Goal: Information Seeking & Learning: Learn about a topic

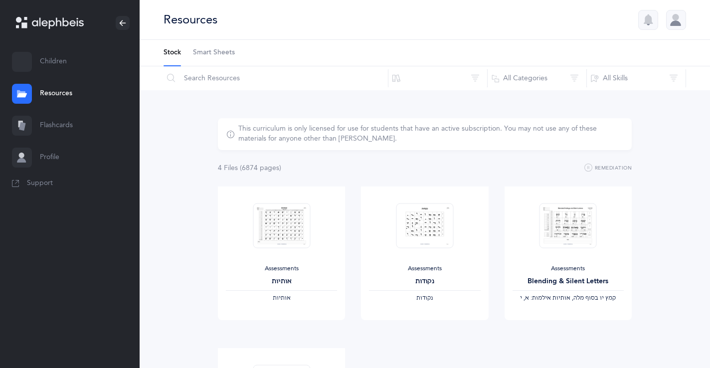
click at [677, 17] on div at bounding box center [676, 20] width 20 height 20
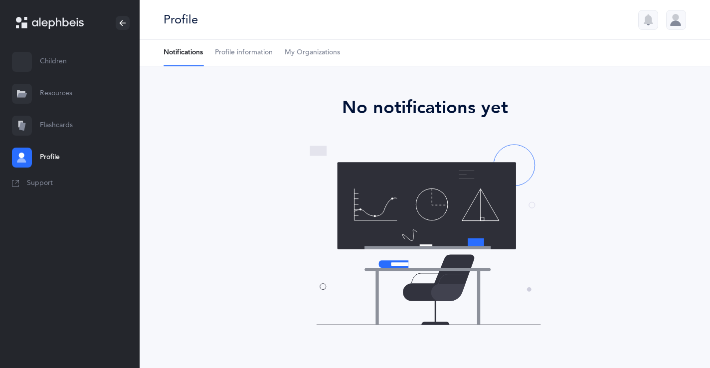
click at [57, 122] on link "Flashcards" at bounding box center [70, 126] width 140 height 32
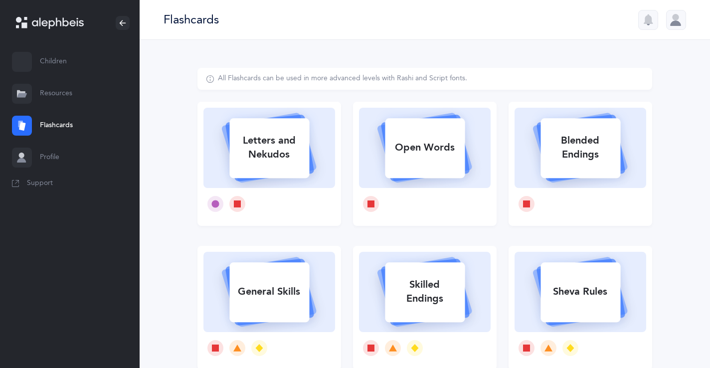
click at [267, 146] on div "Letters and Nekudos" at bounding box center [269, 148] width 80 height 40
select select
select select "single"
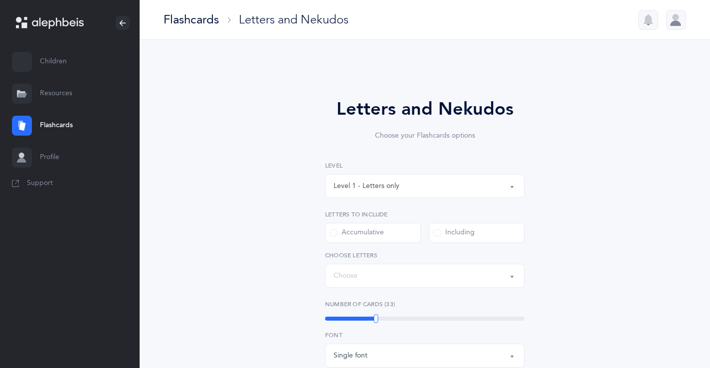
select select "27"
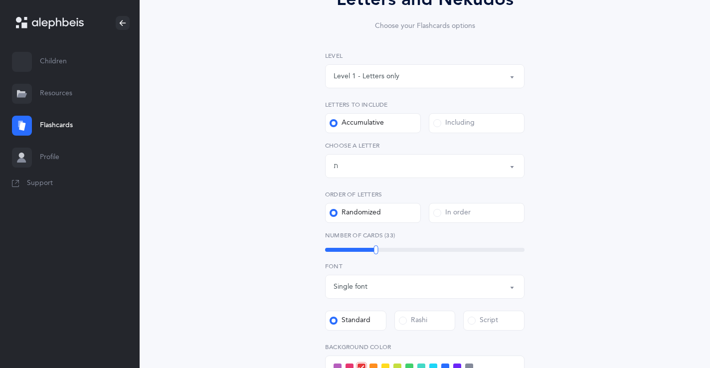
scroll to position [115, 0]
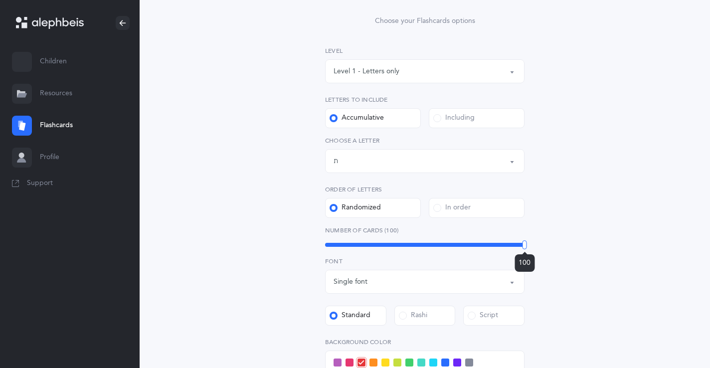
drag, startPoint x: 375, startPoint y: 243, endPoint x: 703, endPoint y: 240, distance: 328.0
click at [703, 240] on div "Letters and Nekudos Choose your Flashcards options Level 1 - Letters only Level…" at bounding box center [425, 256] width 570 height 663
click at [434, 118] on span at bounding box center [437, 118] width 8 height 8
click at [0, 0] on input "Including" at bounding box center [0, 0] width 0 height 0
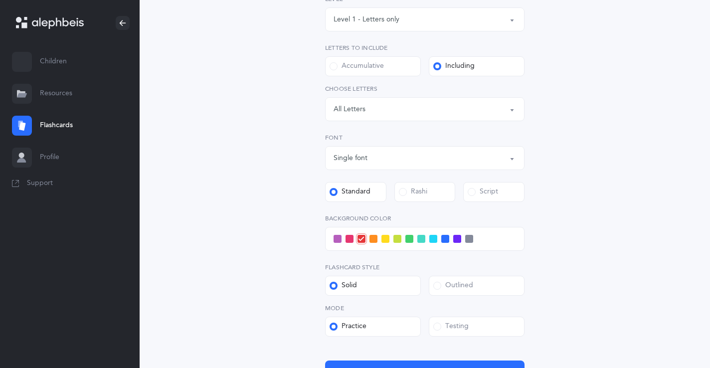
scroll to position [189, 0]
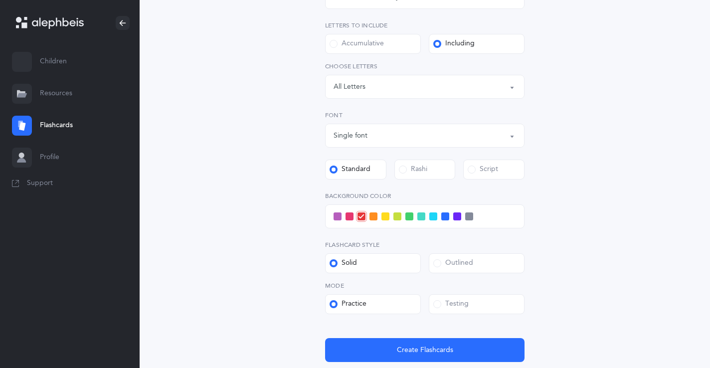
click at [442, 215] on span at bounding box center [445, 216] width 8 height 8
click at [0, 0] on input "checkbox" at bounding box center [0, 0] width 0 height 0
click at [435, 217] on span at bounding box center [433, 216] width 8 height 8
click at [0, 0] on input "checkbox" at bounding box center [0, 0] width 0 height 0
click at [436, 303] on span at bounding box center [437, 304] width 8 height 8
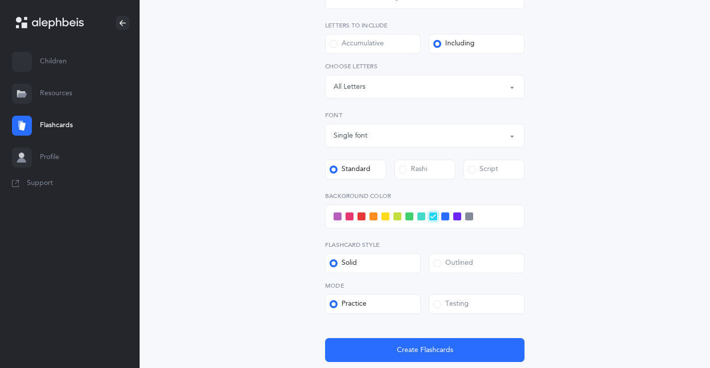
click at [0, 0] on input "Testing" at bounding box center [0, 0] width 0 height 0
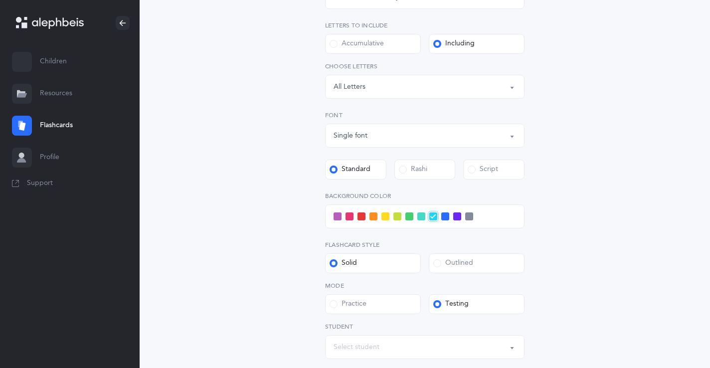
click at [436, 264] on span at bounding box center [437, 263] width 8 height 8
click at [0, 0] on input "Outlined" at bounding box center [0, 0] width 0 height 0
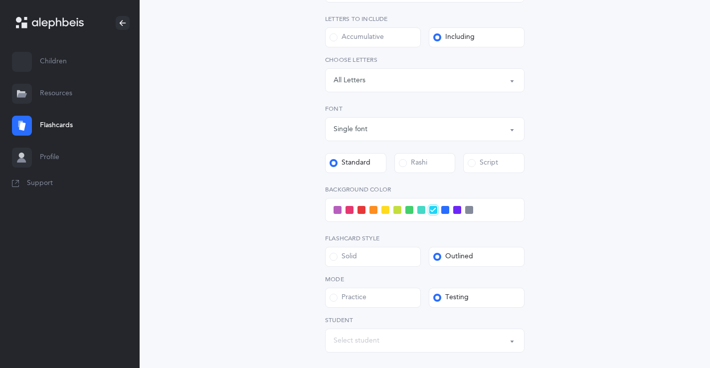
scroll to position [203, 0]
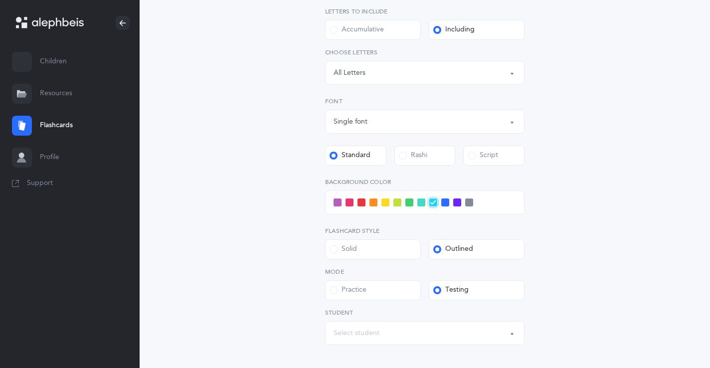
click at [336, 250] on span at bounding box center [334, 249] width 8 height 8
click at [0, 0] on input "Solid" at bounding box center [0, 0] width 0 height 0
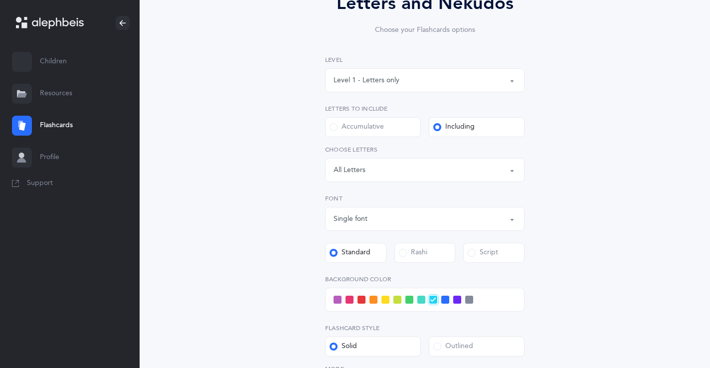
scroll to position [57, 0]
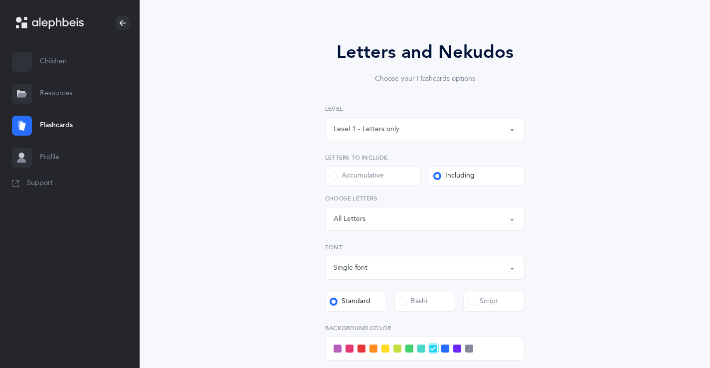
click at [334, 167] on label "Accumulative" at bounding box center [373, 176] width 96 height 20
click at [0, 0] on input "Accumulative" at bounding box center [0, 0] width 0 height 0
select select "27"
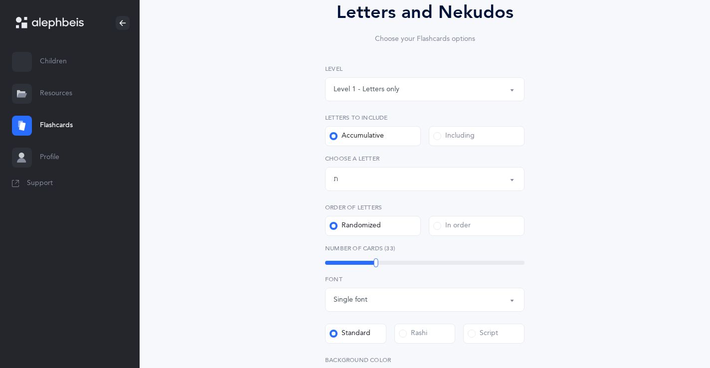
scroll to position [0, 0]
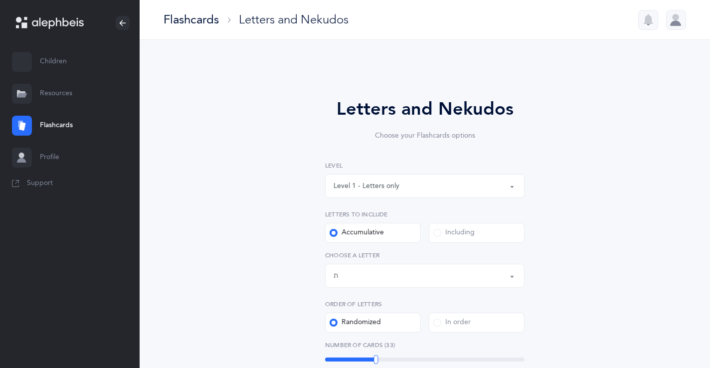
click at [42, 116] on link "Flashcards" at bounding box center [70, 126] width 140 height 32
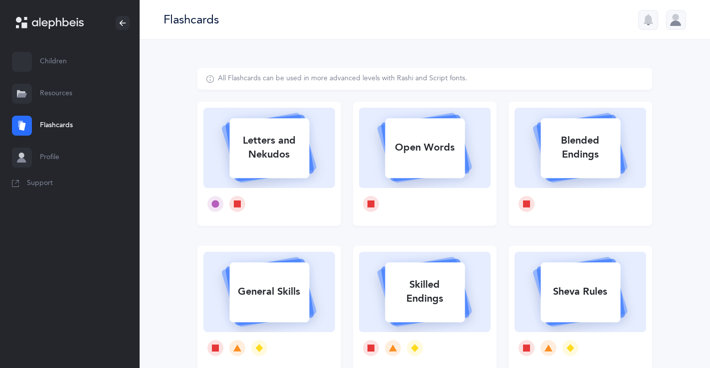
click at [42, 125] on link "Flashcards" at bounding box center [70, 126] width 140 height 32
click at [236, 149] on div "Letters and Nekudos" at bounding box center [269, 148] width 80 height 40
select select "27"
select select "single"
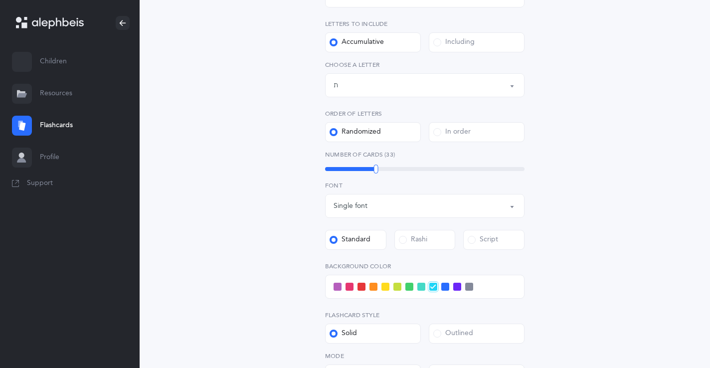
scroll to position [199, 0]
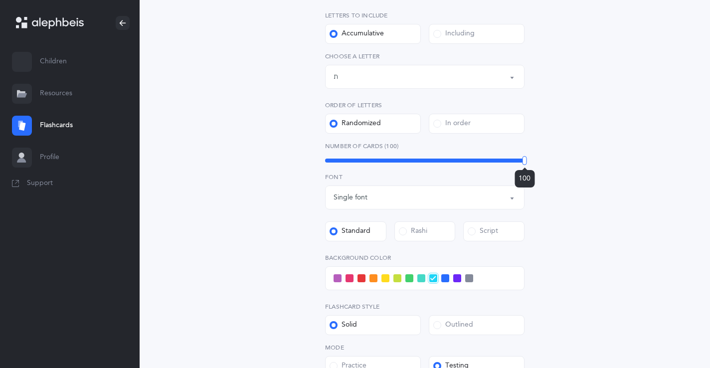
drag, startPoint x: 403, startPoint y: 159, endPoint x: 583, endPoint y: 174, distance: 180.6
click at [583, 174] on div "Letters and Nekudos Choose your Flashcards options Level 1 - Letters only Level…" at bounding box center [424, 189] width 455 height 640
click at [435, 32] on span at bounding box center [437, 34] width 8 height 8
click at [0, 0] on input "Including" at bounding box center [0, 0] width 0 height 0
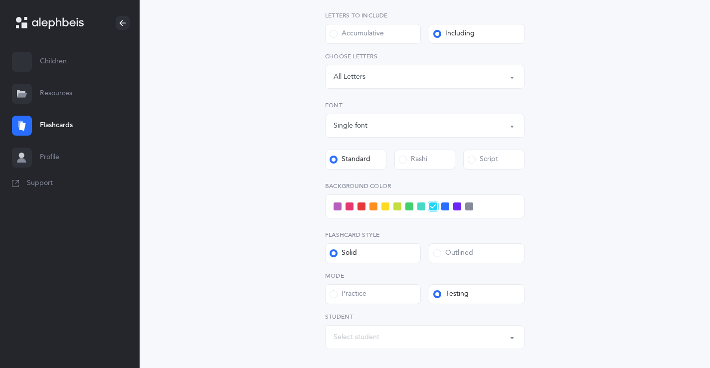
click at [377, 79] on div "Letters: All Letters" at bounding box center [424, 76] width 182 height 17
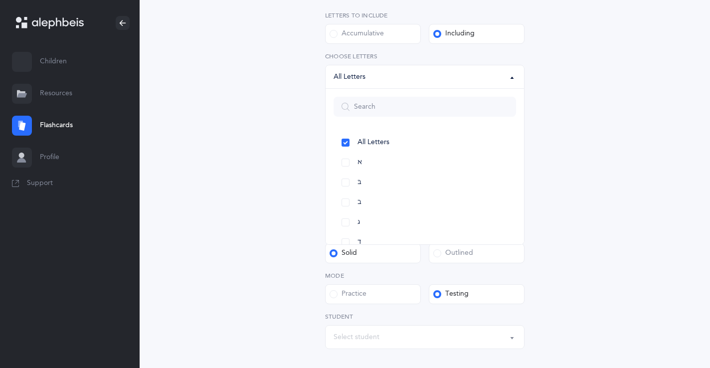
click at [362, 35] on div "Accumulative" at bounding box center [357, 34] width 54 height 10
click at [0, 0] on input "Accumulative" at bounding box center [0, 0] width 0 height 0
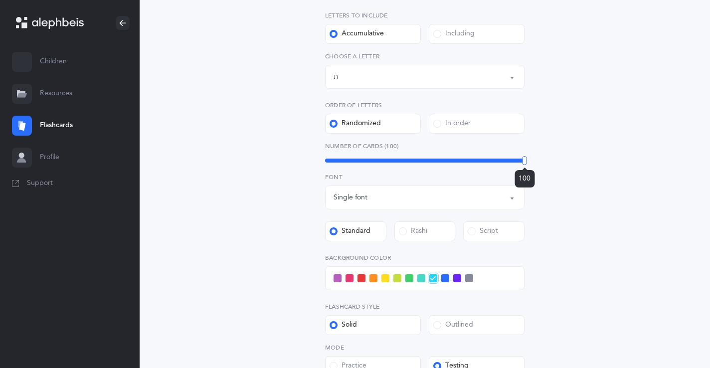
drag, startPoint x: 373, startPoint y: 160, endPoint x: 589, endPoint y: 196, distance: 219.5
click at [589, 196] on div "Letters and Nekudos Choose your Flashcards options Level 1 - Letters only Level…" at bounding box center [424, 189] width 455 height 640
click at [407, 81] on div "Letters up until: ת" at bounding box center [424, 76] width 182 height 17
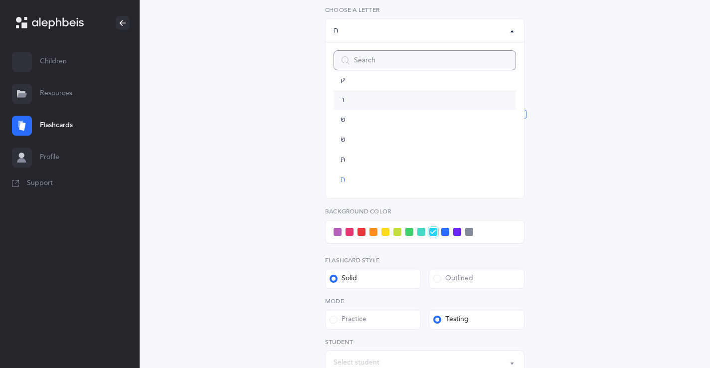
scroll to position [250, 0]
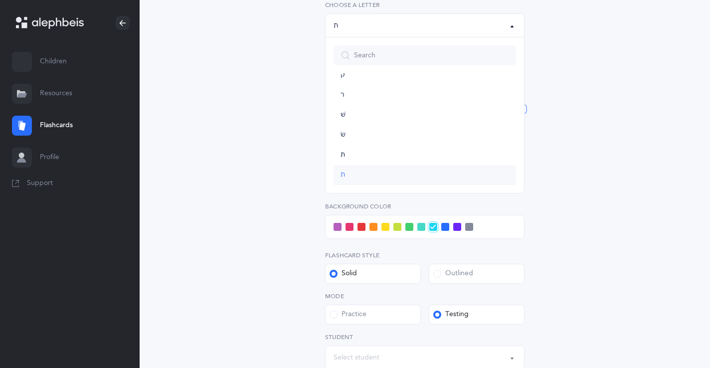
click at [352, 168] on link "ת" at bounding box center [424, 175] width 182 height 20
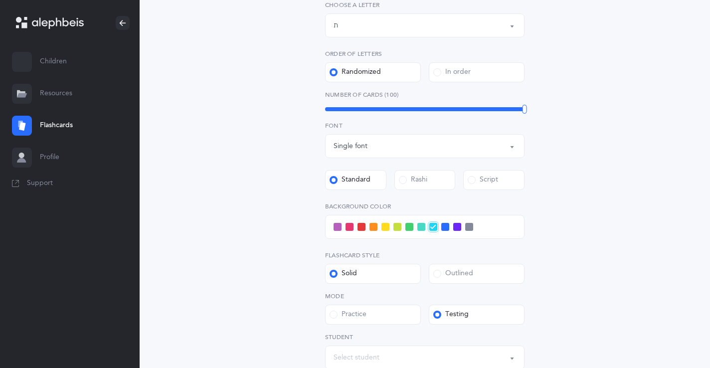
scroll to position [221, 0]
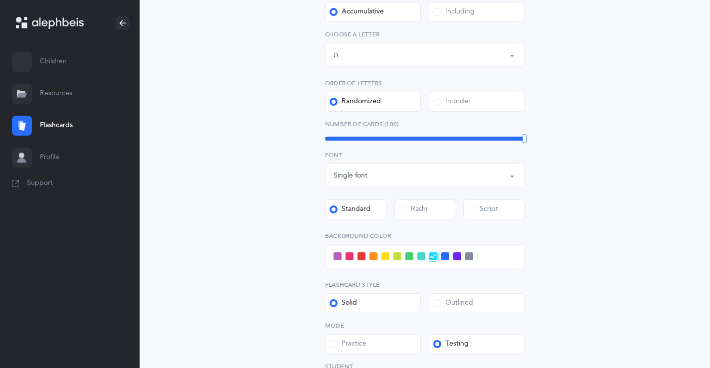
click at [354, 51] on div "Letters up until: ת" at bounding box center [424, 54] width 182 height 17
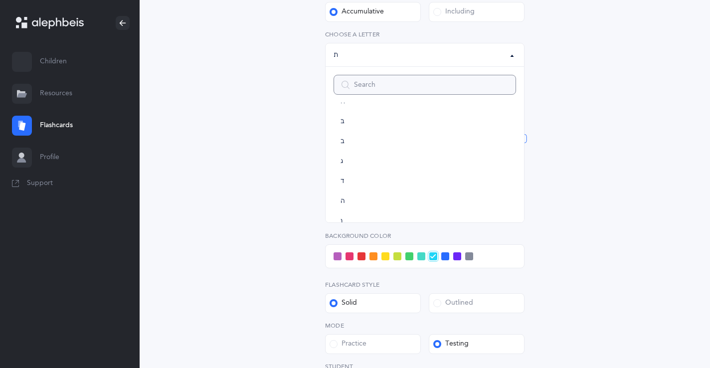
scroll to position [0, 0]
click at [363, 126] on link "א" at bounding box center [424, 121] width 182 height 20
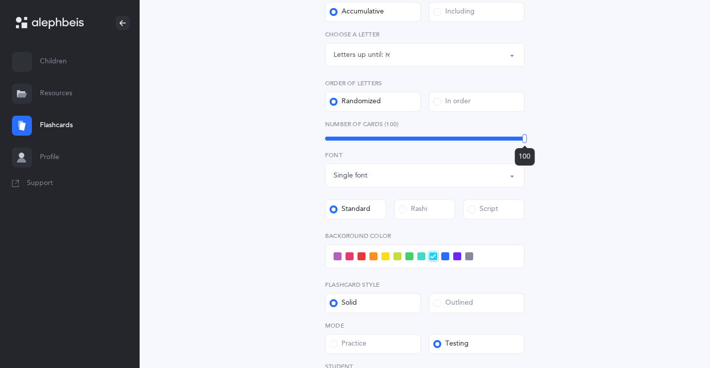
drag, startPoint x: 368, startPoint y: 138, endPoint x: 602, endPoint y: 128, distance: 234.0
click at [602, 128] on div "Letters and Nekudos Choose your Flashcards options Level 1 - Letters only Level…" at bounding box center [424, 167] width 455 height 640
click at [390, 52] on div "Letters up until: א" at bounding box center [424, 54] width 182 height 17
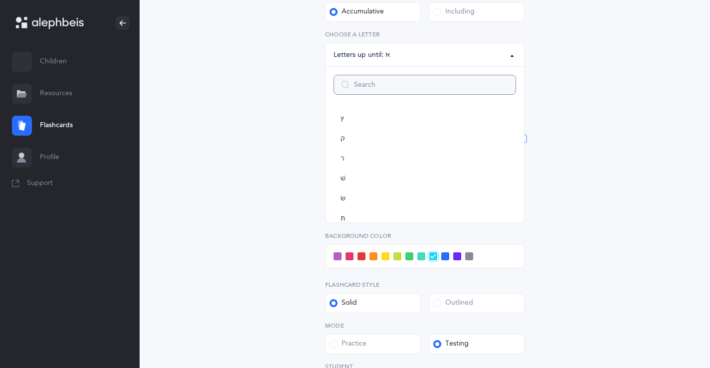
scroll to position [554, 0]
click at [356, 205] on link "ת" at bounding box center [424, 204] width 182 height 20
select select "27"
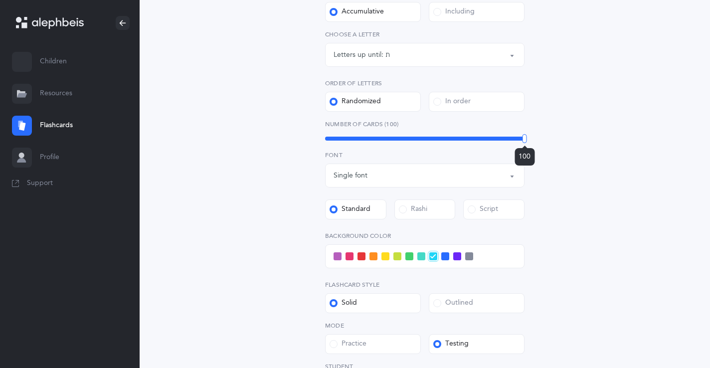
drag, startPoint x: 375, startPoint y: 143, endPoint x: 599, endPoint y: 172, distance: 225.7
click at [599, 172] on div "Letters and Nekudos Choose your Flashcards options Level 1 - Letters only Level…" at bounding box center [424, 167] width 455 height 640
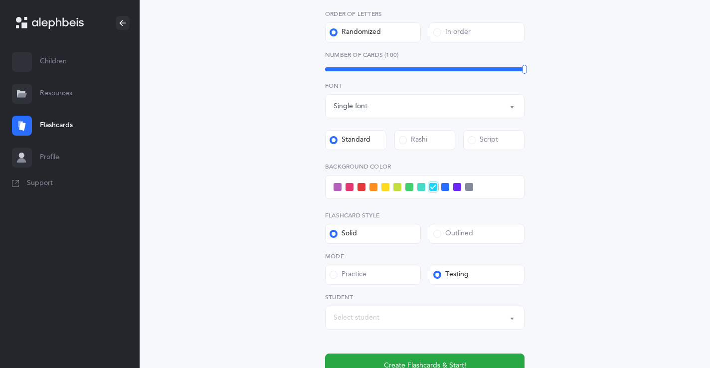
scroll to position [291, 0]
click at [414, 312] on div "Select student" at bounding box center [424, 317] width 182 height 17
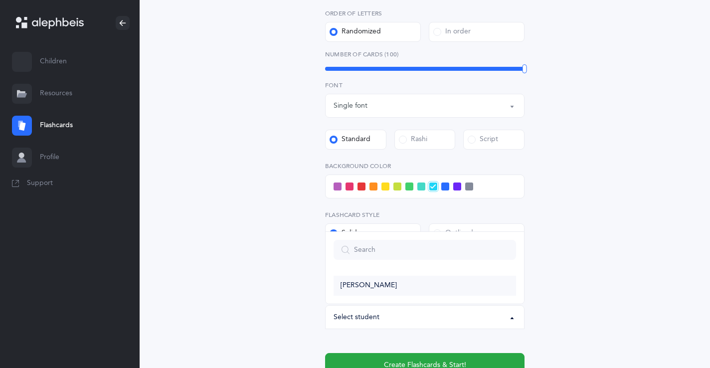
click at [382, 290] on span "[PERSON_NAME]" at bounding box center [368, 285] width 56 height 9
select select "14274"
click at [439, 233] on span at bounding box center [437, 233] width 8 height 8
click at [0, 0] on input "Outlined" at bounding box center [0, 0] width 0 height 0
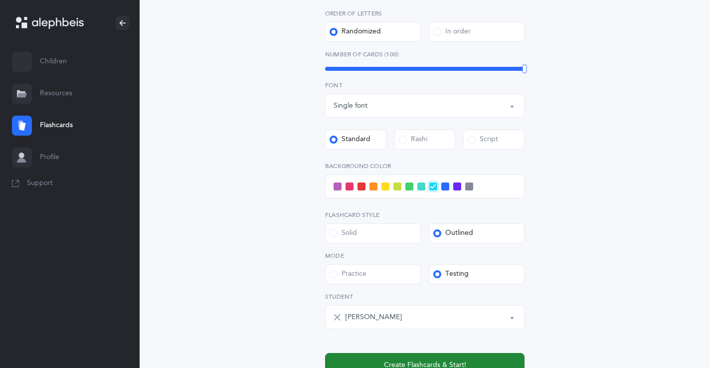
click at [396, 358] on button "Create Flashcards & Start!" at bounding box center [424, 365] width 199 height 24
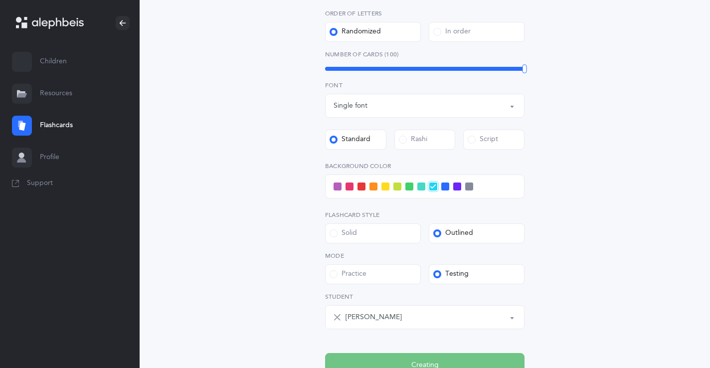
scroll to position [0, 0]
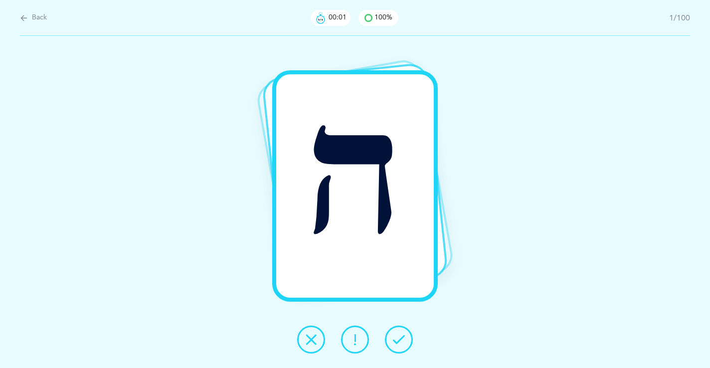
click at [389, 341] on button at bounding box center [399, 340] width 28 height 28
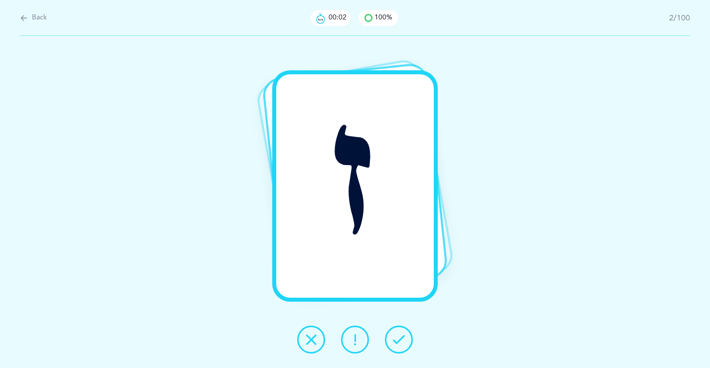
click at [393, 341] on icon at bounding box center [399, 339] width 12 height 12
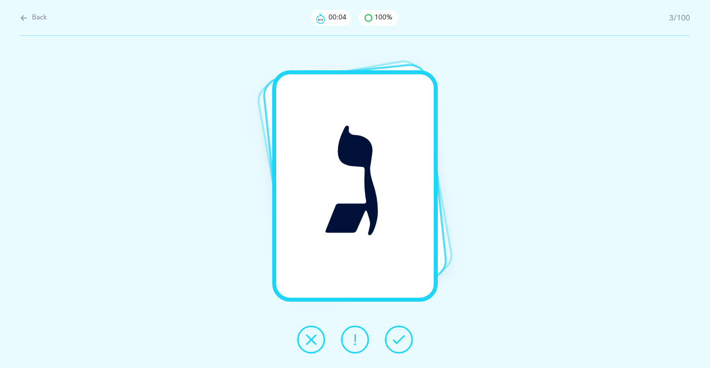
click at [393, 341] on icon at bounding box center [399, 339] width 12 height 12
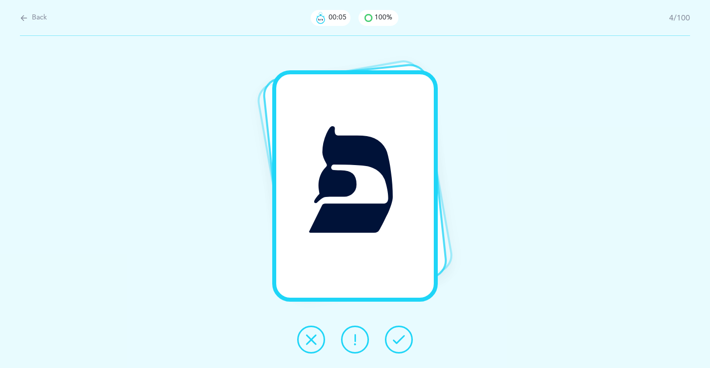
click at [393, 341] on icon at bounding box center [399, 339] width 12 height 12
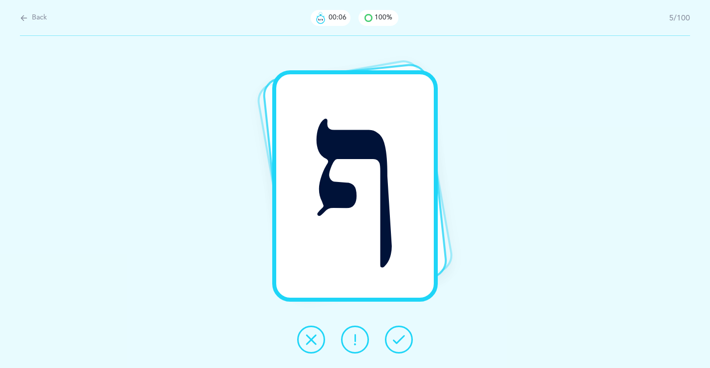
click at [393, 341] on icon at bounding box center [399, 339] width 12 height 12
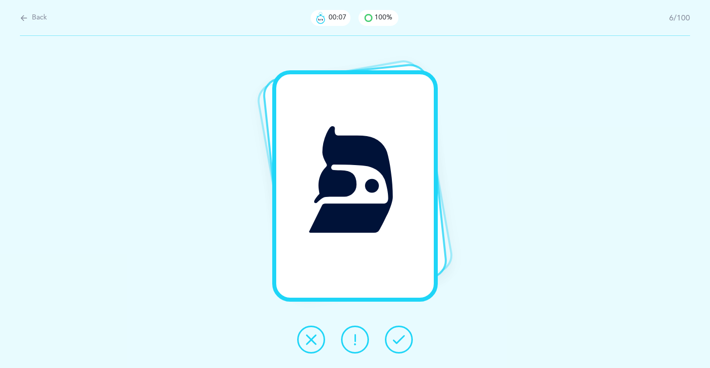
click at [393, 341] on icon at bounding box center [399, 339] width 12 height 12
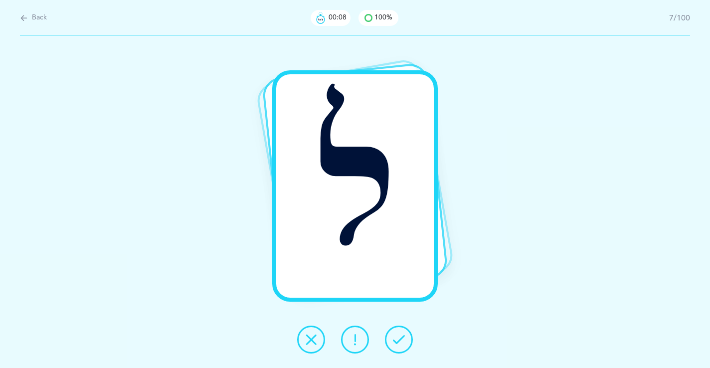
click at [393, 341] on icon at bounding box center [399, 339] width 12 height 12
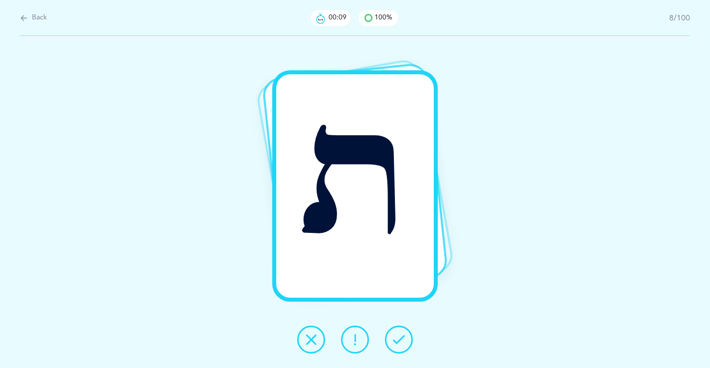
click at [393, 341] on icon at bounding box center [399, 339] width 12 height 12
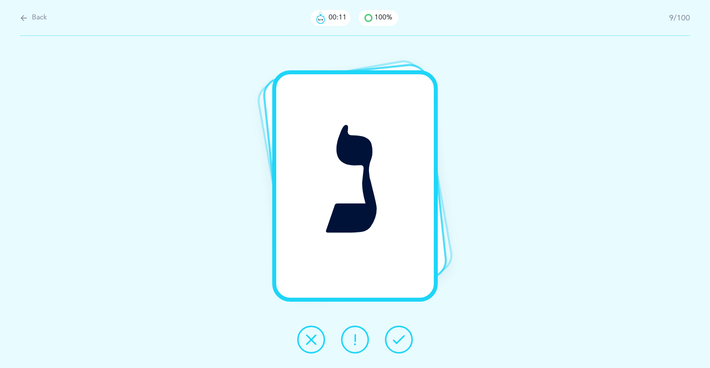
click at [393, 341] on icon at bounding box center [399, 339] width 12 height 12
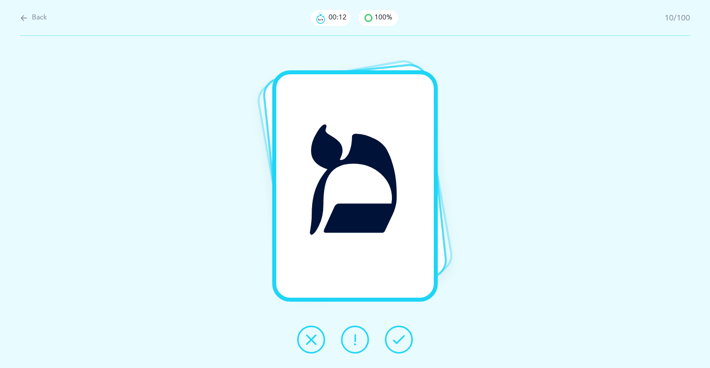
click at [393, 341] on icon at bounding box center [399, 339] width 12 height 12
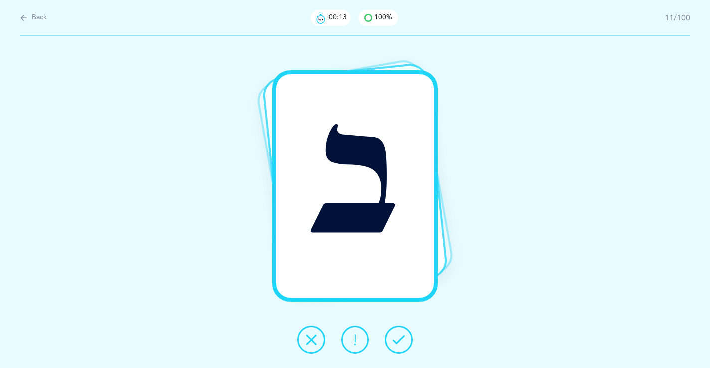
click at [393, 341] on icon at bounding box center [399, 339] width 12 height 12
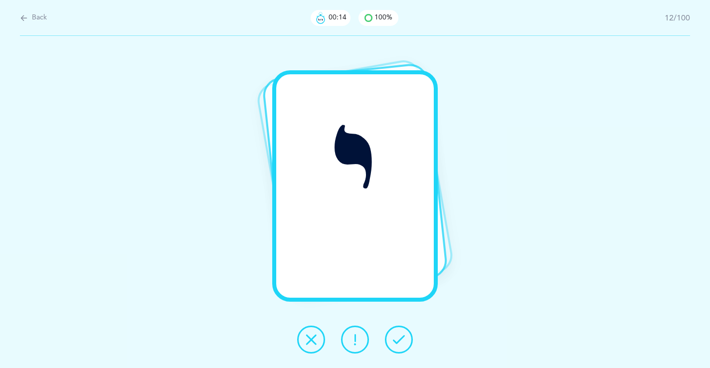
click at [393, 341] on icon at bounding box center [399, 339] width 12 height 12
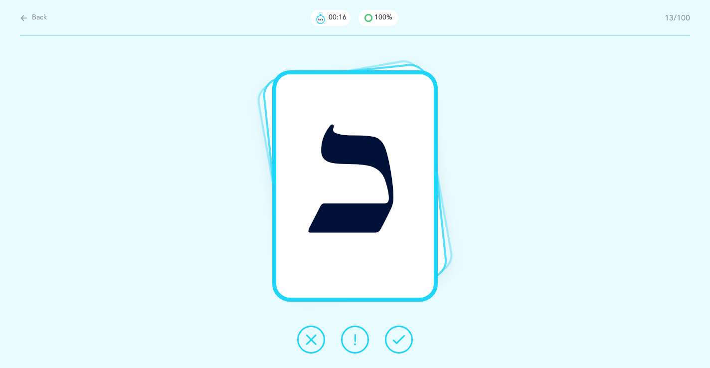
click at [393, 341] on icon at bounding box center [399, 339] width 12 height 12
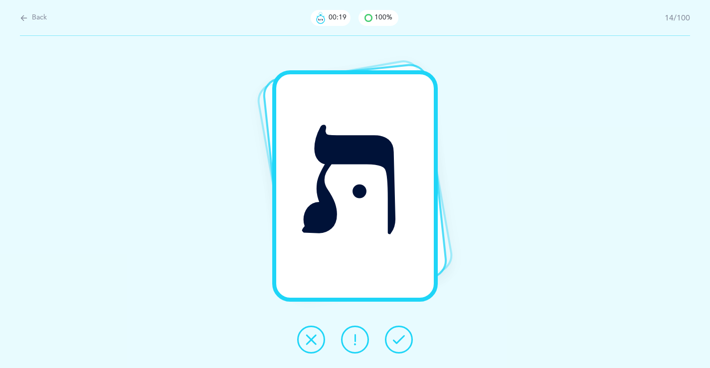
click at [393, 341] on icon at bounding box center [399, 339] width 12 height 12
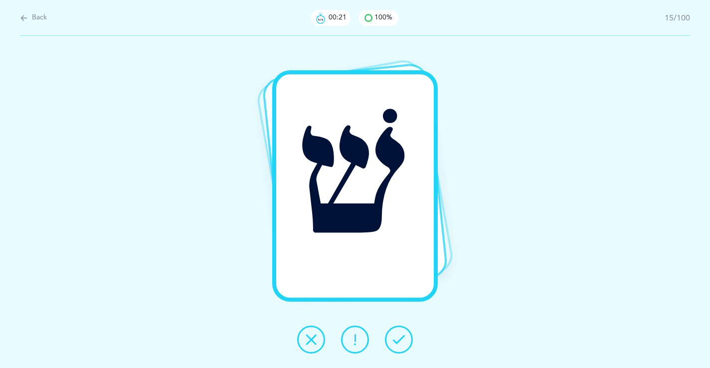
click at [398, 337] on icon at bounding box center [399, 339] width 12 height 12
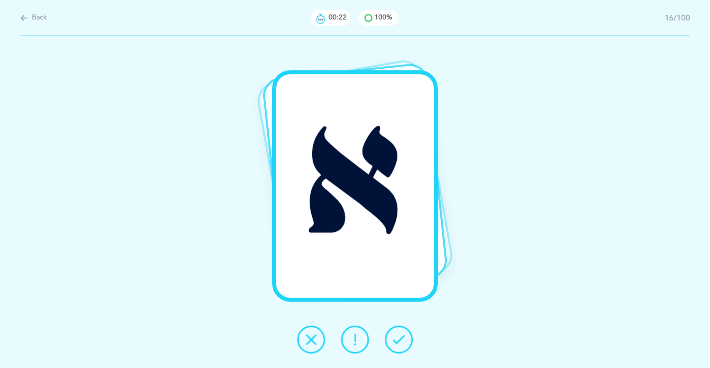
click at [398, 337] on icon at bounding box center [399, 339] width 12 height 12
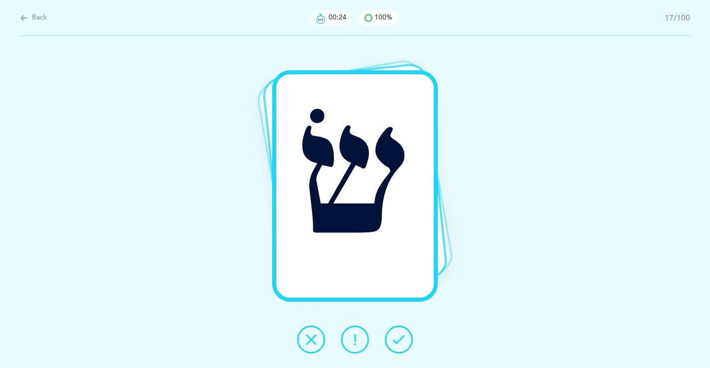
click at [398, 337] on icon at bounding box center [399, 339] width 12 height 12
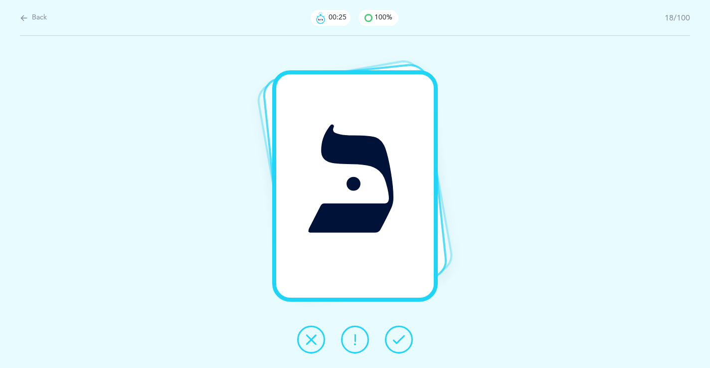
click at [398, 337] on icon at bounding box center [399, 339] width 12 height 12
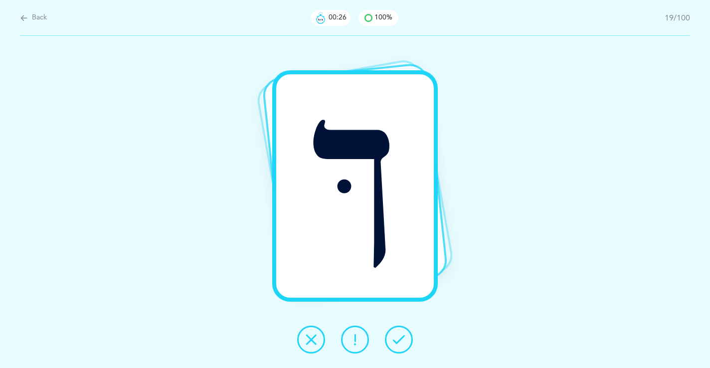
click at [398, 337] on icon at bounding box center [399, 339] width 12 height 12
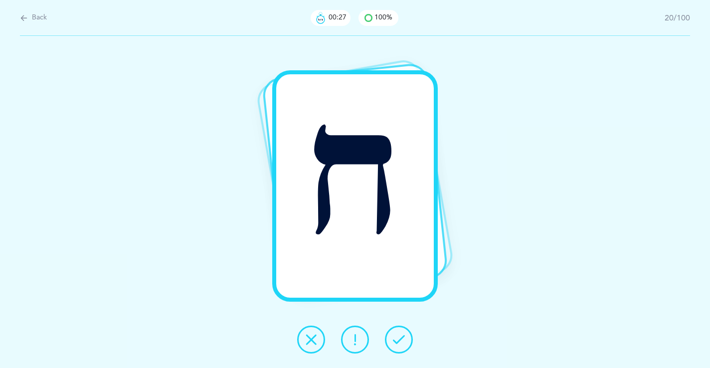
drag, startPoint x: 398, startPoint y: 337, endPoint x: 404, endPoint y: 352, distance: 16.1
click at [400, 347] on button at bounding box center [399, 340] width 28 height 28
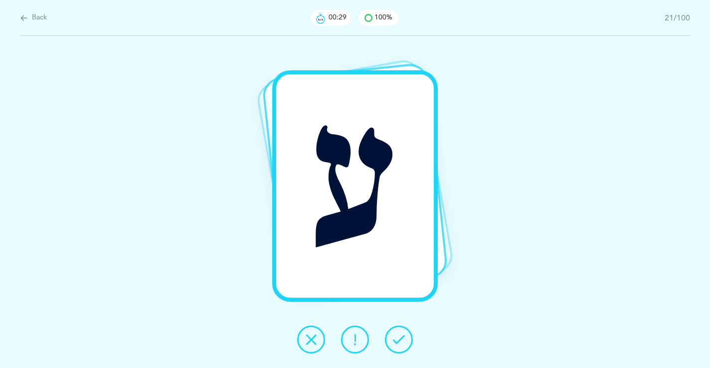
click at [393, 341] on icon at bounding box center [399, 339] width 12 height 12
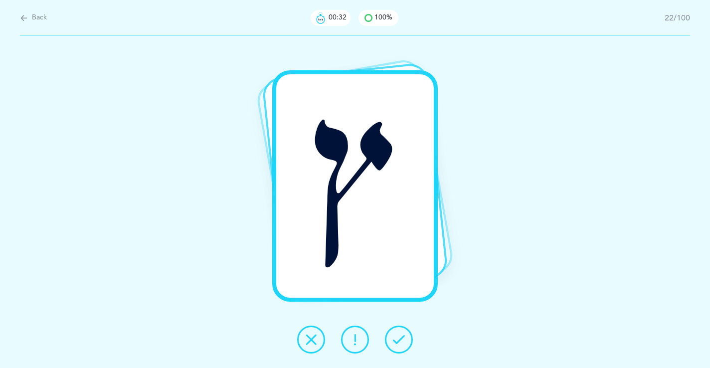
click at [393, 341] on icon at bounding box center [399, 339] width 12 height 12
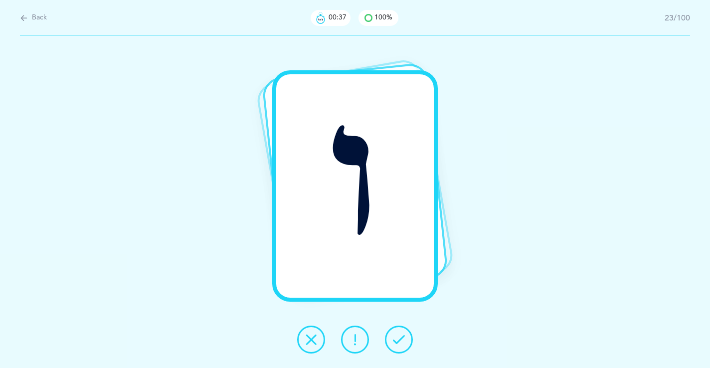
click at [406, 336] on button at bounding box center [399, 340] width 28 height 28
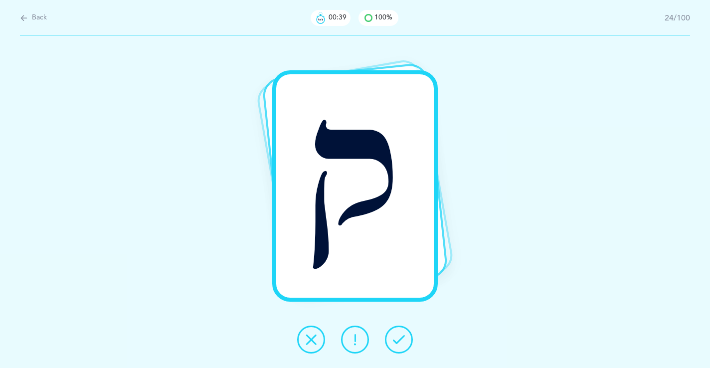
click at [406, 336] on button at bounding box center [399, 340] width 28 height 28
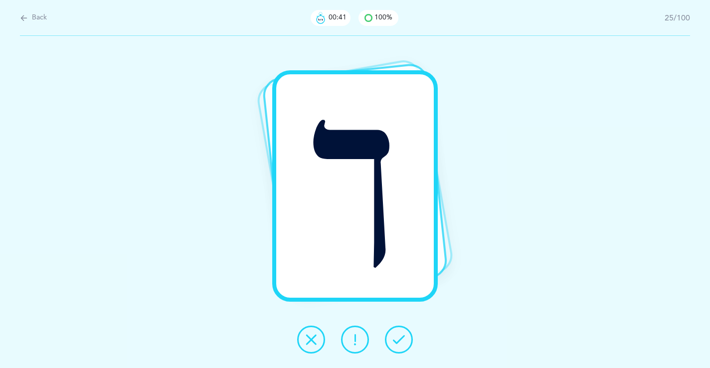
click at [406, 336] on button at bounding box center [399, 340] width 28 height 28
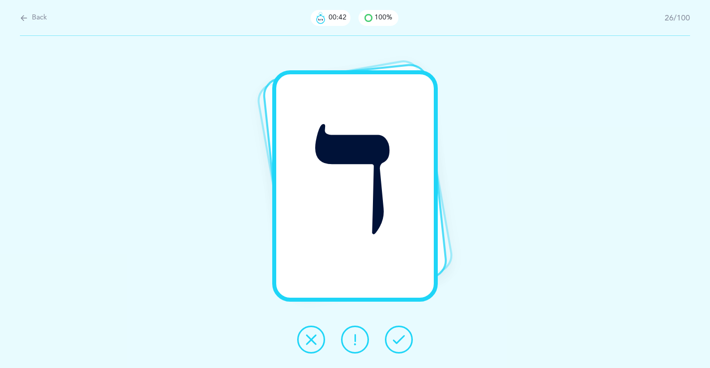
click at [406, 336] on button at bounding box center [399, 340] width 28 height 28
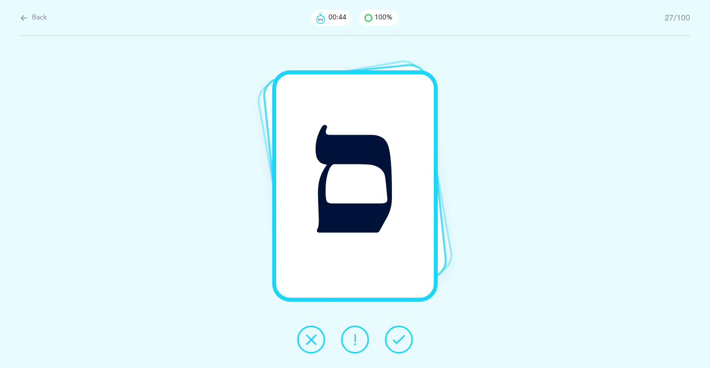
click at [406, 336] on button at bounding box center [399, 340] width 28 height 28
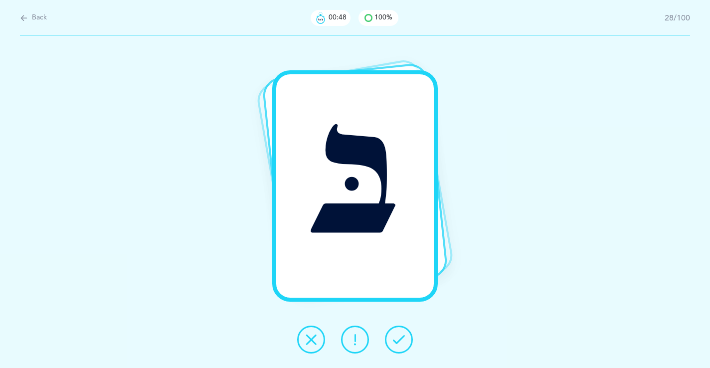
click at [406, 336] on button at bounding box center [399, 340] width 28 height 28
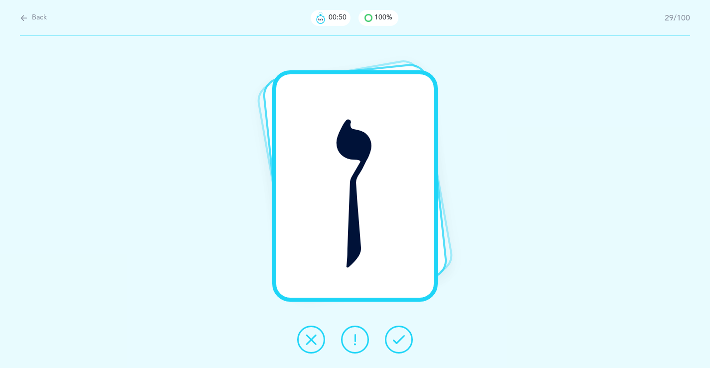
click at [406, 336] on button at bounding box center [399, 340] width 28 height 28
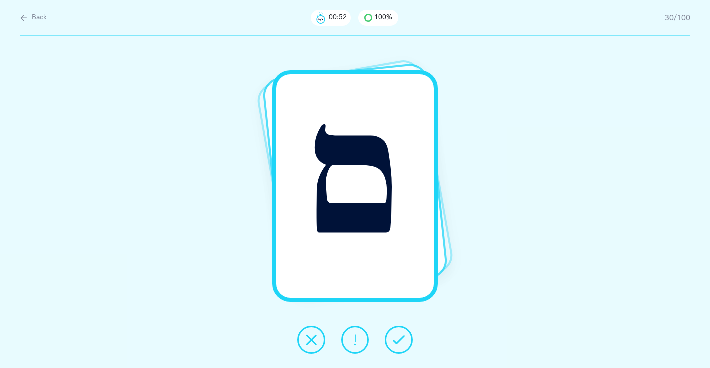
click at [406, 336] on button at bounding box center [399, 340] width 28 height 28
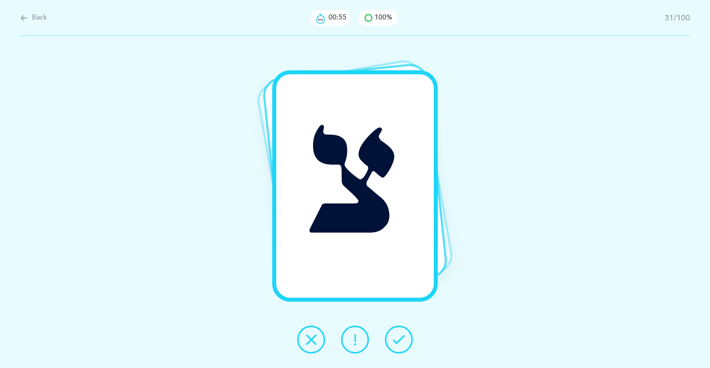
click at [406, 336] on button at bounding box center [399, 340] width 28 height 28
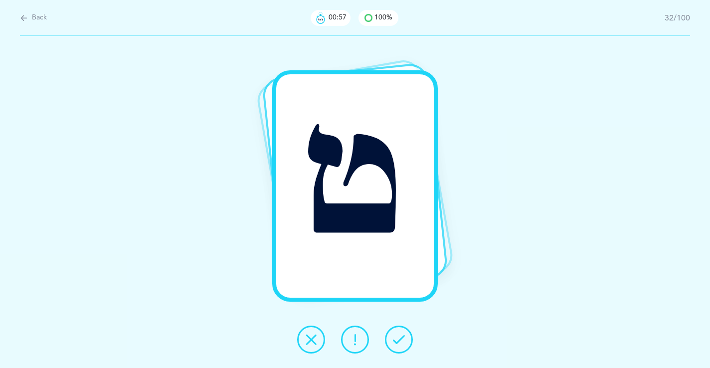
click at [406, 336] on button at bounding box center [399, 340] width 28 height 28
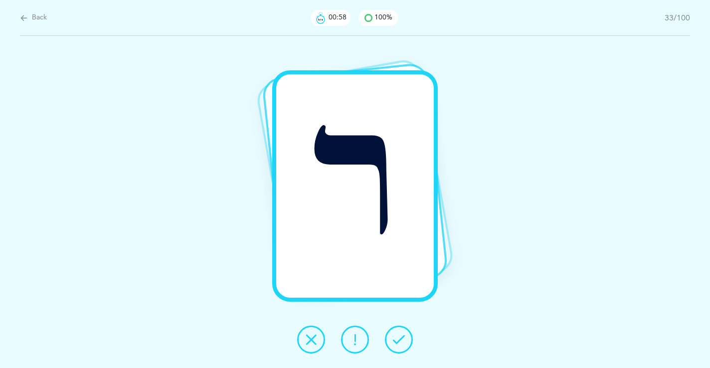
click at [406, 336] on button at bounding box center [399, 340] width 28 height 28
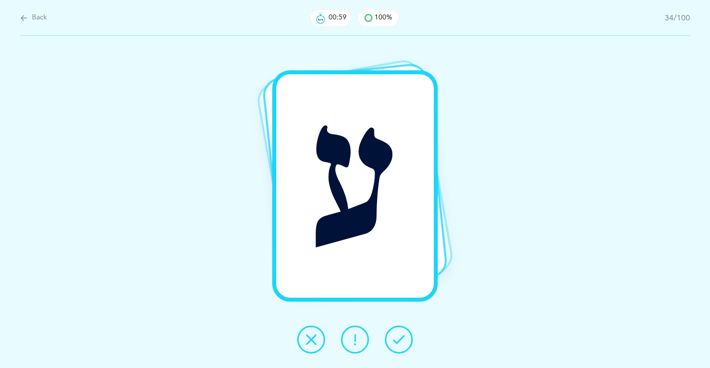
click at [406, 336] on button at bounding box center [399, 340] width 28 height 28
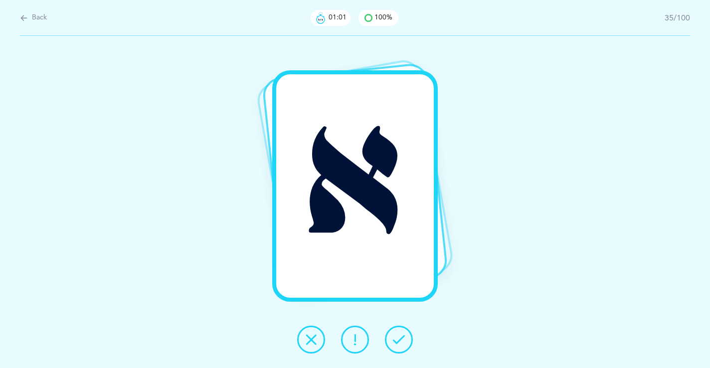
click at [406, 336] on button at bounding box center [399, 340] width 28 height 28
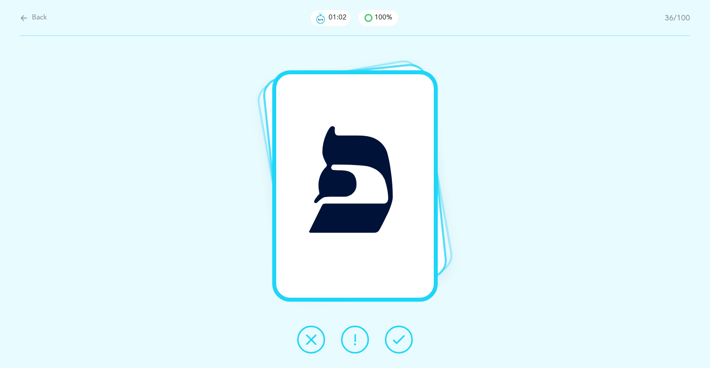
click at [406, 336] on button at bounding box center [399, 340] width 28 height 28
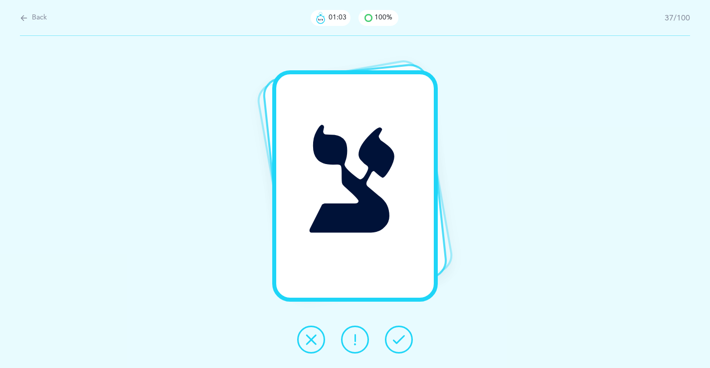
click at [406, 336] on button at bounding box center [399, 340] width 28 height 28
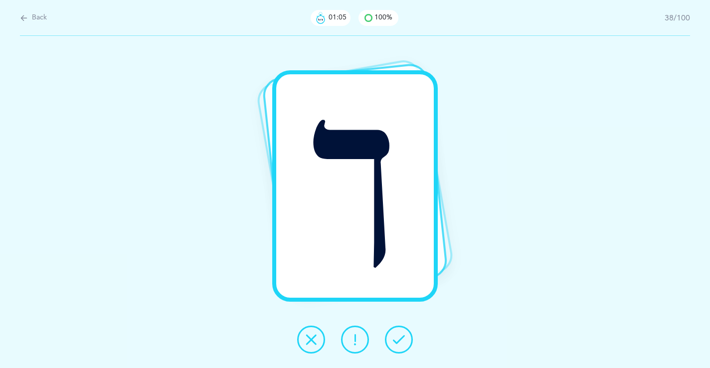
click at [406, 336] on button at bounding box center [399, 340] width 28 height 28
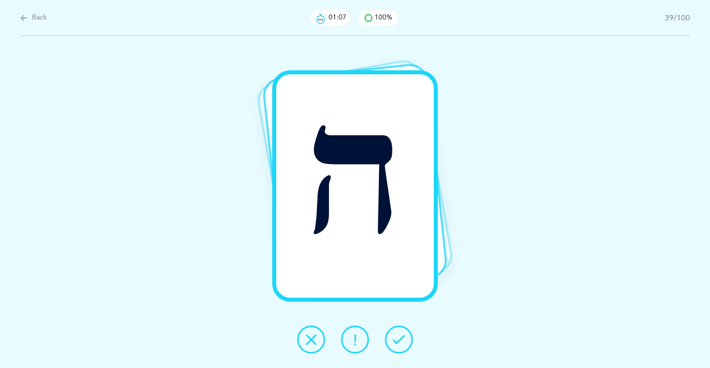
click at [406, 336] on button at bounding box center [399, 340] width 28 height 28
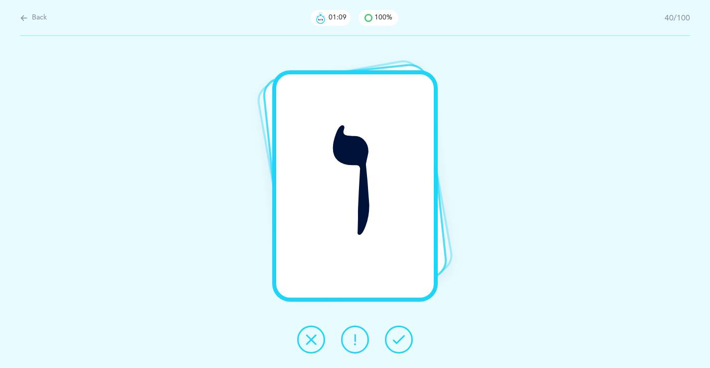
click at [406, 336] on button at bounding box center [399, 340] width 28 height 28
click at [406, 338] on button at bounding box center [399, 340] width 28 height 28
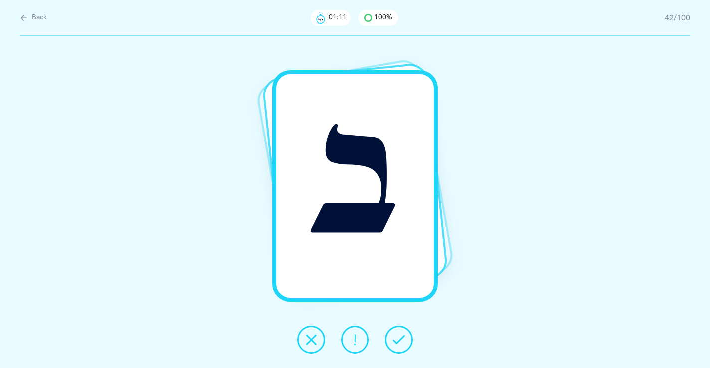
click at [406, 338] on button at bounding box center [399, 340] width 28 height 28
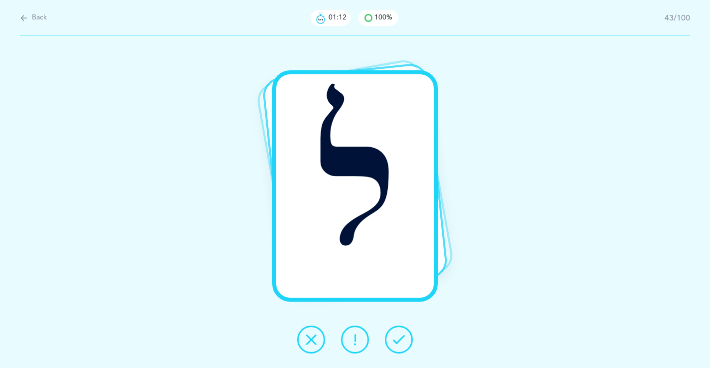
click at [393, 336] on icon at bounding box center [399, 339] width 12 height 12
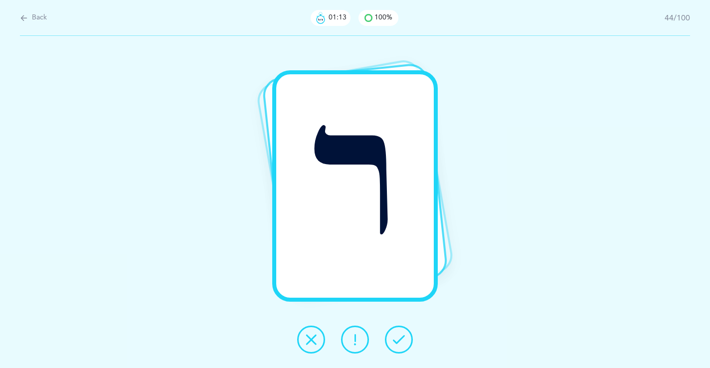
click at [393, 336] on icon at bounding box center [399, 339] width 12 height 12
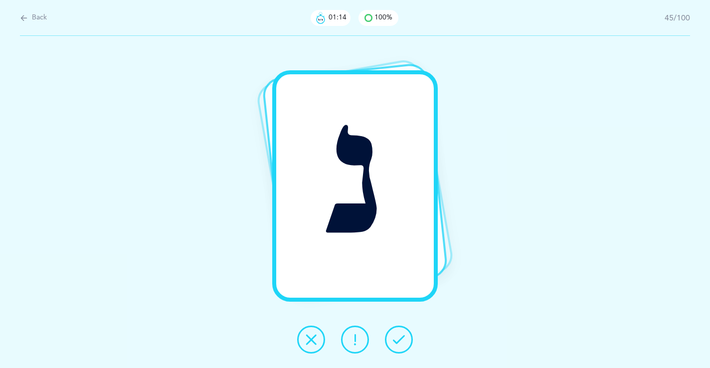
click at [383, 336] on div at bounding box center [355, 340] width 132 height 28
click at [431, 349] on div "נ" at bounding box center [355, 202] width 710 height 332
click at [403, 336] on icon at bounding box center [399, 339] width 12 height 12
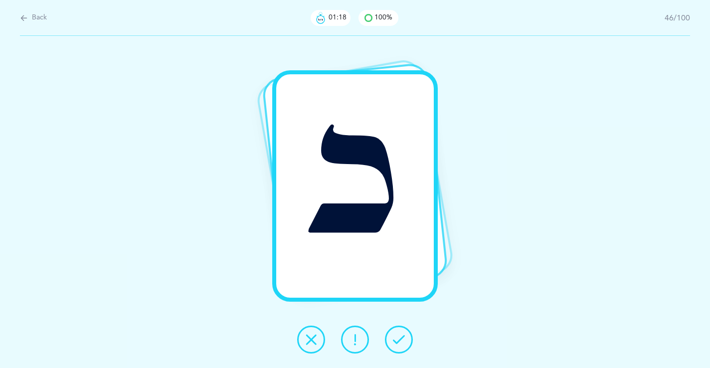
click at [403, 336] on icon at bounding box center [399, 339] width 12 height 12
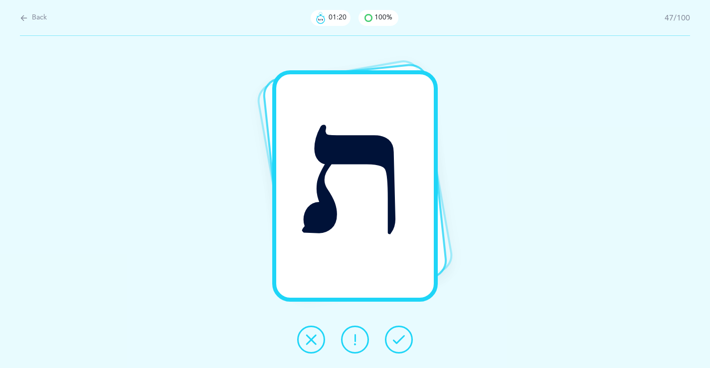
click at [403, 336] on icon at bounding box center [399, 339] width 12 height 12
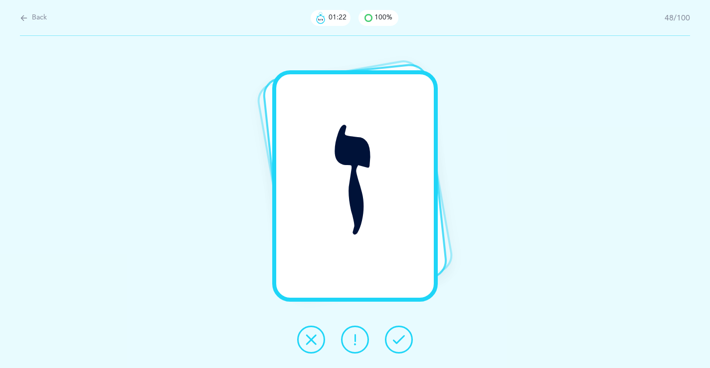
click at [403, 336] on icon at bounding box center [399, 339] width 12 height 12
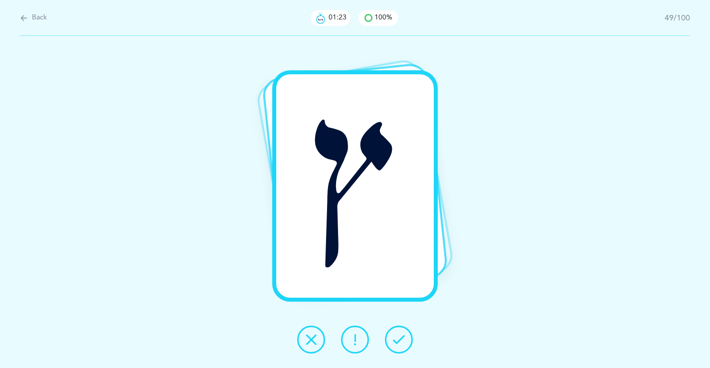
click at [403, 336] on icon at bounding box center [399, 339] width 12 height 12
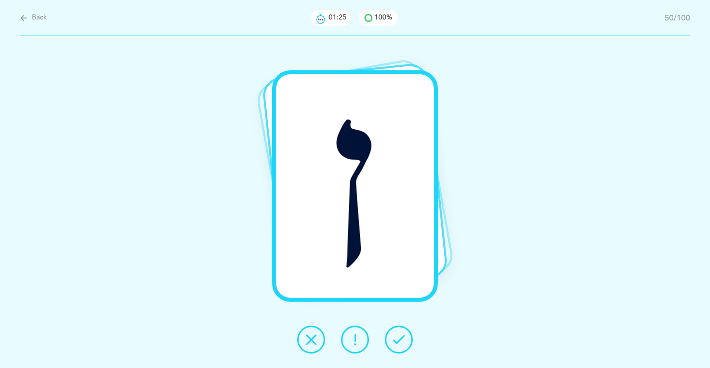
click at [403, 336] on icon at bounding box center [399, 339] width 12 height 12
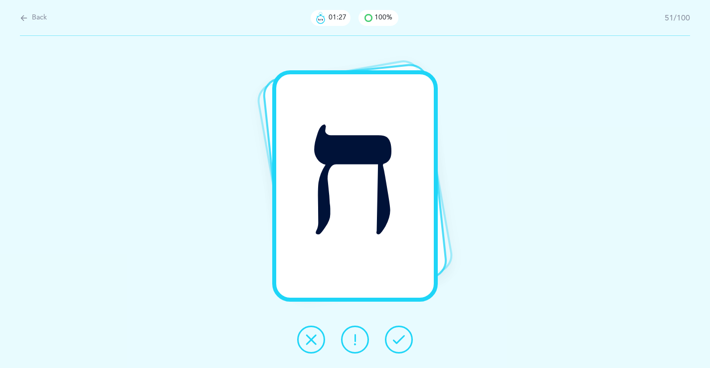
click at [403, 336] on icon at bounding box center [399, 339] width 12 height 12
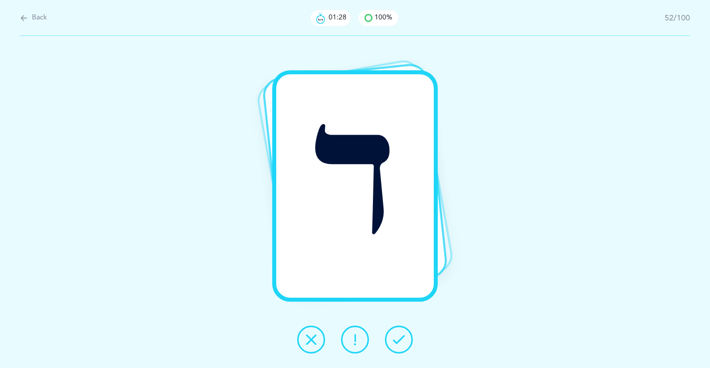
click at [403, 336] on icon at bounding box center [399, 339] width 12 height 12
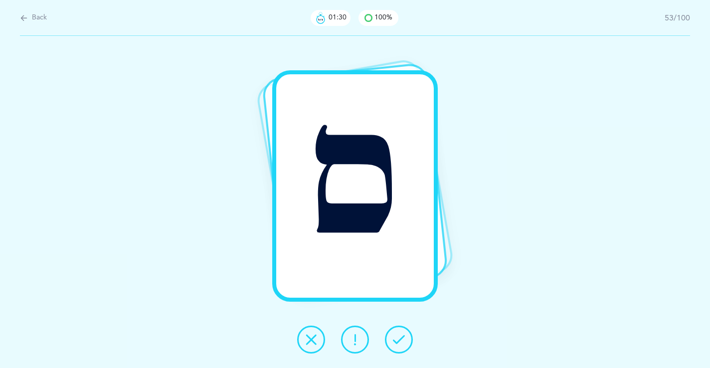
click at [403, 336] on icon at bounding box center [399, 339] width 12 height 12
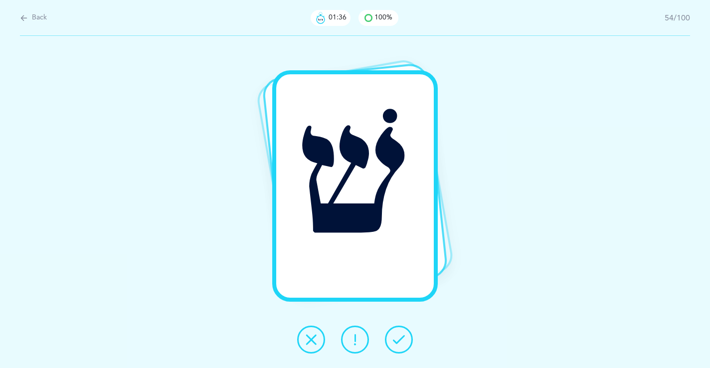
click at [403, 336] on icon at bounding box center [399, 339] width 12 height 12
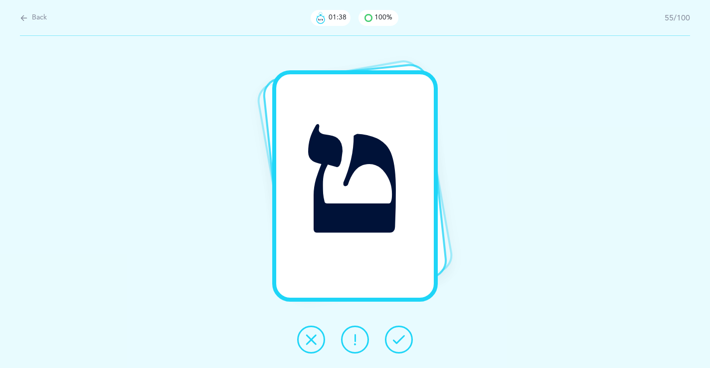
click at [403, 336] on icon at bounding box center [399, 339] width 12 height 12
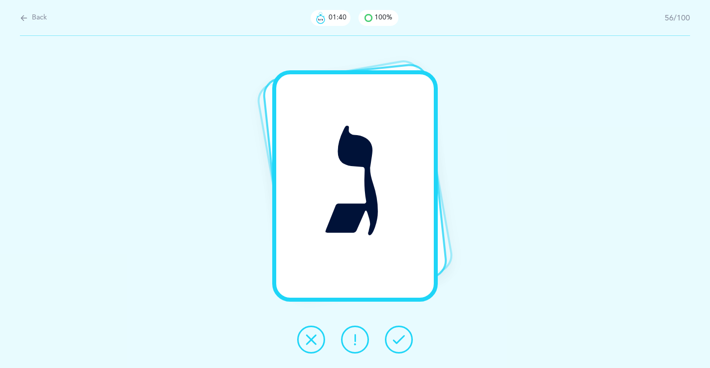
click at [403, 336] on icon at bounding box center [399, 339] width 12 height 12
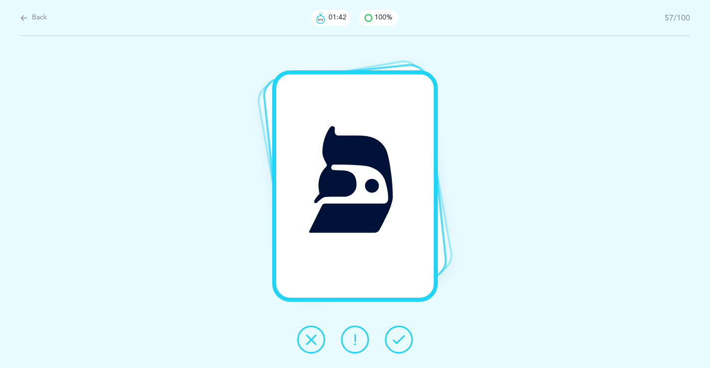
click at [404, 334] on icon at bounding box center [399, 339] width 12 height 12
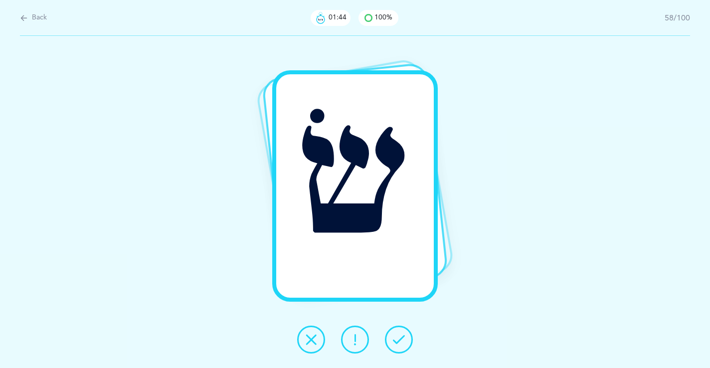
click at [403, 336] on icon at bounding box center [399, 339] width 12 height 12
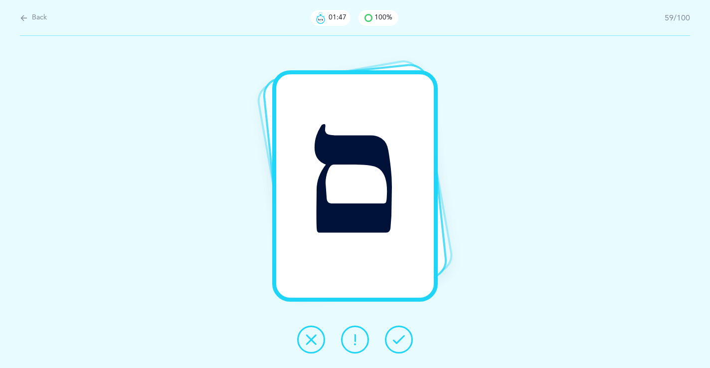
click at [403, 336] on icon at bounding box center [399, 339] width 12 height 12
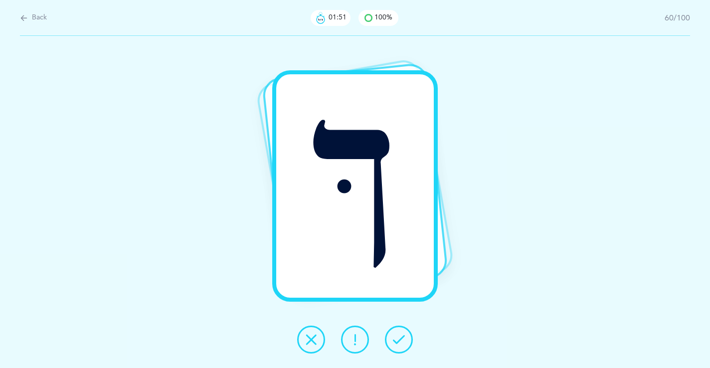
click at [403, 336] on icon at bounding box center [399, 339] width 12 height 12
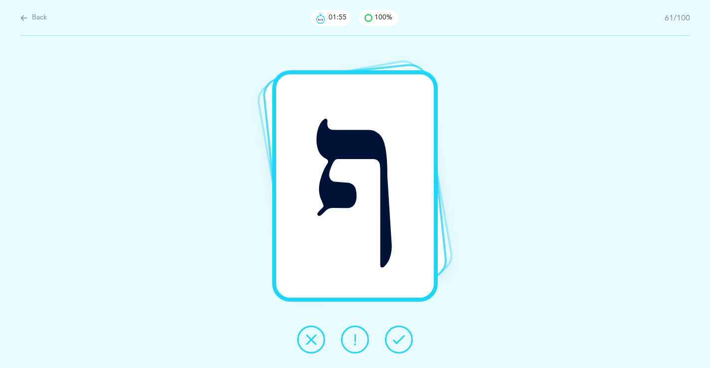
click at [403, 336] on icon at bounding box center [399, 339] width 12 height 12
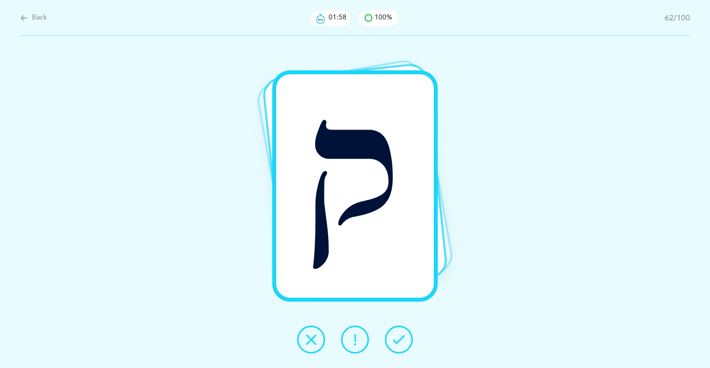
click at [403, 336] on icon at bounding box center [399, 339] width 12 height 12
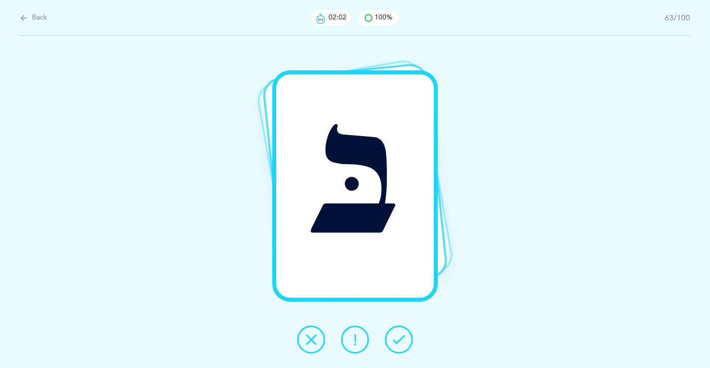
click at [358, 339] on icon at bounding box center [355, 339] width 12 height 12
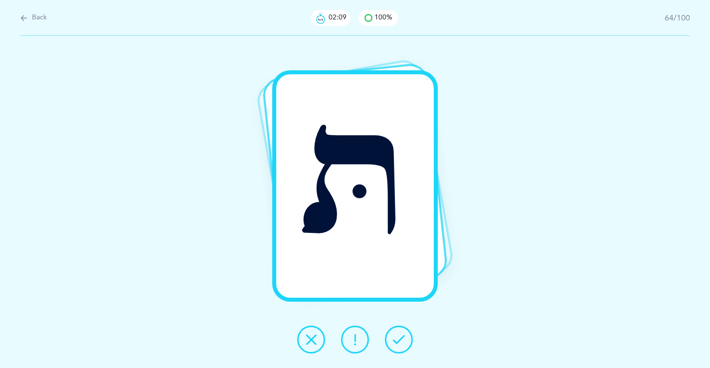
click at [404, 337] on icon at bounding box center [399, 339] width 12 height 12
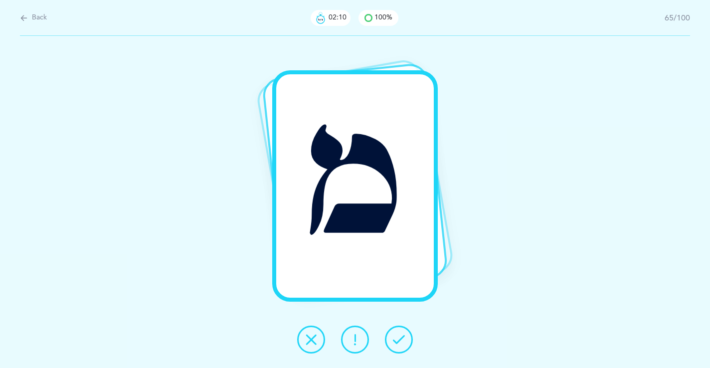
click at [404, 337] on icon at bounding box center [399, 339] width 12 height 12
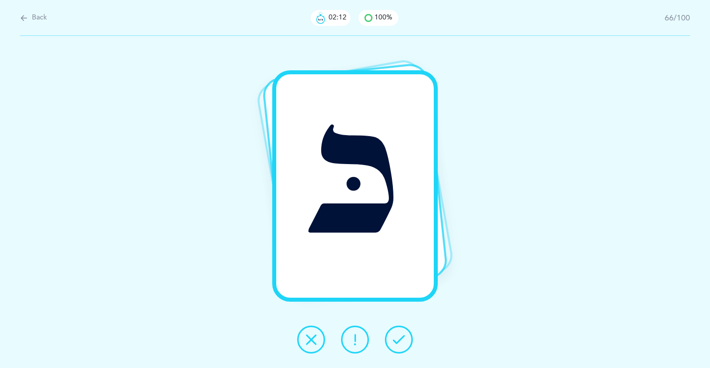
click at [404, 337] on icon at bounding box center [399, 339] width 12 height 12
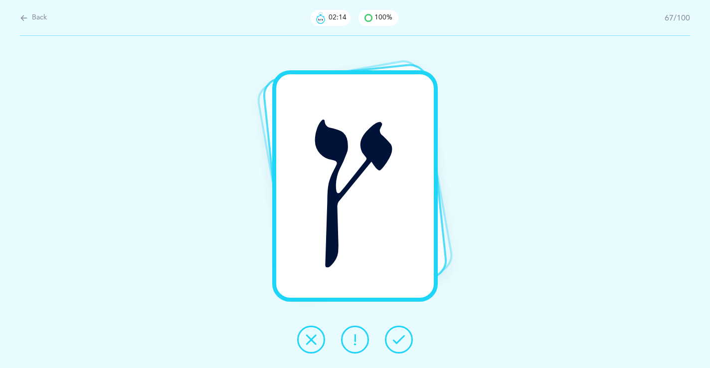
click at [404, 337] on icon at bounding box center [399, 339] width 12 height 12
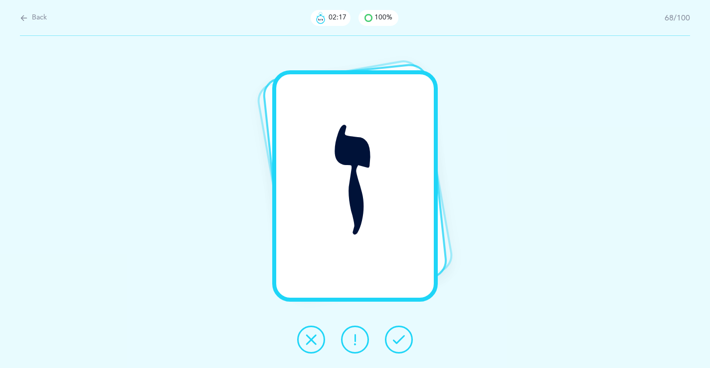
click at [404, 337] on icon at bounding box center [399, 339] width 12 height 12
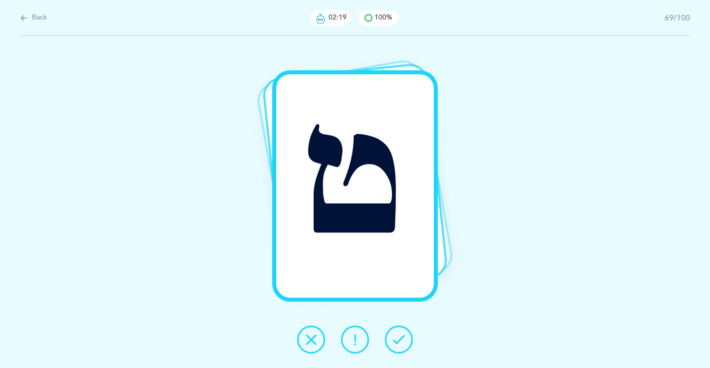
click at [404, 337] on icon at bounding box center [399, 339] width 12 height 12
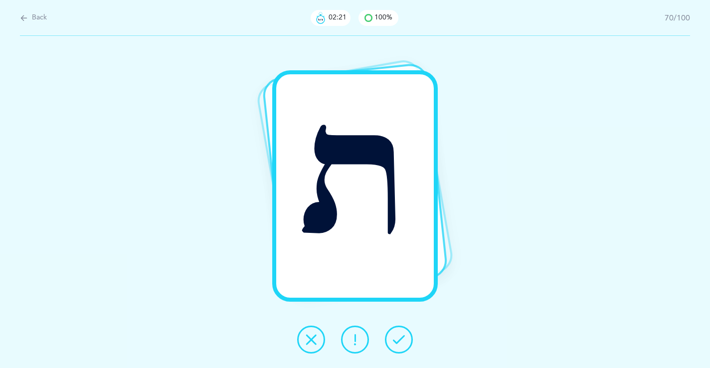
click at [404, 337] on icon at bounding box center [399, 339] width 12 height 12
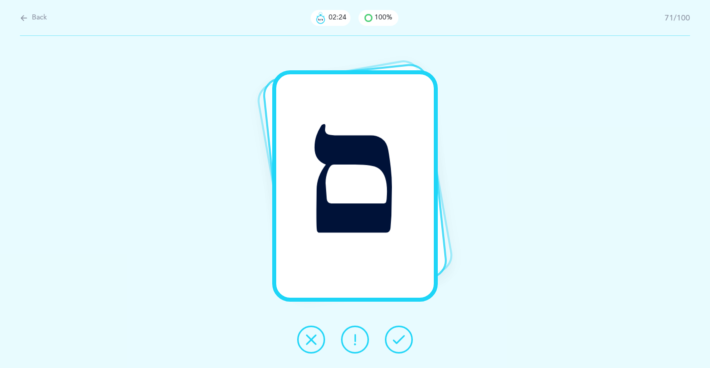
click at [404, 337] on icon at bounding box center [399, 339] width 12 height 12
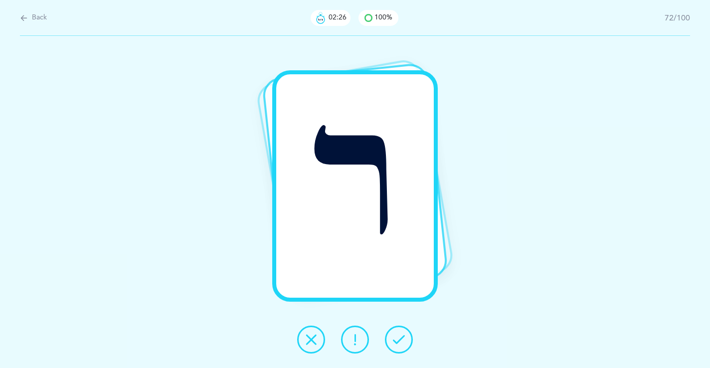
click at [404, 337] on icon at bounding box center [399, 339] width 12 height 12
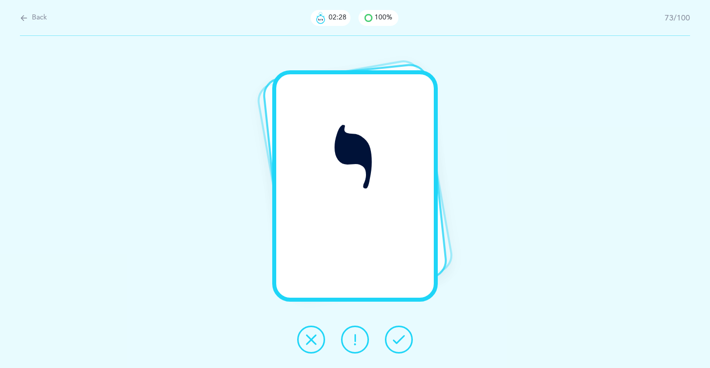
click at [404, 338] on icon at bounding box center [399, 339] width 12 height 12
click at [404, 339] on icon at bounding box center [399, 339] width 12 height 12
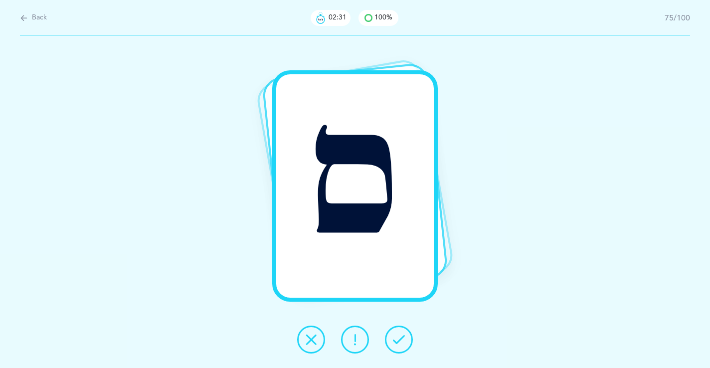
click at [404, 339] on icon at bounding box center [399, 339] width 12 height 12
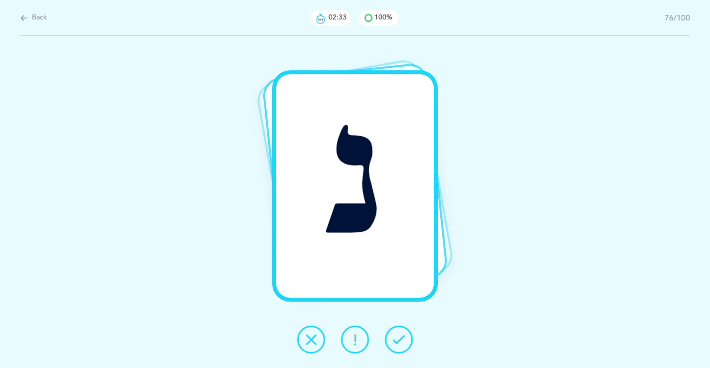
click at [404, 339] on icon at bounding box center [399, 339] width 12 height 12
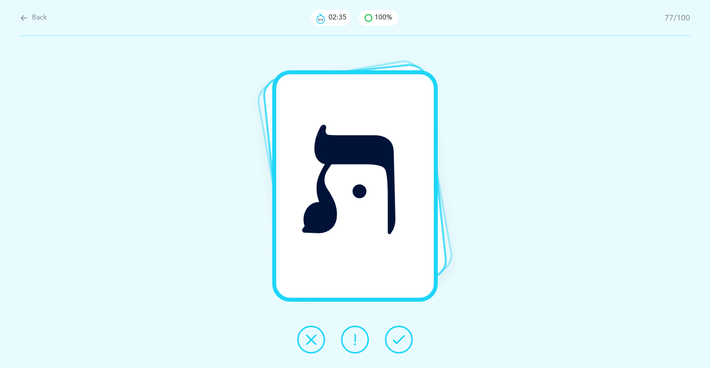
click at [404, 339] on icon at bounding box center [399, 339] width 12 height 12
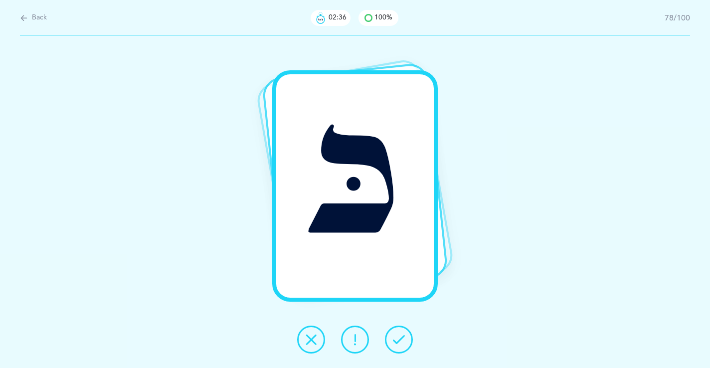
click at [404, 339] on icon at bounding box center [399, 339] width 12 height 12
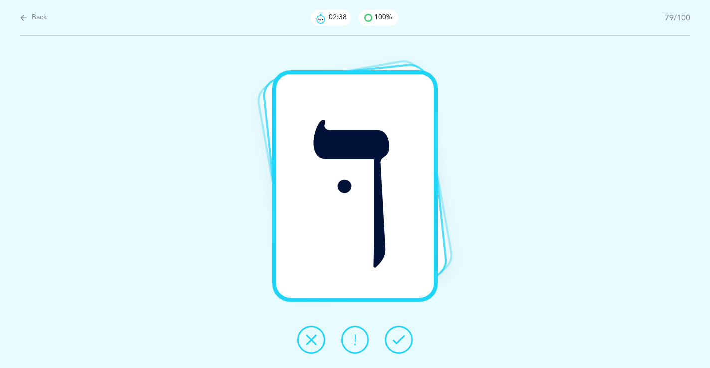
click at [404, 339] on icon at bounding box center [399, 339] width 12 height 12
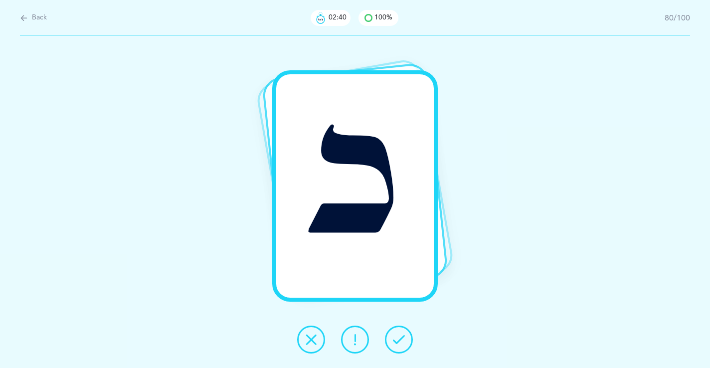
click at [404, 339] on icon at bounding box center [399, 339] width 12 height 12
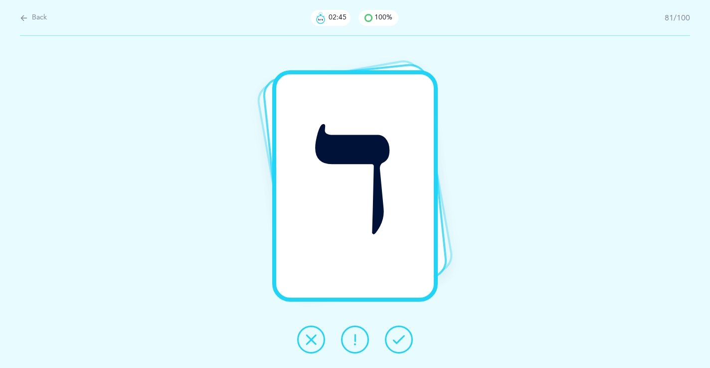
click at [404, 339] on icon at bounding box center [399, 339] width 12 height 12
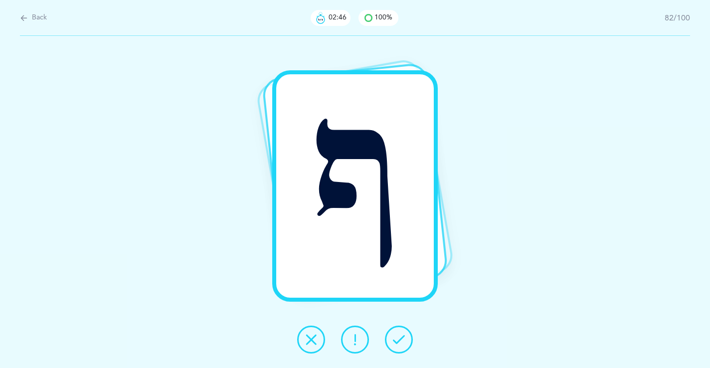
click at [404, 339] on icon at bounding box center [399, 339] width 12 height 12
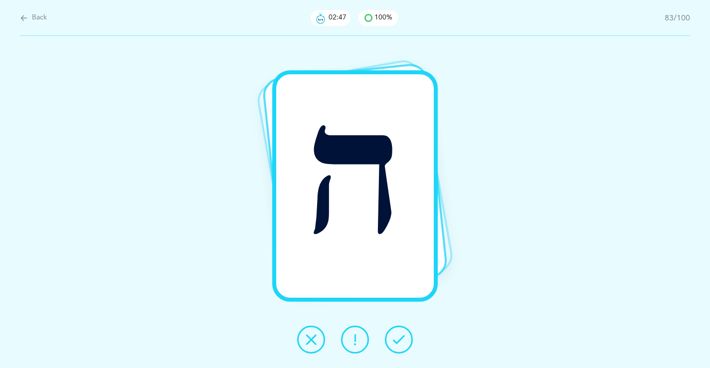
click at [404, 339] on icon at bounding box center [399, 339] width 12 height 12
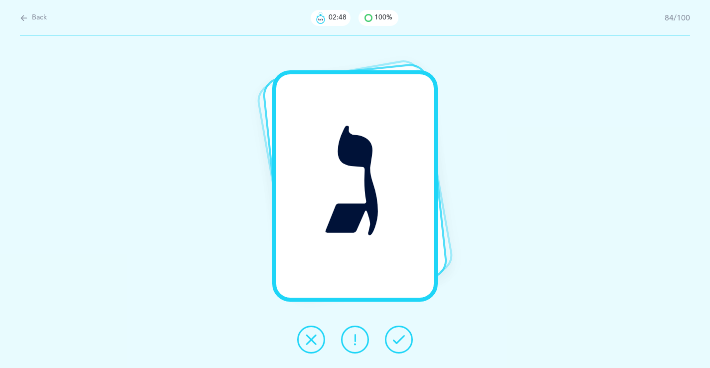
click at [404, 339] on icon at bounding box center [399, 339] width 12 height 12
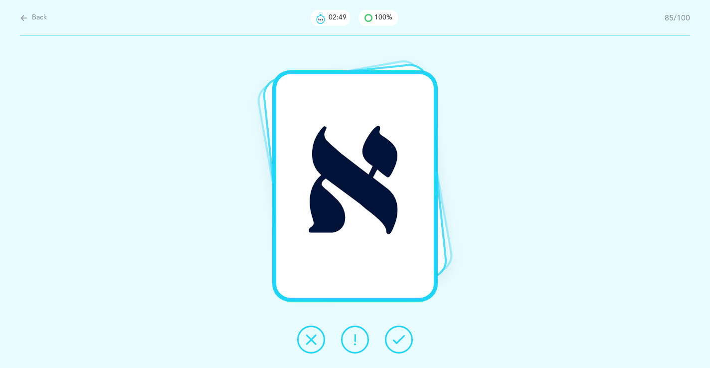
click at [404, 339] on icon at bounding box center [399, 339] width 12 height 12
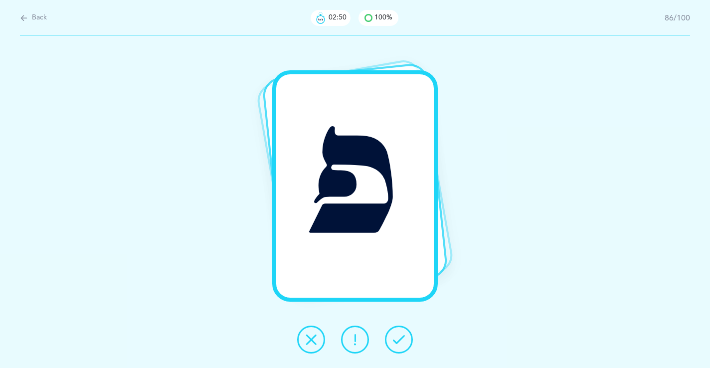
click at [404, 339] on icon at bounding box center [399, 339] width 12 height 12
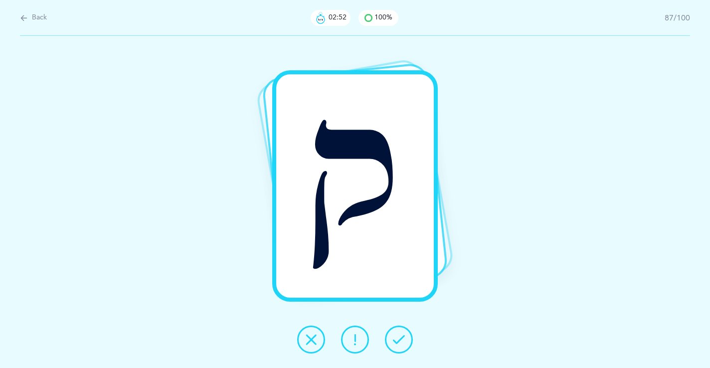
click at [404, 339] on icon at bounding box center [399, 339] width 12 height 12
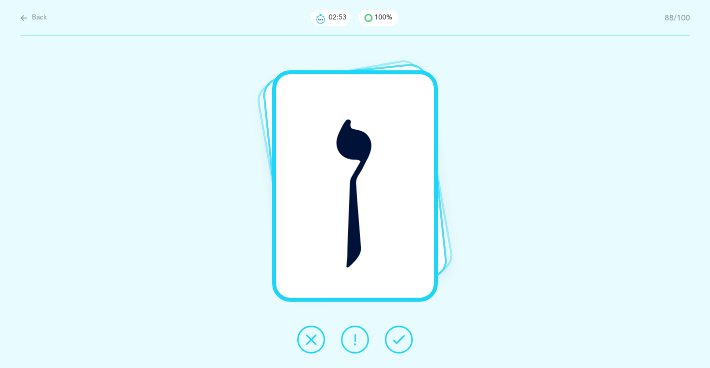
click at [404, 339] on icon at bounding box center [399, 339] width 12 height 12
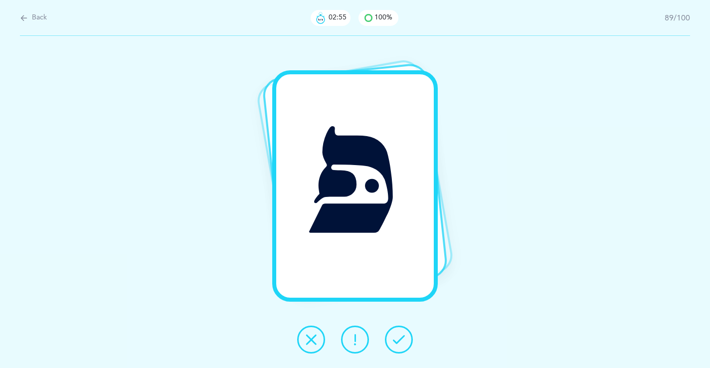
click at [404, 339] on icon at bounding box center [399, 339] width 12 height 12
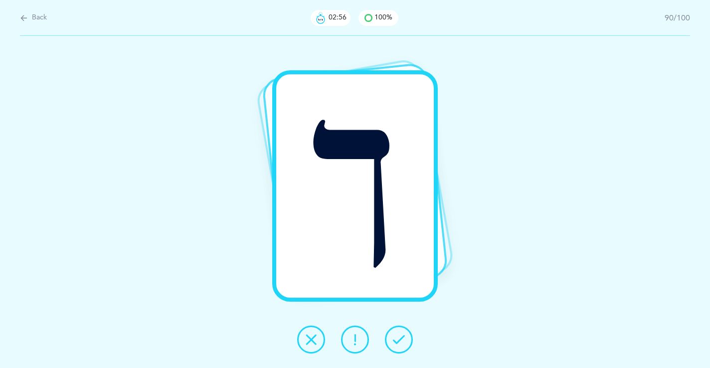
click at [404, 339] on icon at bounding box center [399, 339] width 12 height 12
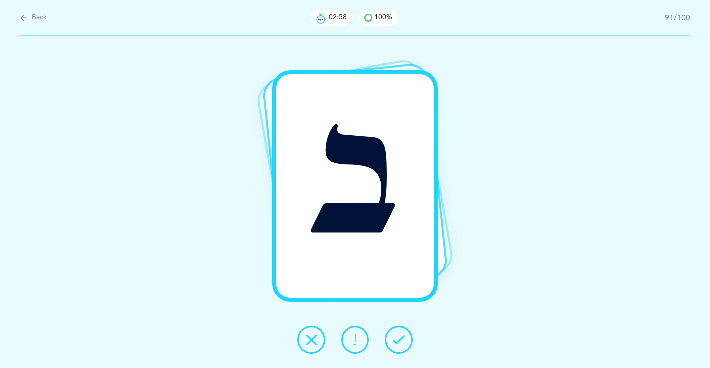
click at [404, 339] on icon at bounding box center [399, 339] width 12 height 12
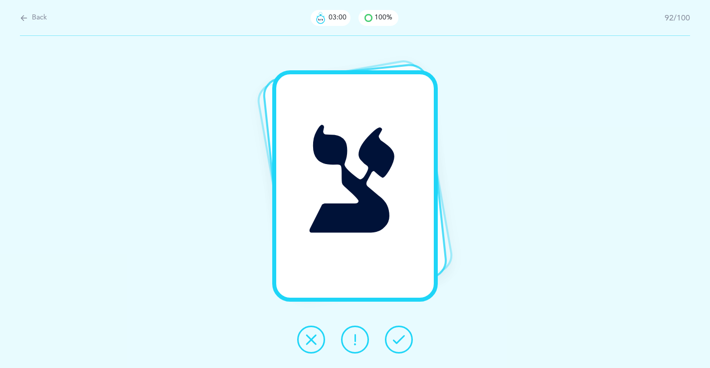
click at [404, 339] on icon at bounding box center [399, 339] width 12 height 12
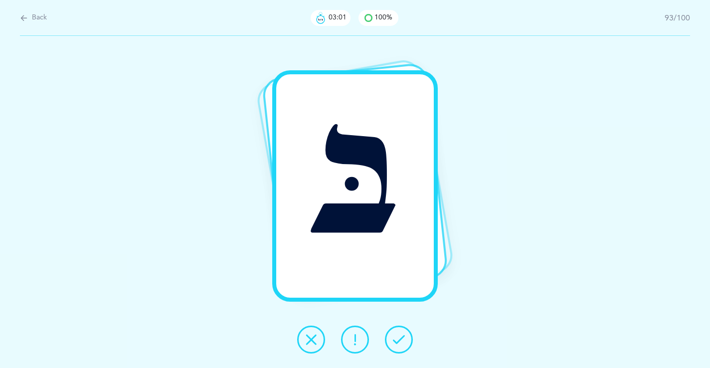
click at [404, 339] on icon at bounding box center [399, 339] width 12 height 12
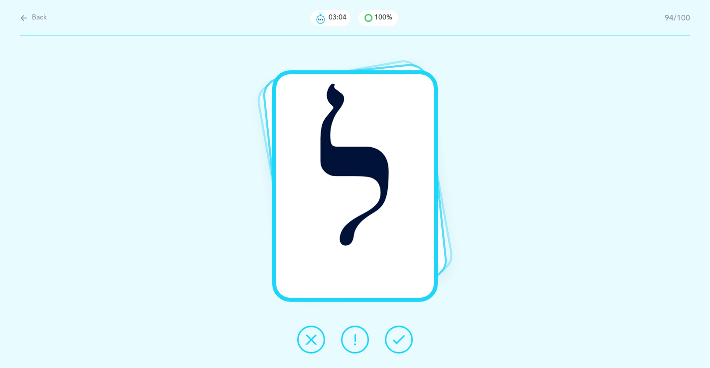
click at [404, 339] on icon at bounding box center [399, 339] width 12 height 12
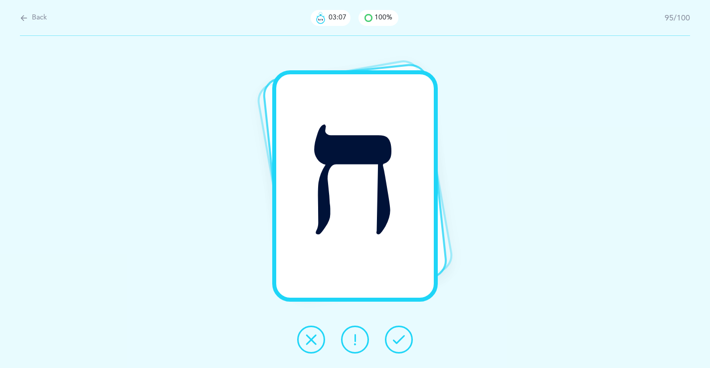
click at [404, 339] on icon at bounding box center [399, 339] width 12 height 12
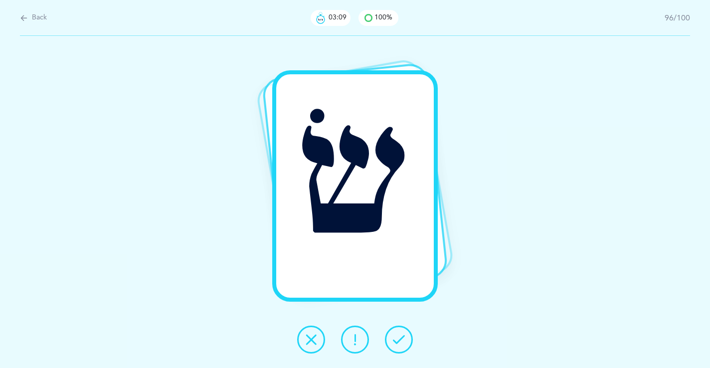
click at [404, 339] on icon at bounding box center [399, 339] width 12 height 12
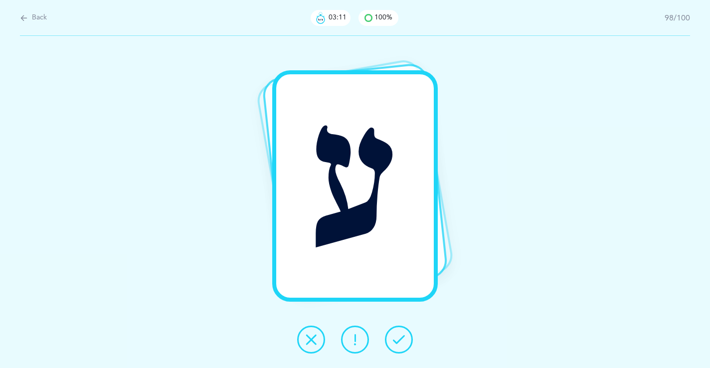
click at [404, 339] on icon at bounding box center [399, 339] width 12 height 12
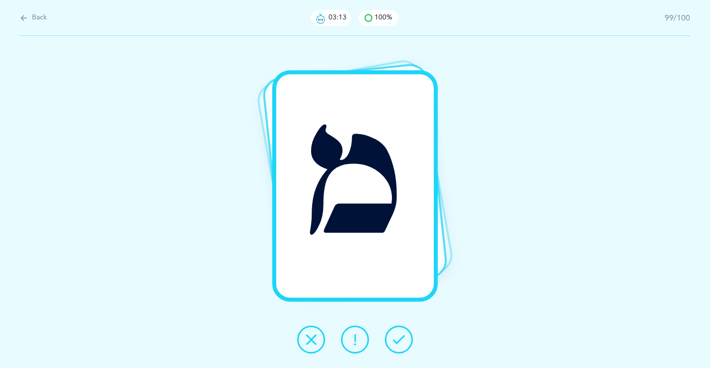
click at [404, 339] on icon at bounding box center [399, 339] width 12 height 12
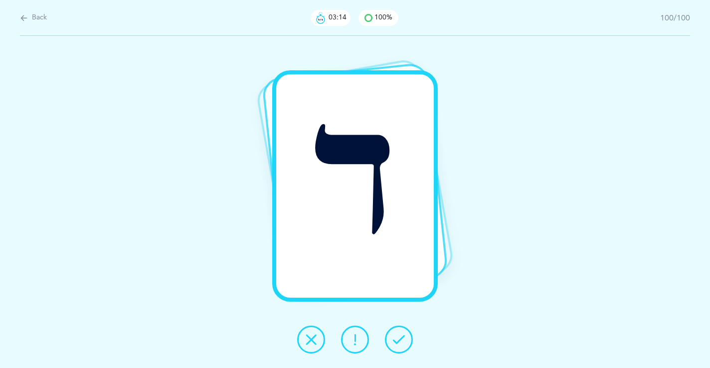
click at [404, 339] on icon at bounding box center [399, 339] width 12 height 12
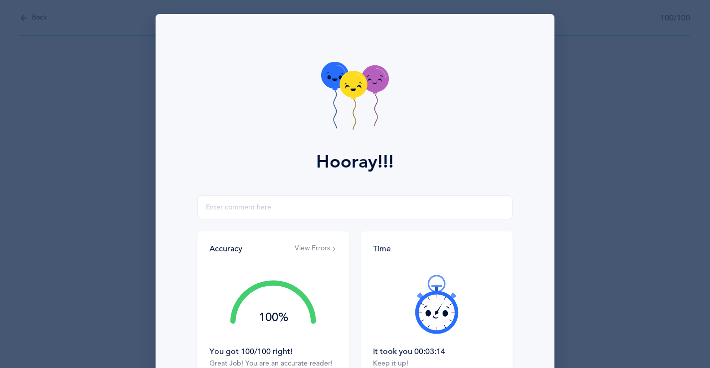
click at [85, 81] on div "Hooray!!! Accuracy View Errors 100% You got 100/100 right! Great Job! You are a…" at bounding box center [355, 184] width 710 height 368
click at [33, 26] on div "Hooray!!! Accuracy View Errors 100% You got 100/100 right! Great Job! You are a…" at bounding box center [355, 184] width 710 height 368
click at [34, 17] on div "Hooray!!! Accuracy View Errors 100% You got 100/100 right! Great Job! You are a…" at bounding box center [355, 184] width 710 height 368
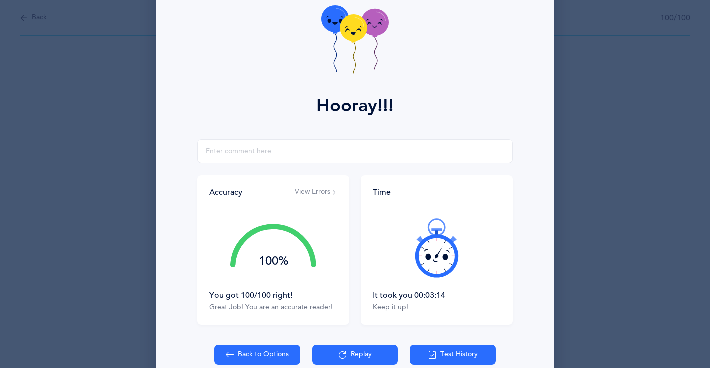
scroll to position [107, 0]
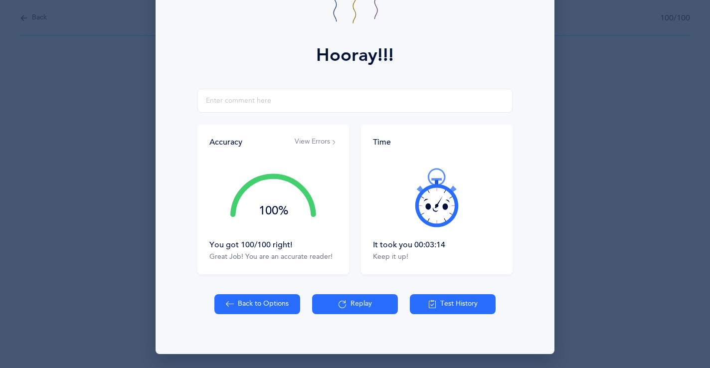
click at [263, 306] on button "Back to Options" at bounding box center [257, 304] width 86 height 20
select select "27"
select select "single"
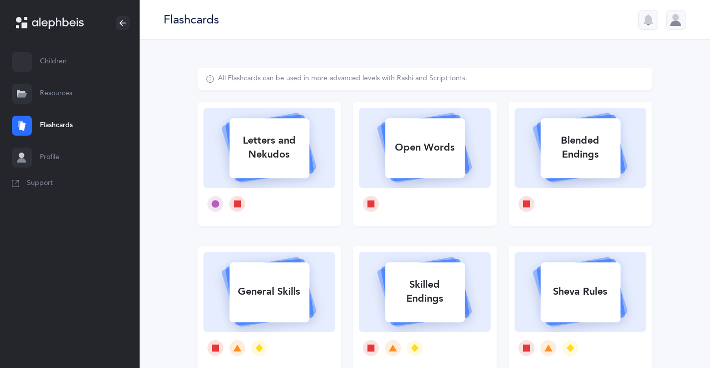
click at [265, 177] on rect at bounding box center [269, 148] width 80 height 60
select select "27"
select select "single"
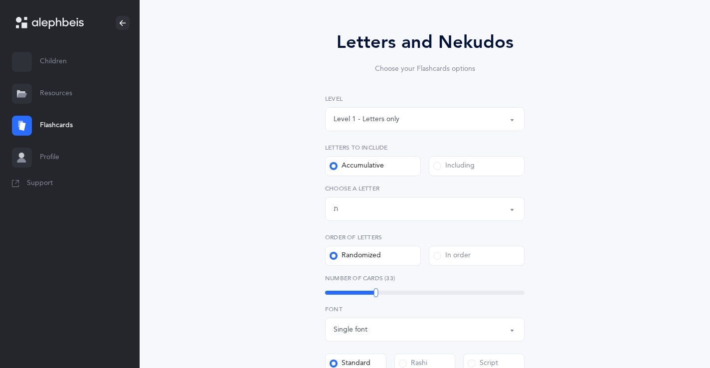
scroll to position [77, 0]
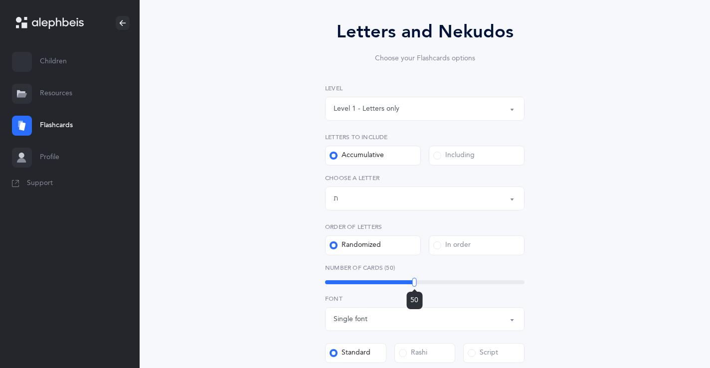
drag, startPoint x: 377, startPoint y: 281, endPoint x: 413, endPoint y: 279, distance: 35.9
click at [413, 279] on div at bounding box center [414, 282] width 4 height 9
click at [441, 158] on div "Including" at bounding box center [453, 156] width 41 height 10
click at [0, 0] on input "Including" at bounding box center [0, 0] width 0 height 0
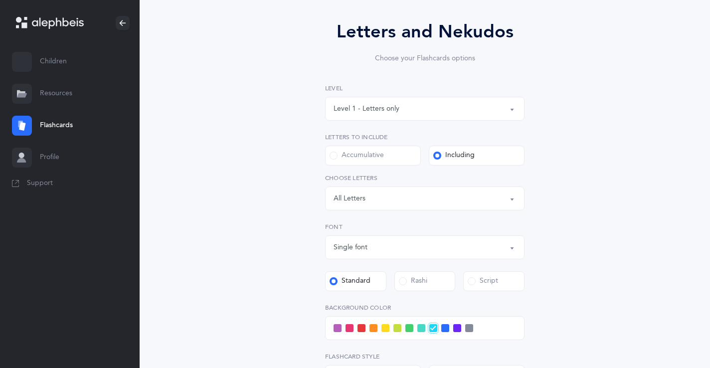
click at [435, 109] on div "Level 1 - Letters only" at bounding box center [424, 108] width 182 height 17
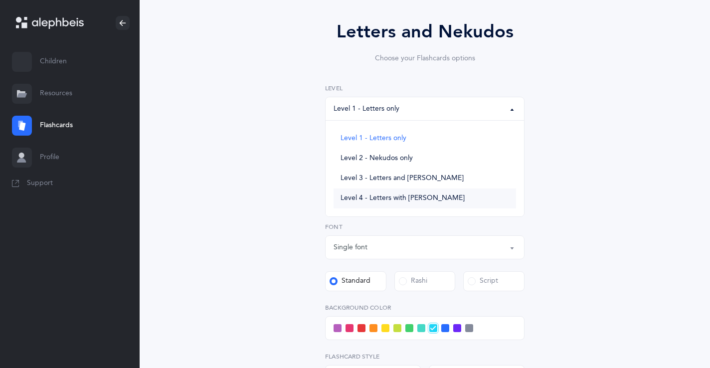
click at [374, 199] on span "Level 4 - Letters with [PERSON_NAME]" at bounding box center [402, 198] width 124 height 9
select select "4"
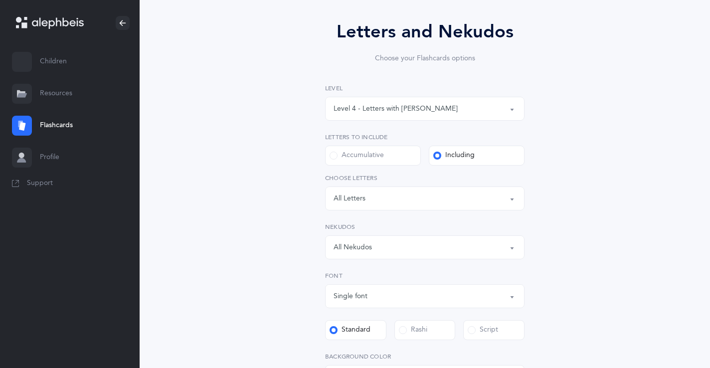
click at [395, 157] on label "Accumulative" at bounding box center [373, 156] width 96 height 20
click at [0, 0] on input "Accumulative" at bounding box center [0, 0] width 0 height 0
select select "27"
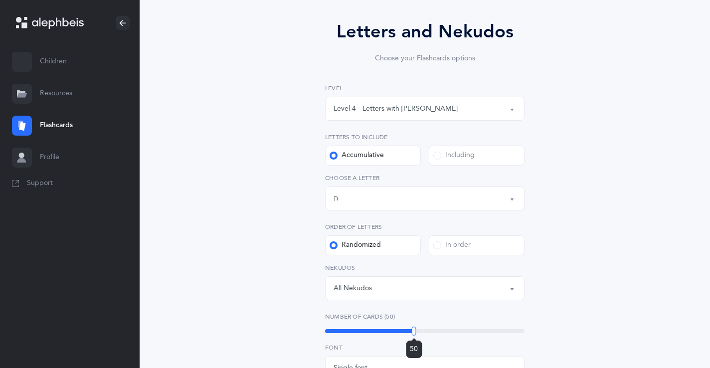
drag, startPoint x: 366, startPoint y: 331, endPoint x: 415, endPoint y: 331, distance: 48.4
click at [415, 331] on div "50" at bounding box center [424, 331] width 199 height 4
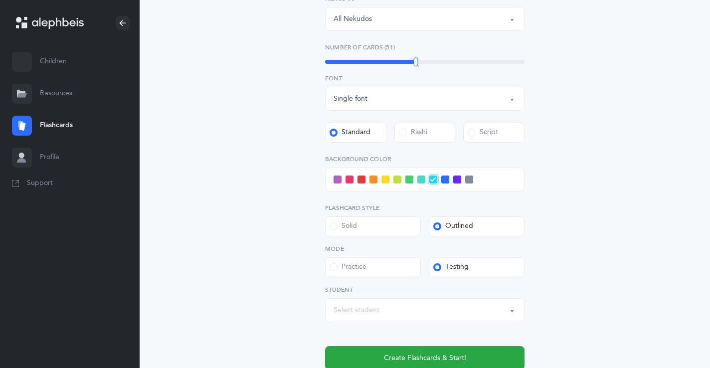
scroll to position [356, 0]
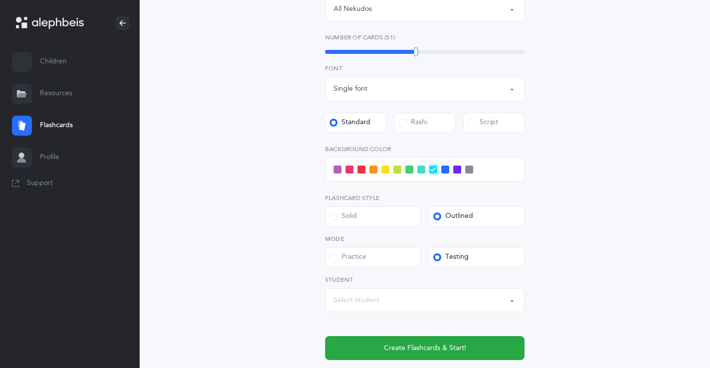
click at [437, 296] on div "Select student" at bounding box center [424, 300] width 182 height 17
click at [406, 264] on link "[PERSON_NAME]" at bounding box center [424, 270] width 182 height 20
select select "14274"
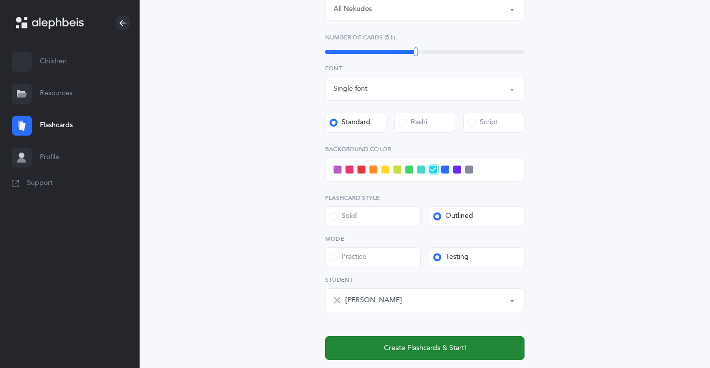
click at [405, 351] on span "Create Flashcards & Start!" at bounding box center [425, 348] width 82 height 10
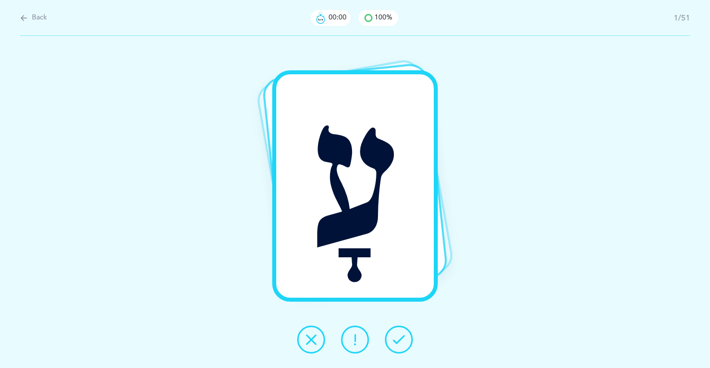
scroll to position [0, 0]
click at [399, 337] on icon at bounding box center [399, 339] width 12 height 12
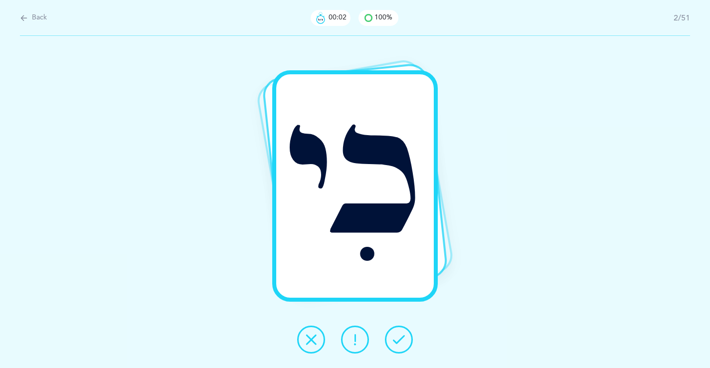
click at [399, 337] on icon at bounding box center [399, 339] width 12 height 12
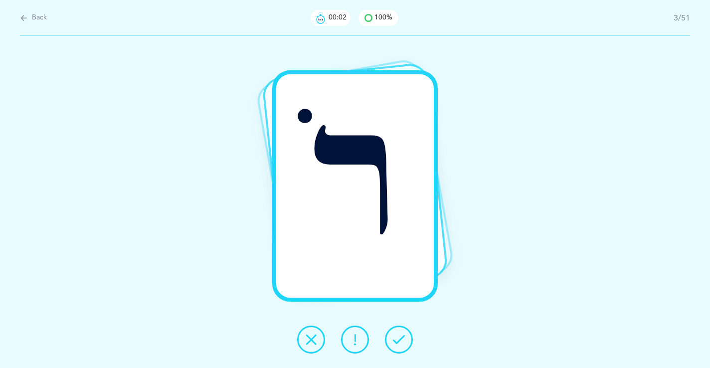
click at [399, 337] on icon at bounding box center [399, 339] width 12 height 12
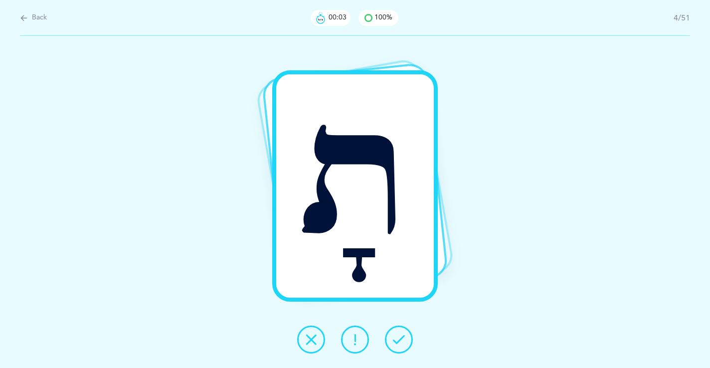
click at [399, 337] on icon at bounding box center [399, 339] width 12 height 12
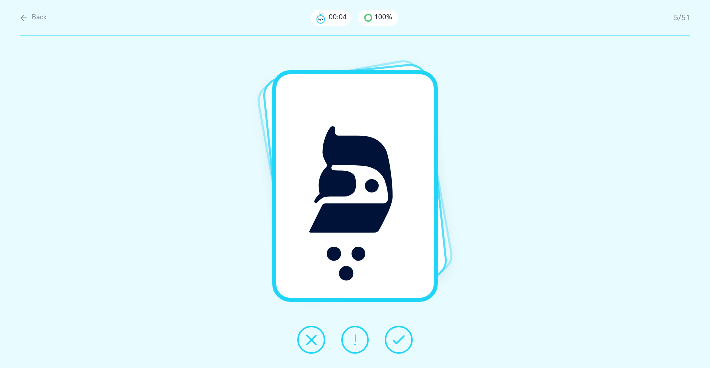
click at [399, 337] on icon at bounding box center [399, 339] width 12 height 12
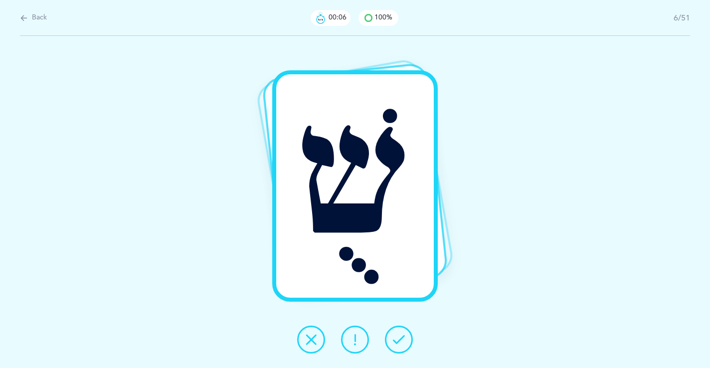
click at [399, 337] on icon at bounding box center [399, 339] width 12 height 12
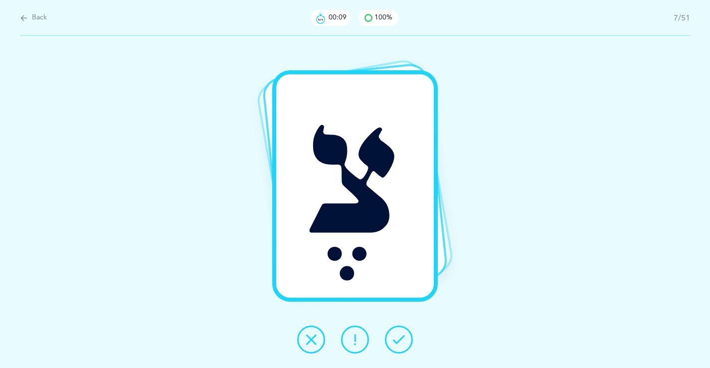
click at [399, 337] on icon at bounding box center [399, 339] width 12 height 12
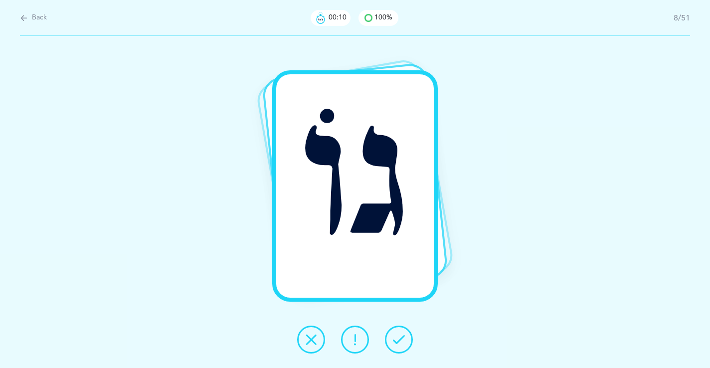
click at [399, 337] on icon at bounding box center [399, 339] width 12 height 12
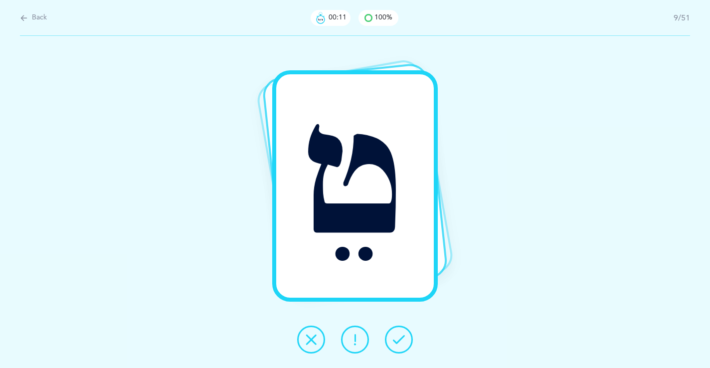
click at [399, 337] on icon at bounding box center [399, 339] width 12 height 12
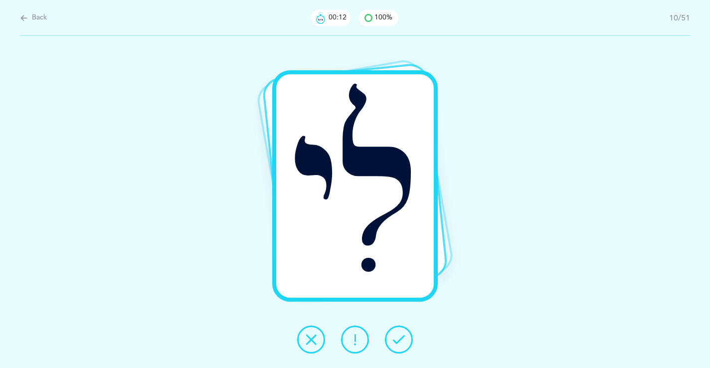
click at [399, 337] on icon at bounding box center [399, 339] width 12 height 12
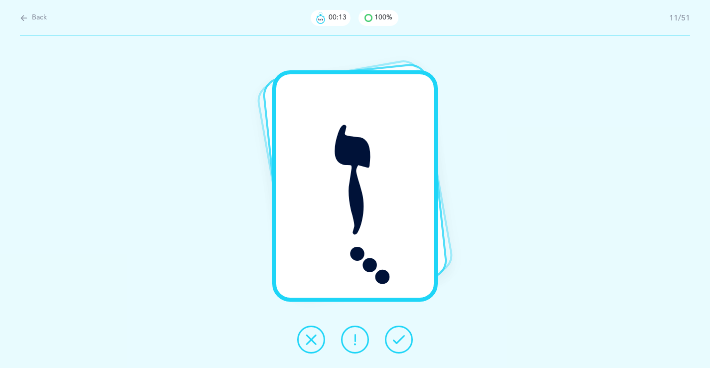
click at [399, 337] on icon at bounding box center [399, 339] width 12 height 12
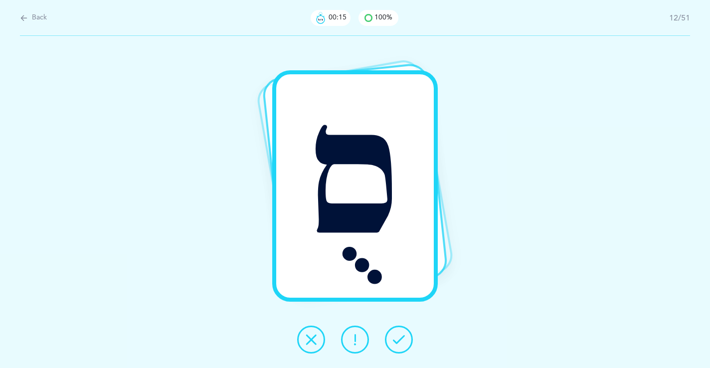
click at [399, 337] on icon at bounding box center [399, 339] width 12 height 12
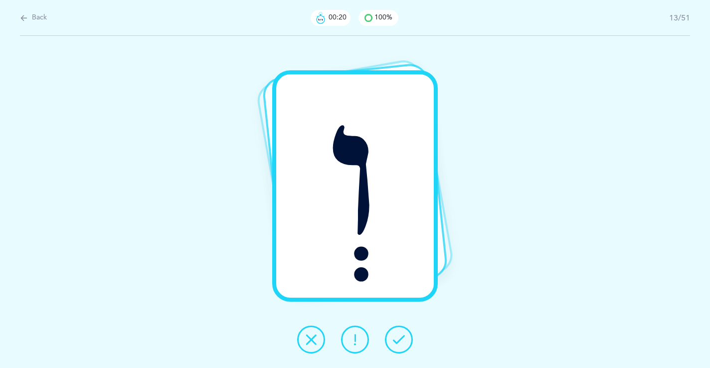
click at [416, 343] on div at bounding box center [355, 340] width 132 height 28
click at [397, 339] on icon at bounding box center [399, 339] width 12 height 12
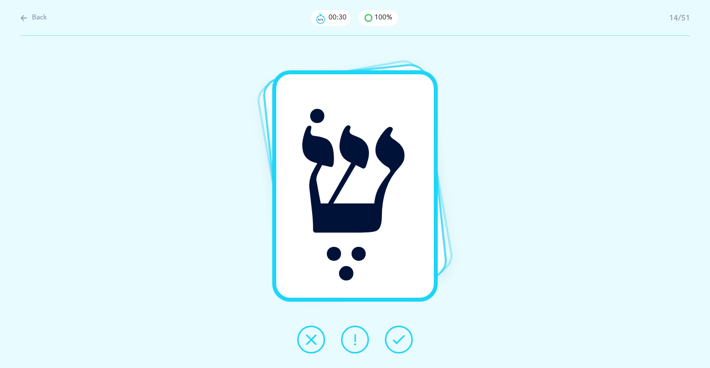
click at [397, 338] on icon at bounding box center [399, 339] width 12 height 12
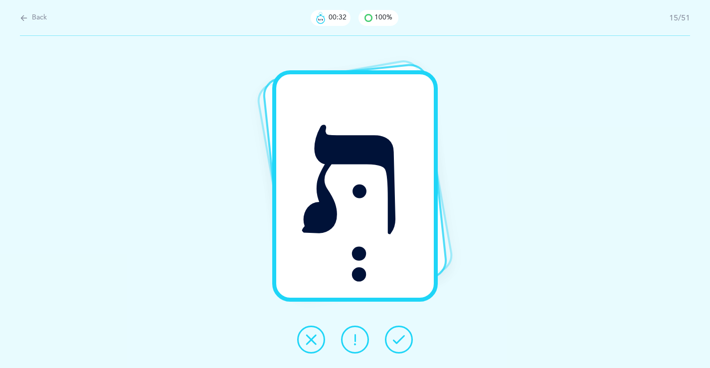
click at [397, 338] on icon at bounding box center [399, 339] width 12 height 12
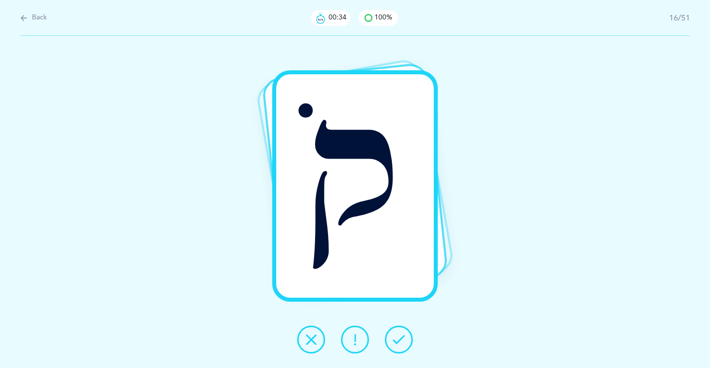
click at [397, 338] on icon at bounding box center [399, 339] width 12 height 12
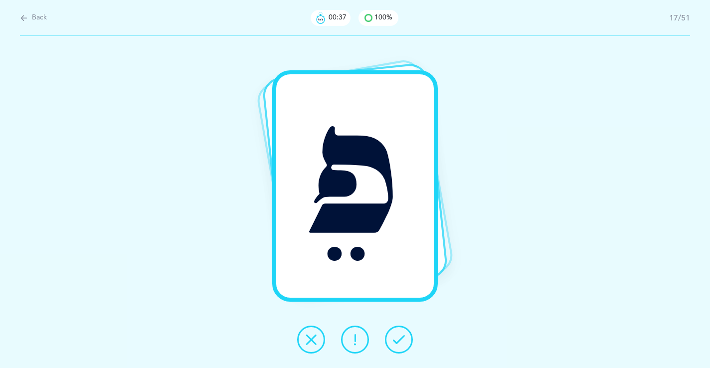
click at [397, 338] on icon at bounding box center [399, 339] width 12 height 12
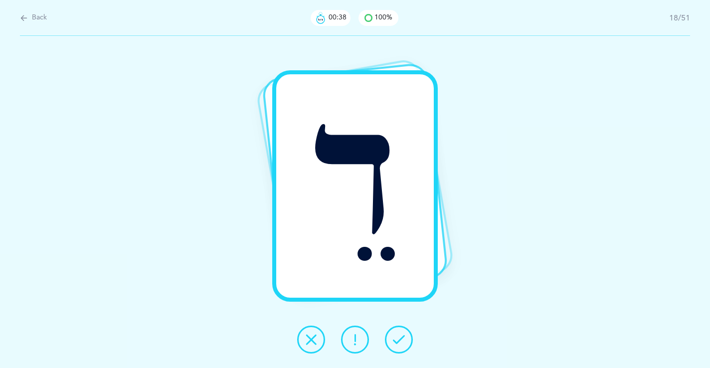
click at [397, 338] on icon at bounding box center [399, 339] width 12 height 12
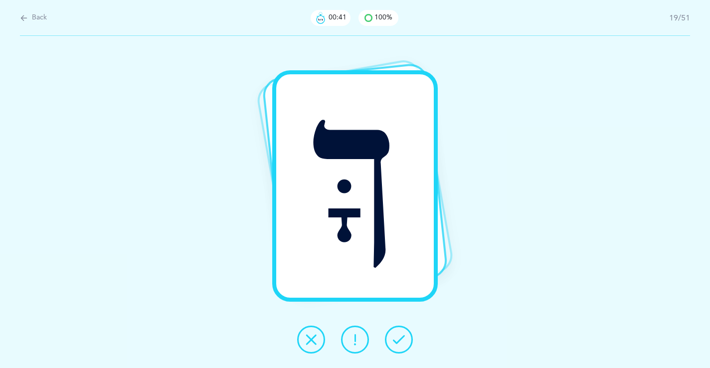
click at [397, 338] on icon at bounding box center [399, 339] width 12 height 12
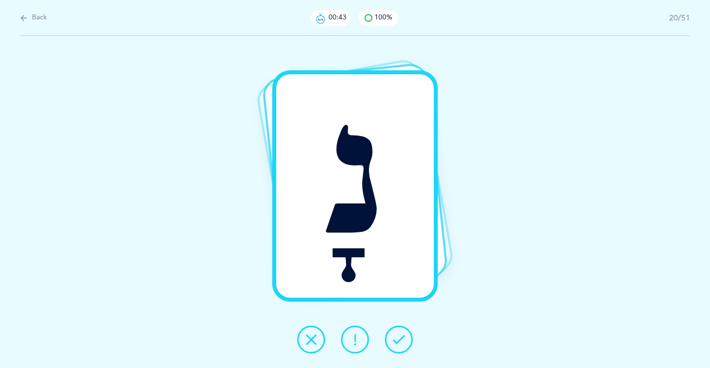
click at [397, 338] on icon at bounding box center [399, 339] width 12 height 12
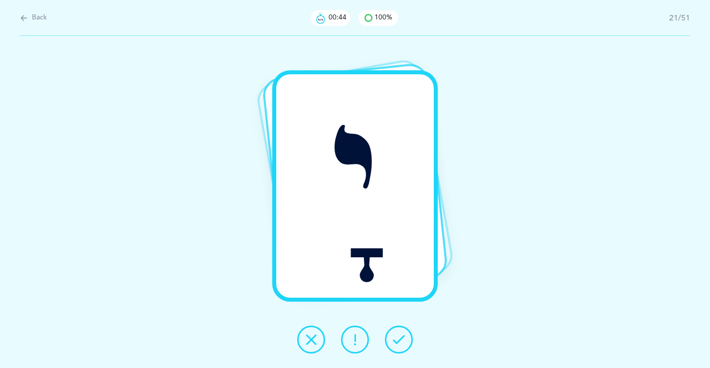
click at [397, 338] on icon at bounding box center [399, 339] width 12 height 12
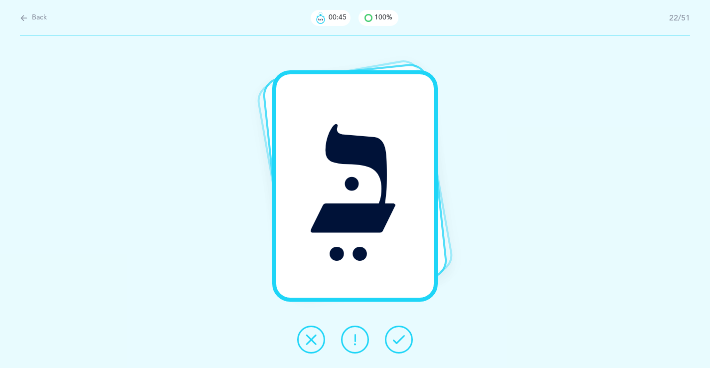
click at [397, 338] on icon at bounding box center [399, 339] width 12 height 12
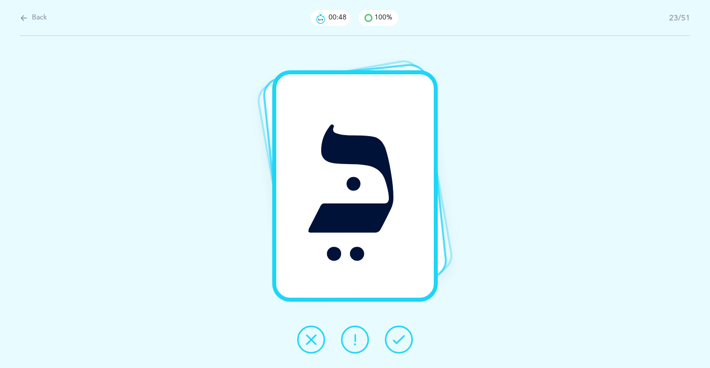
click at [397, 338] on icon at bounding box center [399, 339] width 12 height 12
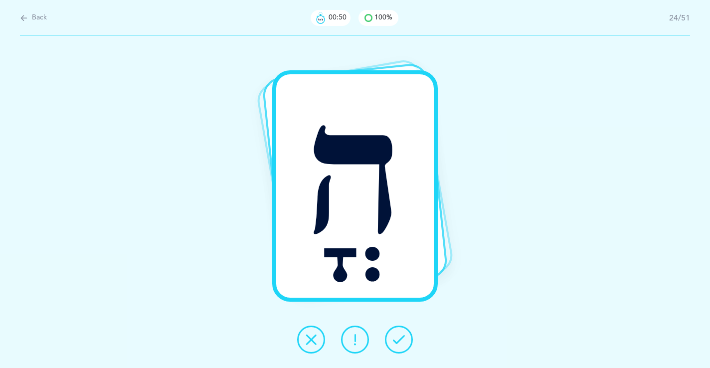
click at [397, 338] on icon at bounding box center [399, 339] width 12 height 12
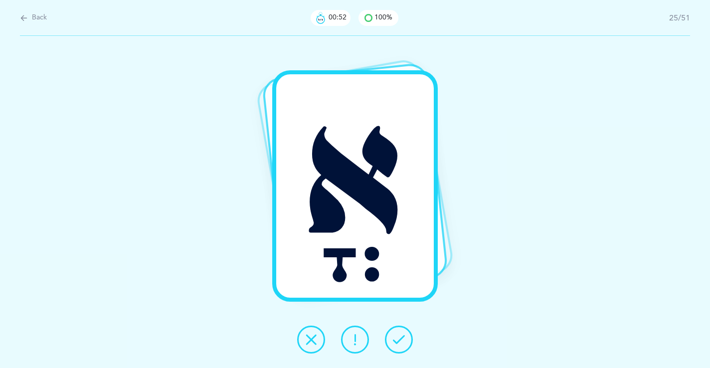
click at [397, 338] on icon at bounding box center [399, 339] width 12 height 12
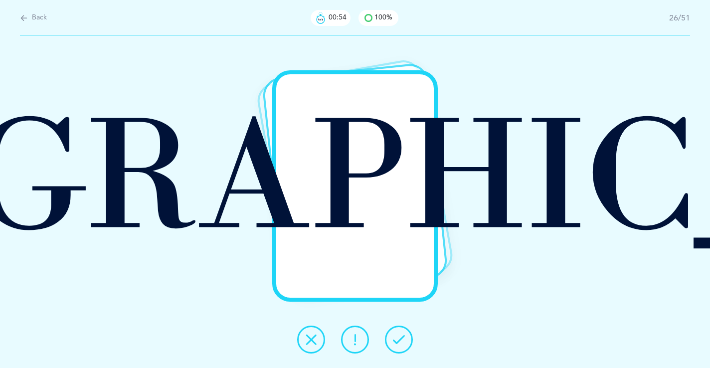
click at [397, 338] on icon at bounding box center [399, 339] width 12 height 12
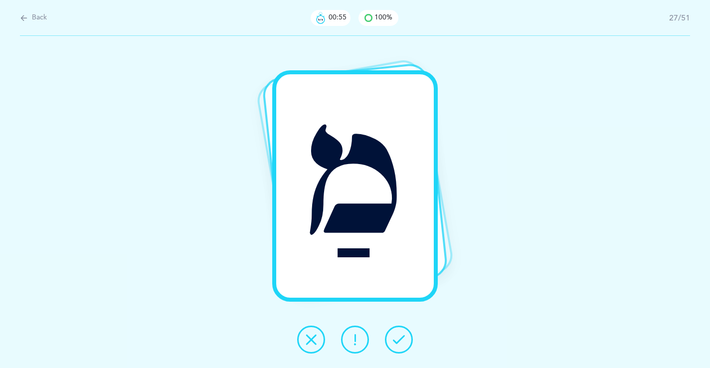
click at [397, 338] on icon at bounding box center [399, 339] width 12 height 12
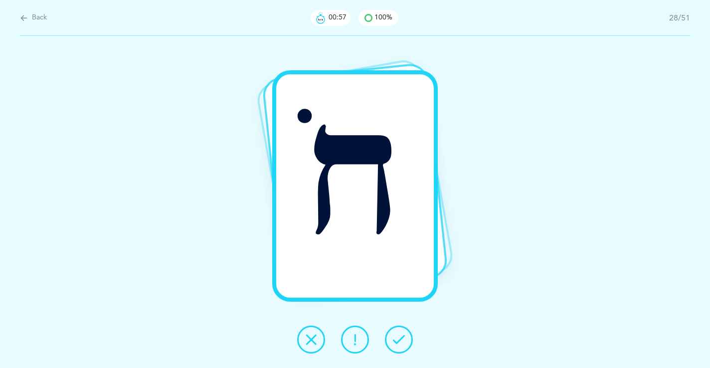
click at [397, 338] on icon at bounding box center [399, 339] width 12 height 12
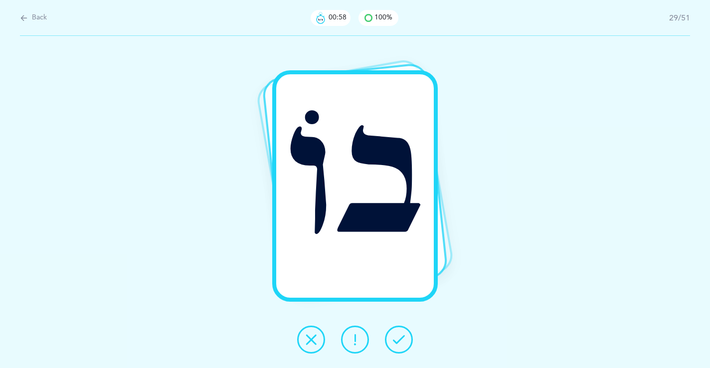
click at [397, 338] on icon at bounding box center [399, 339] width 12 height 12
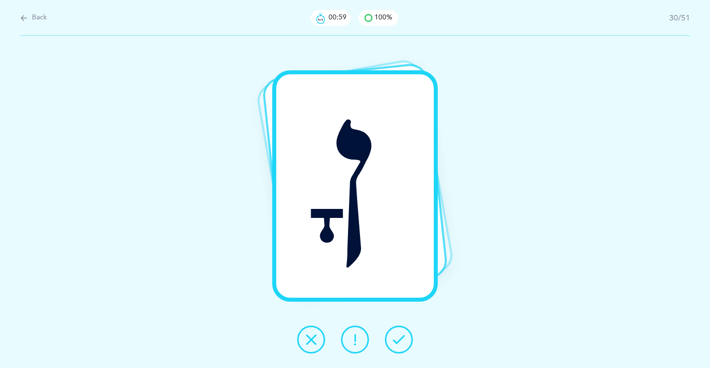
click at [397, 338] on icon at bounding box center [399, 339] width 12 height 12
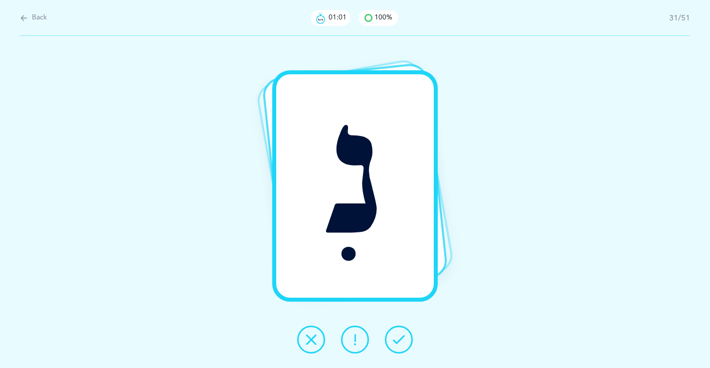
click at [397, 338] on icon at bounding box center [399, 339] width 12 height 12
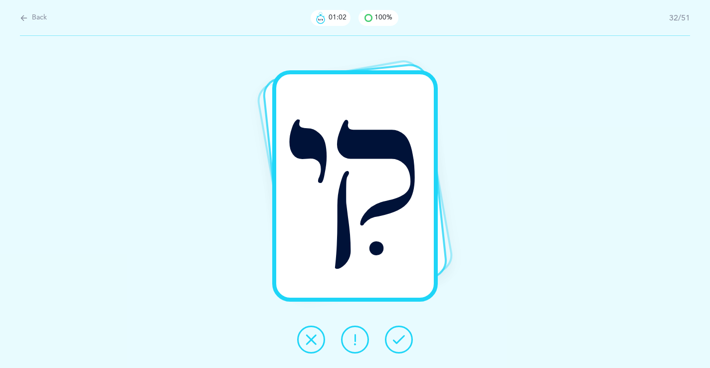
click at [397, 338] on icon at bounding box center [399, 339] width 12 height 12
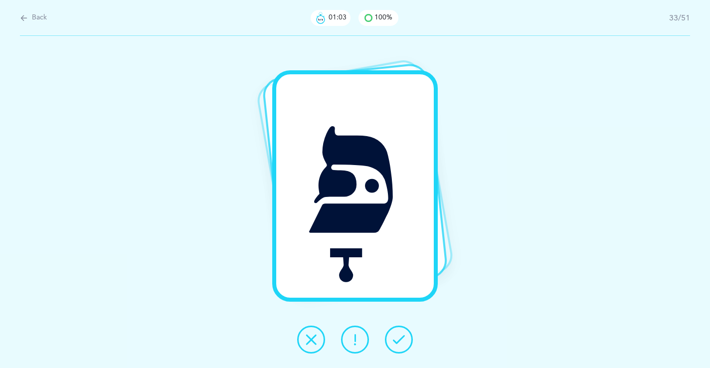
click at [397, 338] on icon at bounding box center [399, 339] width 12 height 12
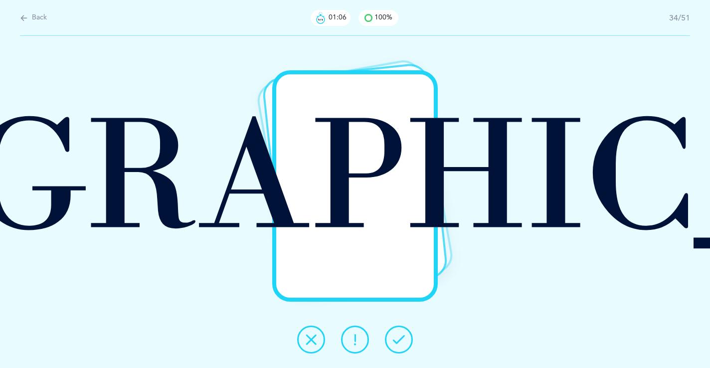
click at [397, 338] on icon at bounding box center [399, 339] width 12 height 12
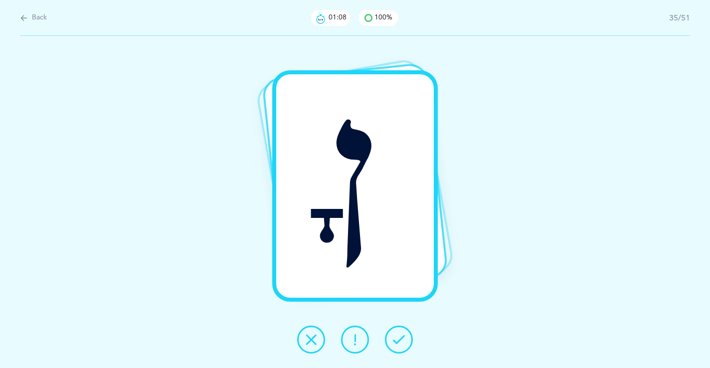
click at [397, 338] on icon at bounding box center [399, 339] width 12 height 12
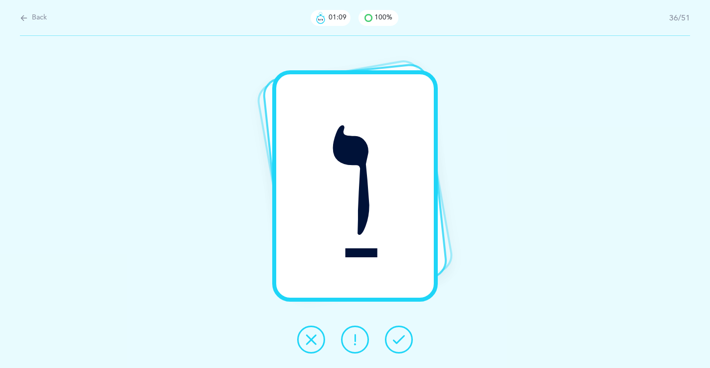
click at [397, 338] on icon at bounding box center [399, 339] width 12 height 12
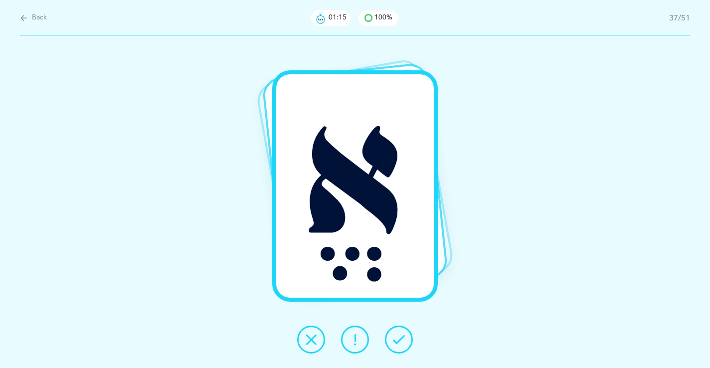
click at [397, 338] on icon at bounding box center [399, 339] width 12 height 12
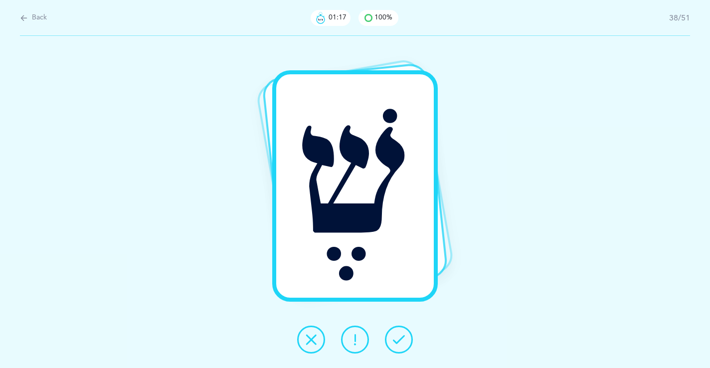
click at [397, 338] on icon at bounding box center [399, 339] width 12 height 12
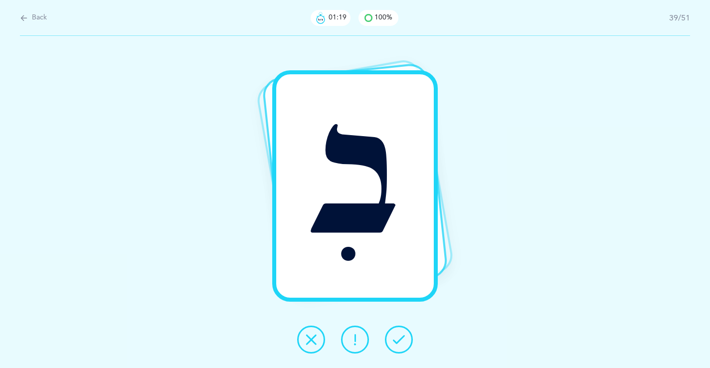
click at [397, 338] on icon at bounding box center [399, 339] width 12 height 12
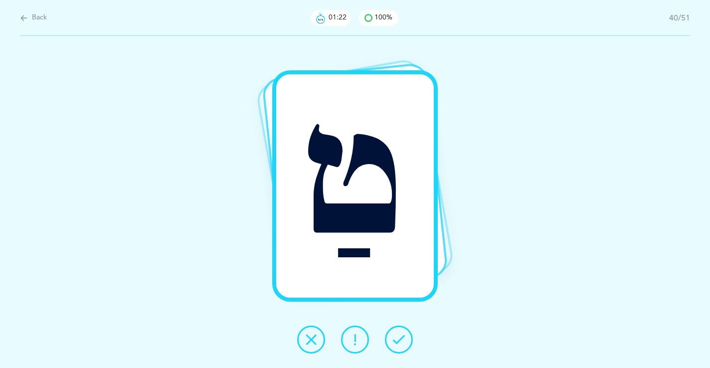
click at [397, 338] on icon at bounding box center [399, 339] width 12 height 12
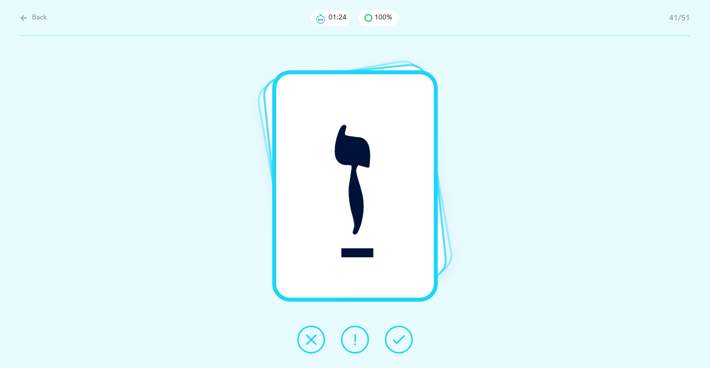
click at [397, 338] on icon at bounding box center [399, 339] width 12 height 12
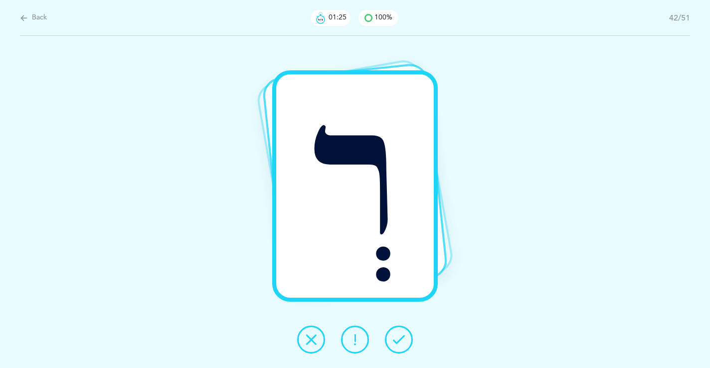
click at [397, 338] on icon at bounding box center [399, 339] width 12 height 12
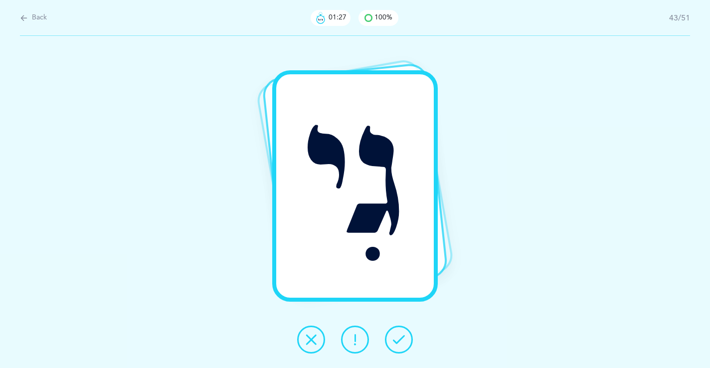
click at [397, 338] on icon at bounding box center [399, 339] width 12 height 12
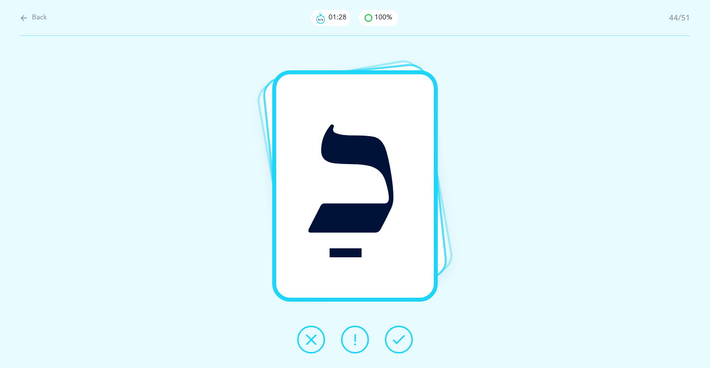
click at [397, 338] on icon at bounding box center [399, 339] width 12 height 12
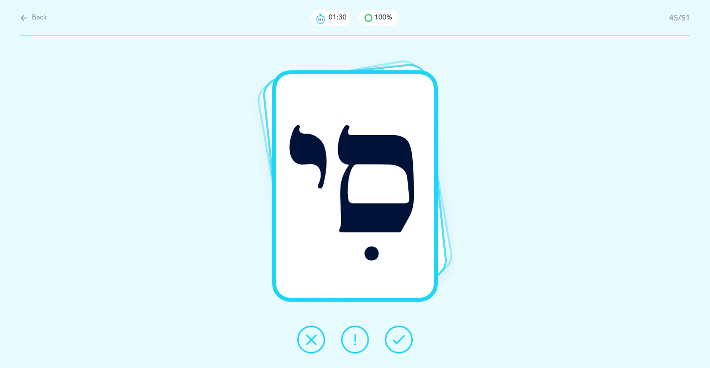
click at [397, 338] on icon at bounding box center [399, 339] width 12 height 12
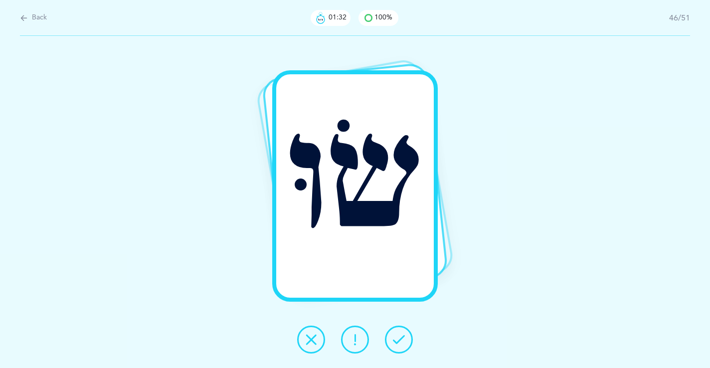
click at [397, 338] on icon at bounding box center [399, 339] width 12 height 12
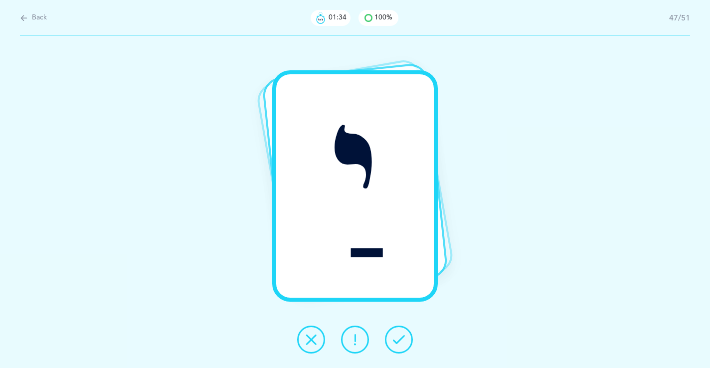
click at [397, 338] on icon at bounding box center [399, 339] width 12 height 12
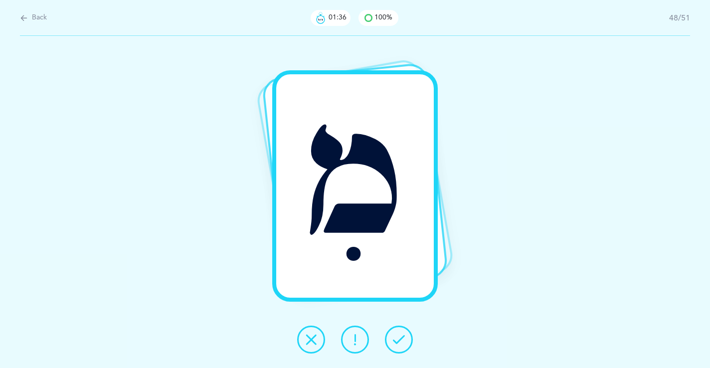
click at [397, 338] on icon at bounding box center [399, 339] width 12 height 12
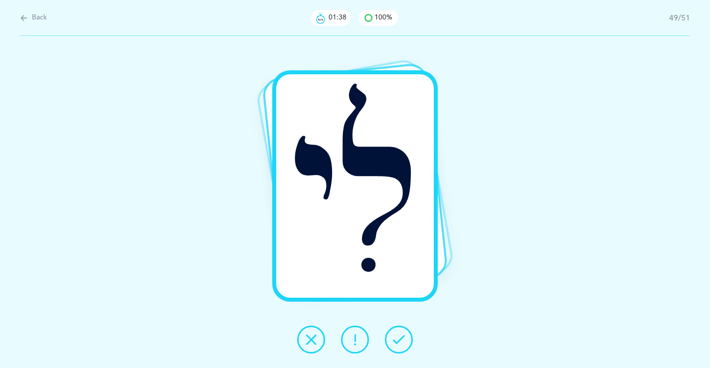
click at [397, 338] on icon at bounding box center [399, 339] width 12 height 12
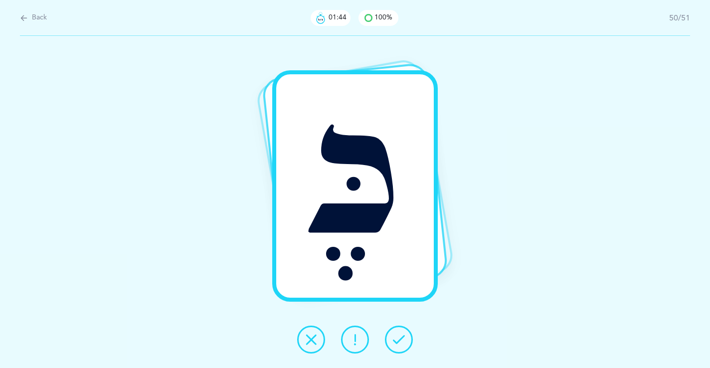
click at [397, 338] on icon at bounding box center [399, 339] width 12 height 12
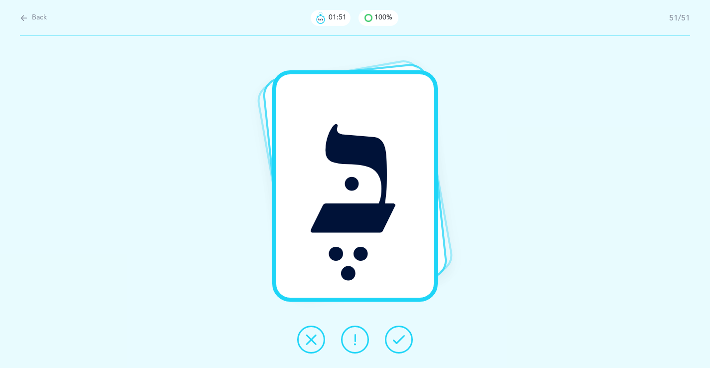
click at [397, 338] on icon at bounding box center [399, 339] width 12 height 12
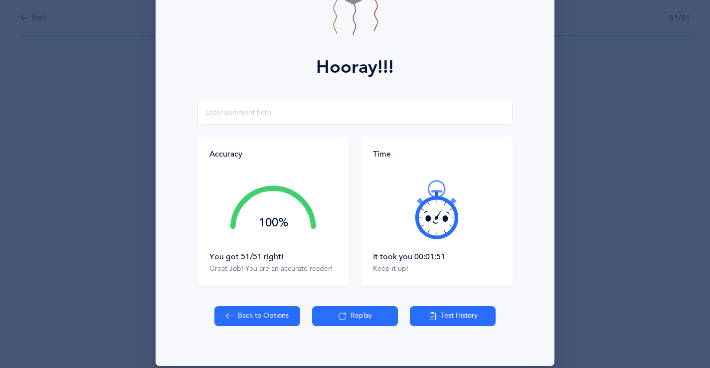
scroll to position [107, 0]
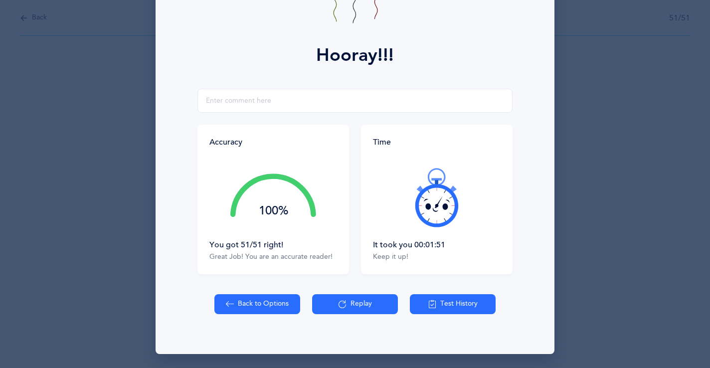
click at [245, 305] on button "Back to Options" at bounding box center [257, 304] width 86 height 20
select select "4"
select select "27"
select select "single"
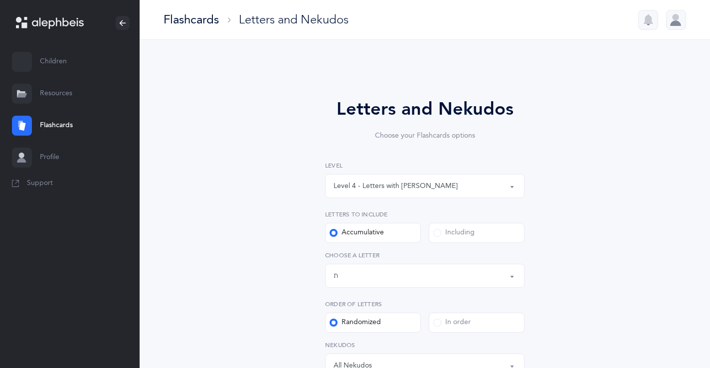
click at [396, 191] on div "Level 4 - Letters with [PERSON_NAME]" at bounding box center [424, 185] width 182 height 17
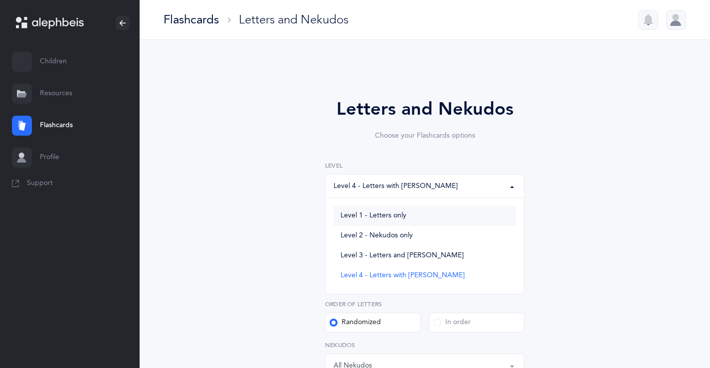
click at [393, 214] on span "Level 1 - Letters only" at bounding box center [373, 215] width 66 height 9
select select "1"
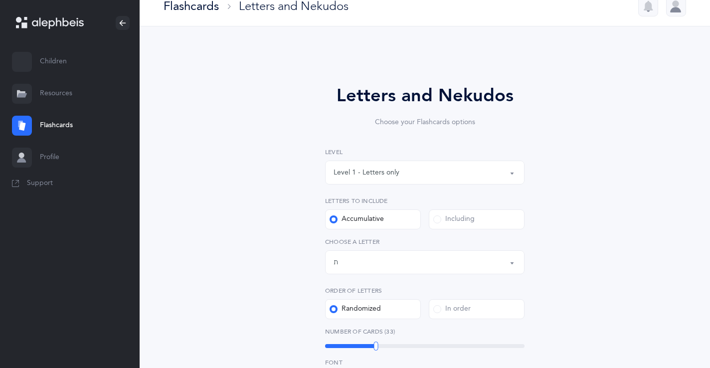
scroll to position [18, 0]
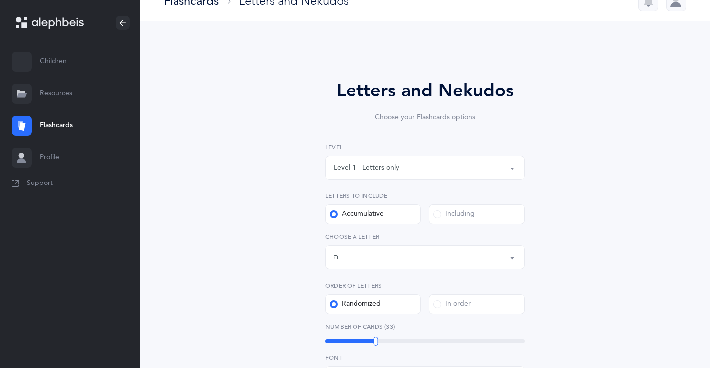
click at [402, 259] on div "Letters up until: ת" at bounding box center [424, 257] width 182 height 17
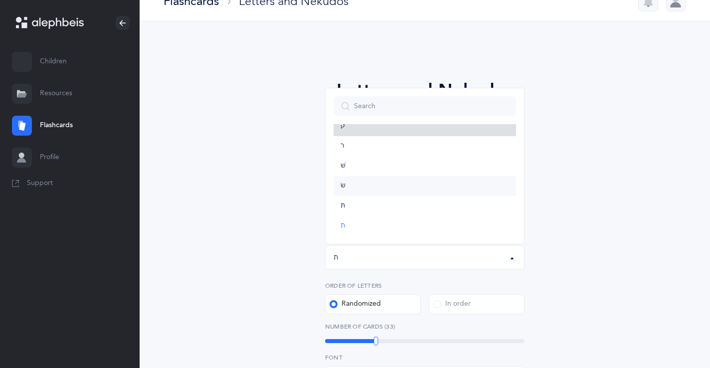
drag, startPoint x: 378, startPoint y: 125, endPoint x: 416, endPoint y: 184, distance: 70.5
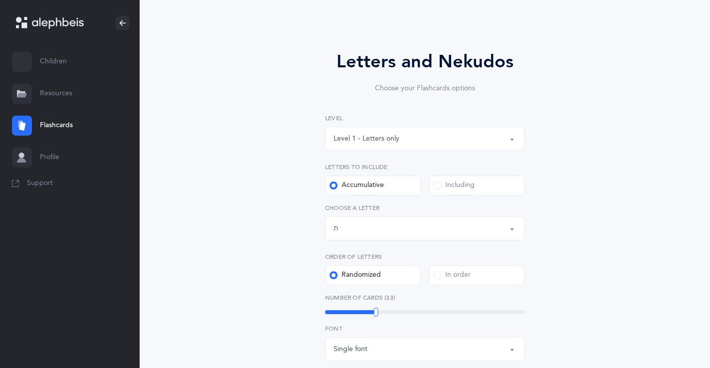
scroll to position [61, 0]
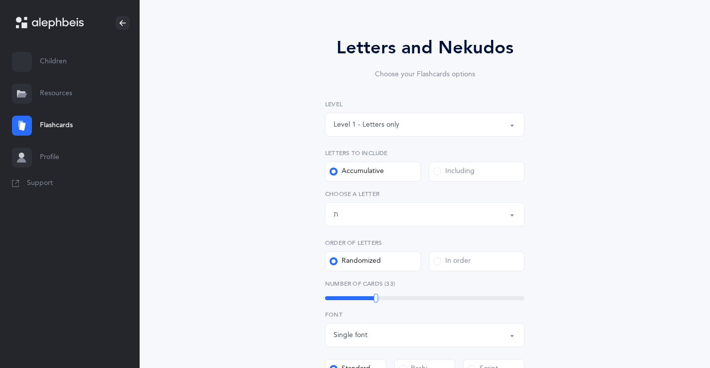
click at [493, 221] on div "Letters up until: ת" at bounding box center [424, 214] width 182 height 17
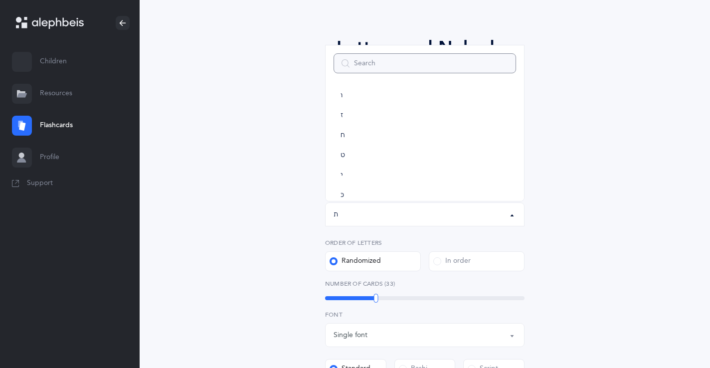
scroll to position [148, 0]
click at [396, 108] on link "ח" at bounding box center [424, 111] width 182 height 20
select select "8"
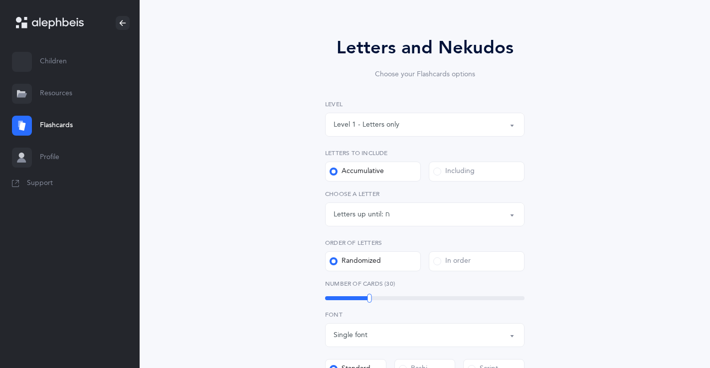
click at [398, 213] on div "Letters up until: ח" at bounding box center [424, 214] width 182 height 17
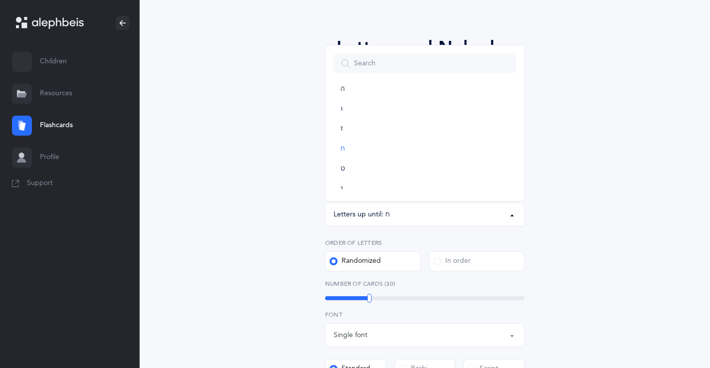
click at [264, 187] on div "Letters and Nekudos Choose your Flashcards options Level 1 - Letters only Level…" at bounding box center [424, 326] width 455 height 640
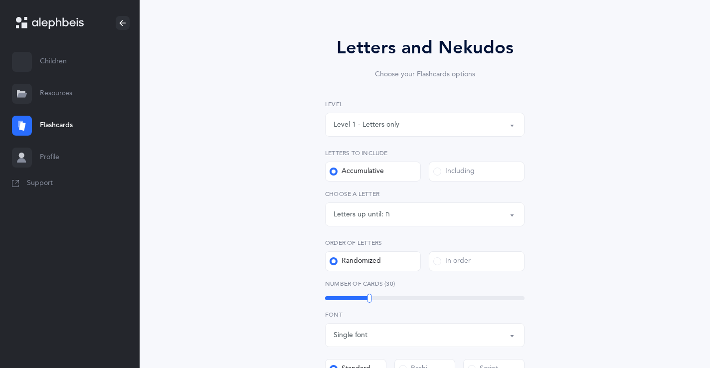
click at [442, 168] on div "Including" at bounding box center [453, 172] width 41 height 10
click at [0, 0] on input "Including" at bounding box center [0, 0] width 0 height 0
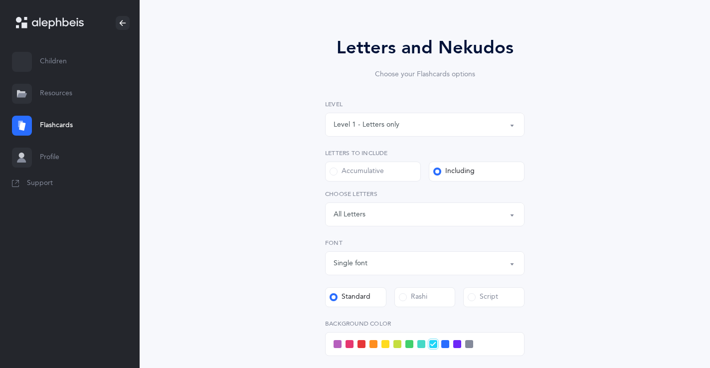
click at [434, 219] on div "Letters: All Letters" at bounding box center [424, 214] width 182 height 17
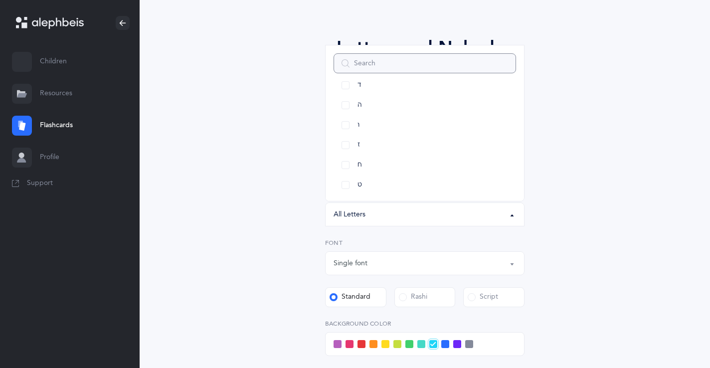
scroll to position [122, 0]
click at [346, 151] on link "ח" at bounding box center [424, 157] width 182 height 20
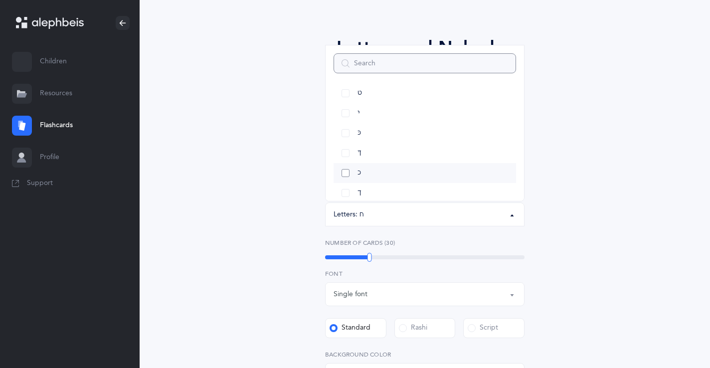
scroll to position [220, 0]
click at [340, 114] on link "כּ" at bounding box center [424, 119] width 182 height 20
click at [343, 133] on link "ךּ" at bounding box center [424, 139] width 182 height 20
click at [347, 161] on link "כ" at bounding box center [424, 159] width 182 height 20
click at [346, 182] on link "ך" at bounding box center [424, 178] width 182 height 20
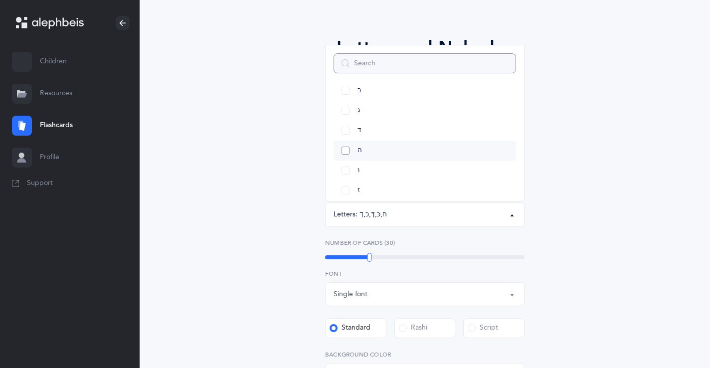
scroll to position [58, 0]
click at [342, 104] on link "ב" at bounding box center [424, 101] width 182 height 20
select select "2"
click at [344, 174] on link "ו" at bounding box center [424, 180] width 182 height 20
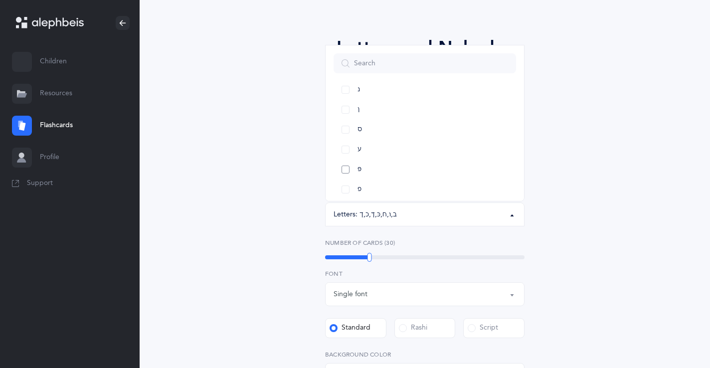
click at [343, 171] on link "פּ" at bounding box center [424, 170] width 182 height 20
click at [348, 193] on link "פ" at bounding box center [424, 189] width 182 height 20
click at [352, 169] on link "ף" at bounding box center [424, 174] width 182 height 20
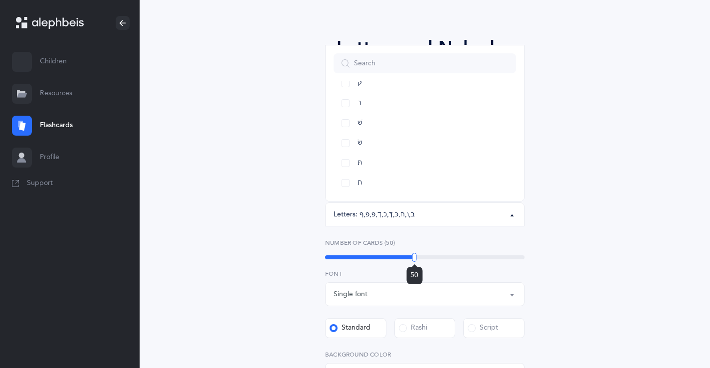
drag, startPoint x: 369, startPoint y: 256, endPoint x: 414, endPoint y: 248, distance: 46.1
click at [414, 248] on div "Number of Cards (50) 50" at bounding box center [424, 249] width 199 height 23
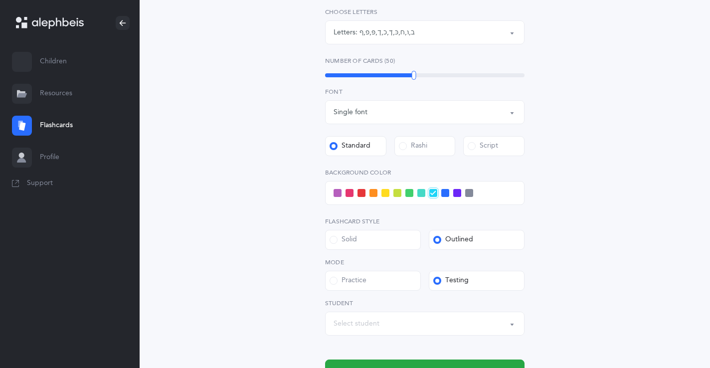
scroll to position [251, 0]
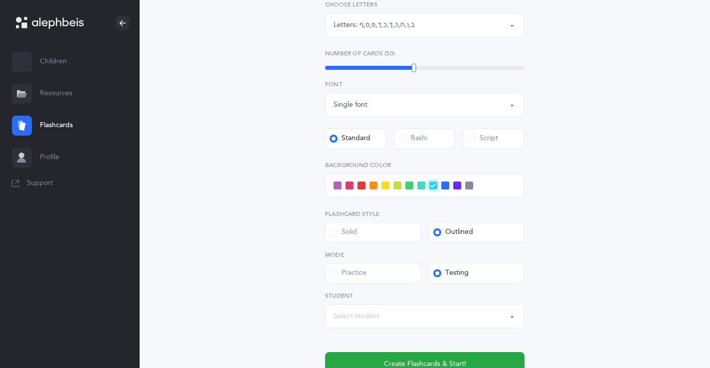
click at [427, 319] on div "Select student" at bounding box center [424, 316] width 182 height 17
click at [418, 283] on link "[PERSON_NAME]" at bounding box center [424, 285] width 182 height 20
select select "14274"
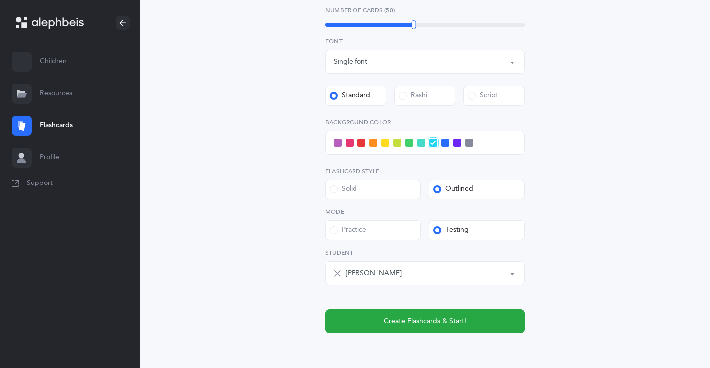
scroll to position [318, 0]
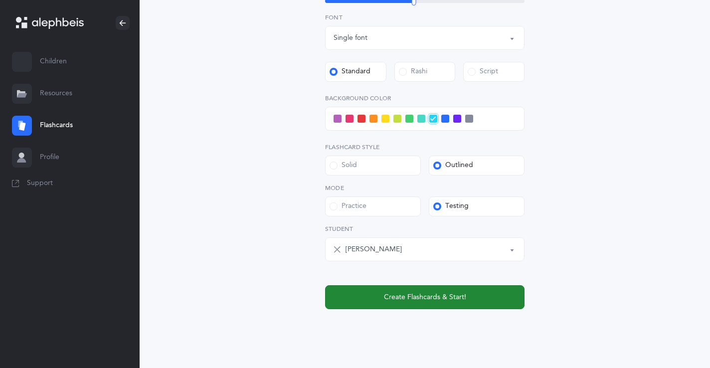
click at [396, 294] on span "Create Flashcards & Start!" at bounding box center [425, 297] width 82 height 10
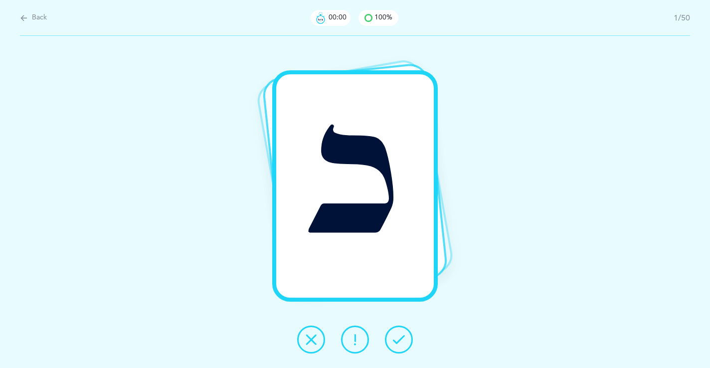
scroll to position [0, 0]
click at [398, 334] on icon at bounding box center [399, 339] width 12 height 12
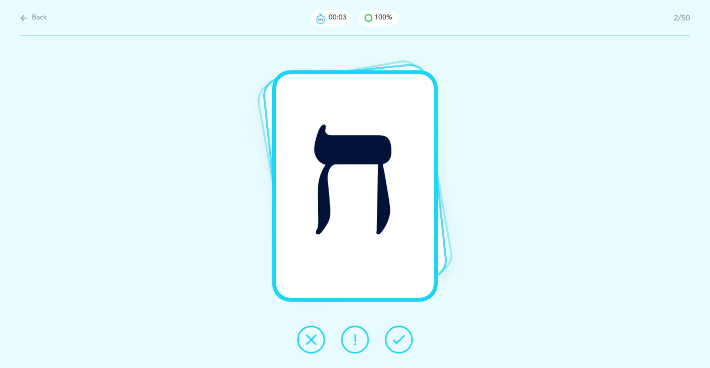
click at [398, 334] on icon at bounding box center [399, 339] width 12 height 12
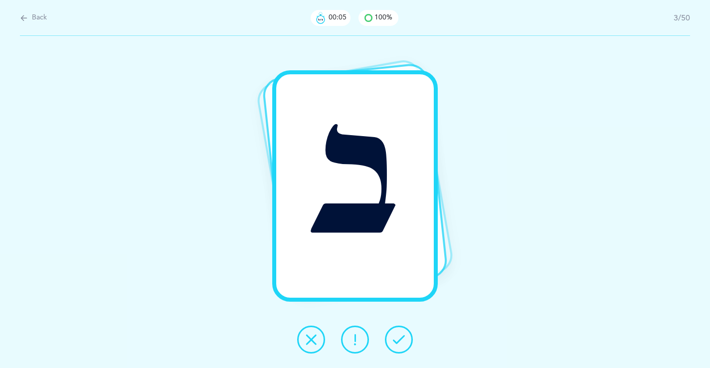
click at [398, 334] on icon at bounding box center [399, 339] width 12 height 12
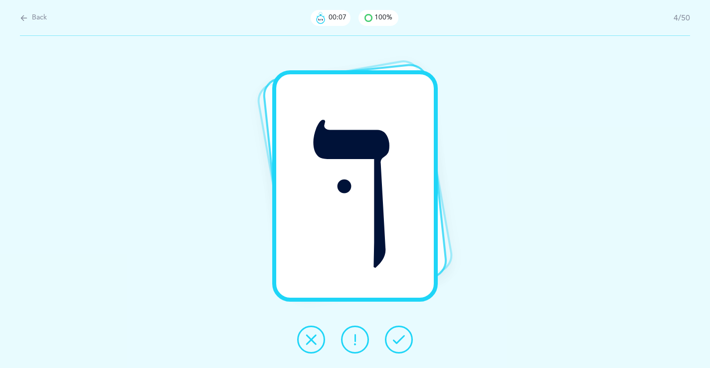
click at [398, 334] on icon at bounding box center [399, 339] width 12 height 12
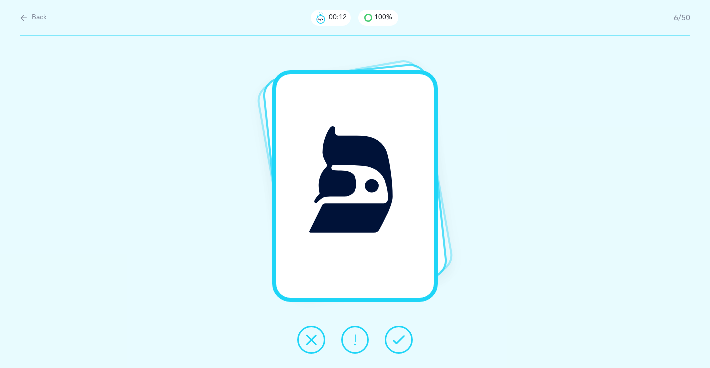
click at [398, 334] on icon at bounding box center [399, 339] width 12 height 12
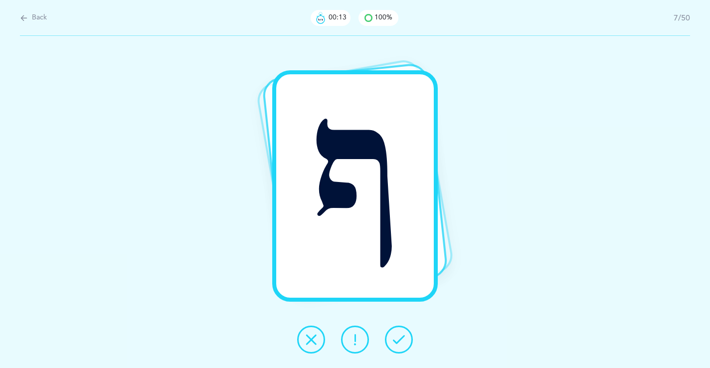
click at [398, 334] on icon at bounding box center [399, 339] width 12 height 12
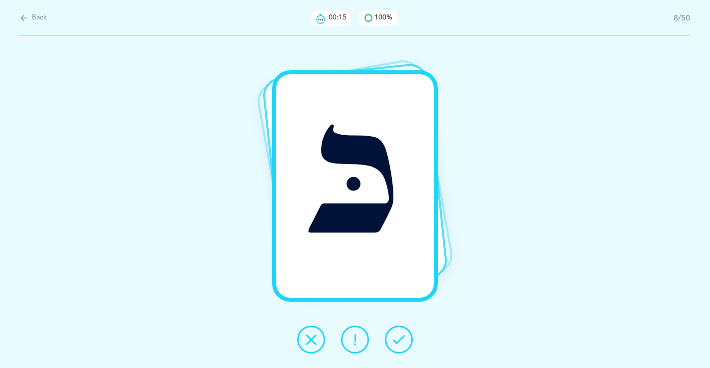
click at [398, 334] on icon at bounding box center [399, 339] width 12 height 12
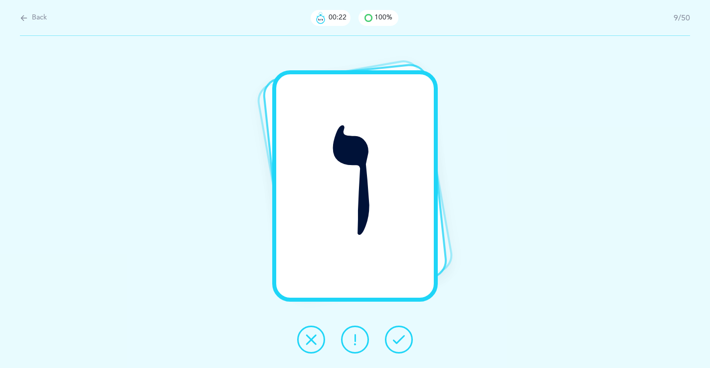
click at [395, 341] on icon at bounding box center [399, 339] width 12 height 12
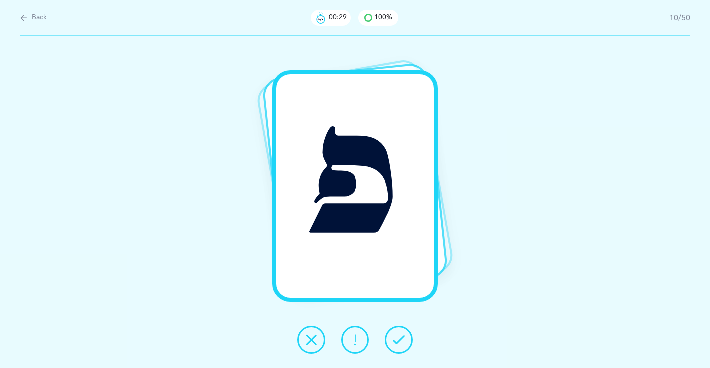
click at [395, 341] on icon at bounding box center [399, 339] width 12 height 12
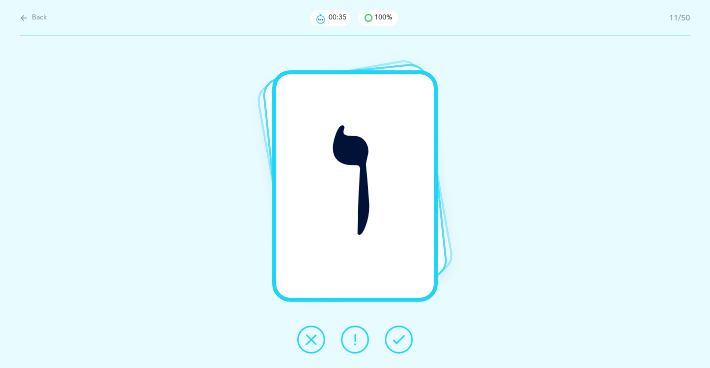
click at [390, 349] on button at bounding box center [399, 340] width 28 height 28
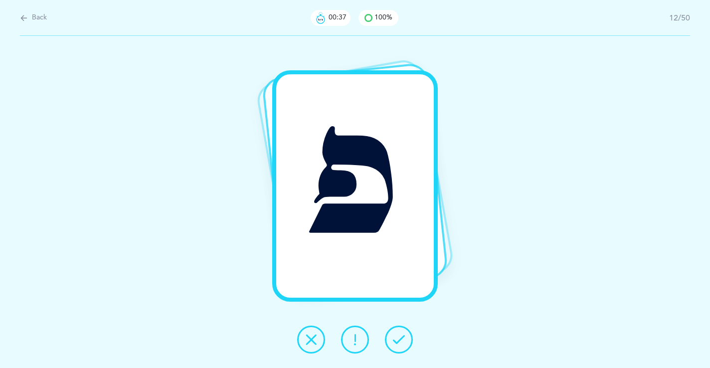
click at [396, 342] on icon at bounding box center [399, 339] width 12 height 12
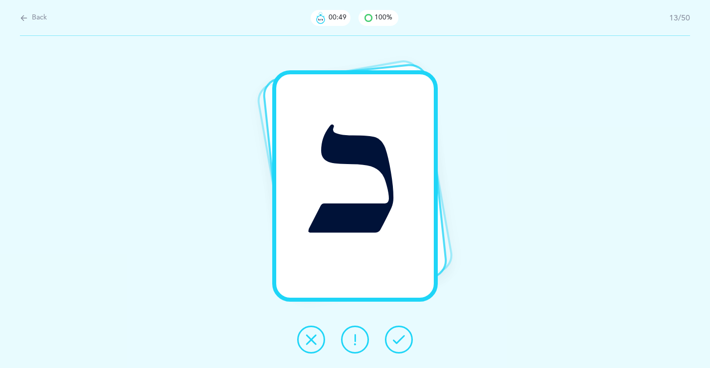
click at [396, 342] on icon at bounding box center [399, 339] width 12 height 12
click at [401, 337] on icon at bounding box center [399, 339] width 12 height 12
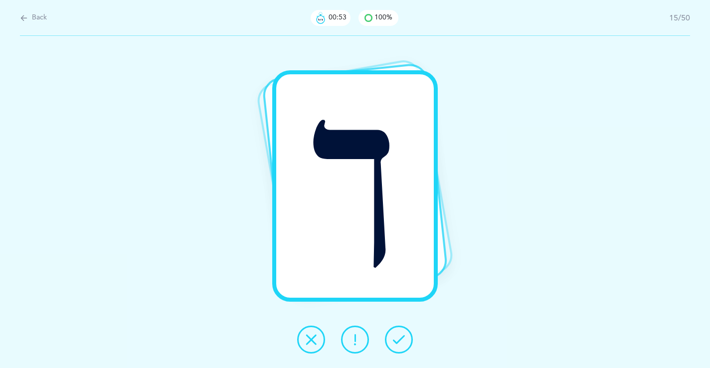
click at [398, 337] on icon at bounding box center [399, 339] width 12 height 12
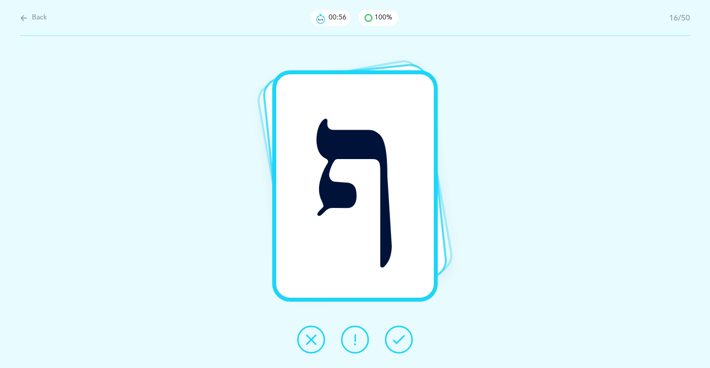
click at [398, 337] on icon at bounding box center [399, 339] width 12 height 12
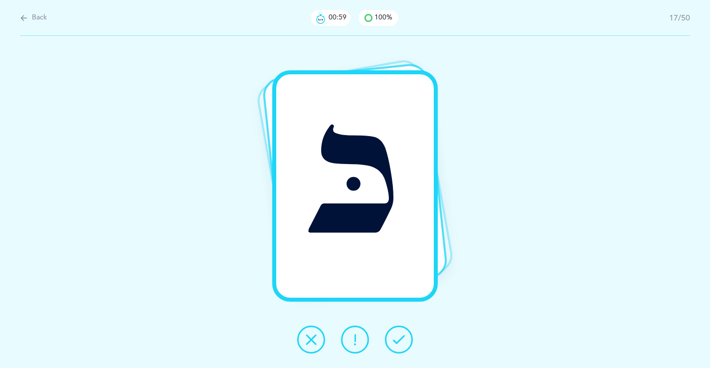
click at [398, 337] on icon at bounding box center [399, 339] width 12 height 12
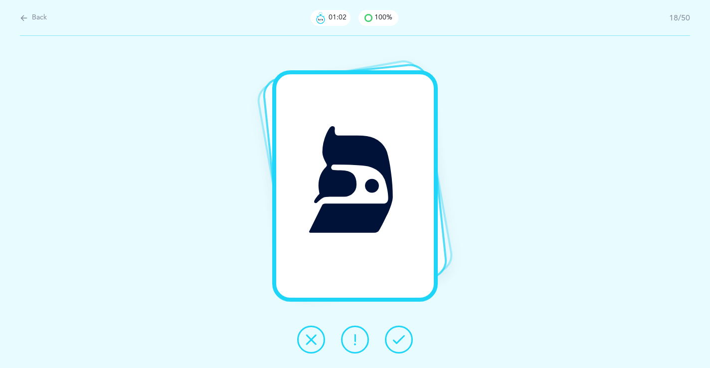
click at [398, 337] on icon at bounding box center [399, 339] width 12 height 12
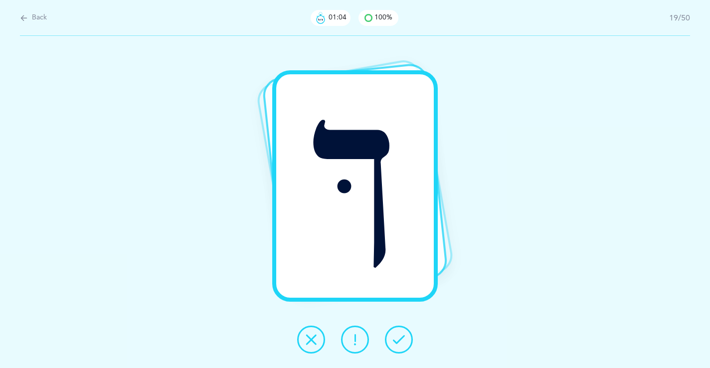
click at [398, 337] on icon at bounding box center [399, 339] width 12 height 12
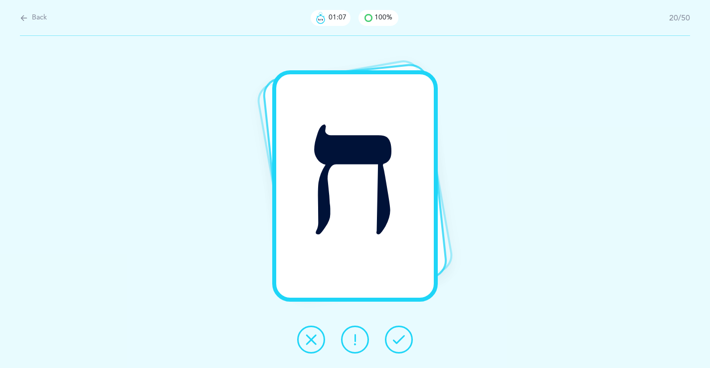
click at [398, 337] on icon at bounding box center [399, 339] width 12 height 12
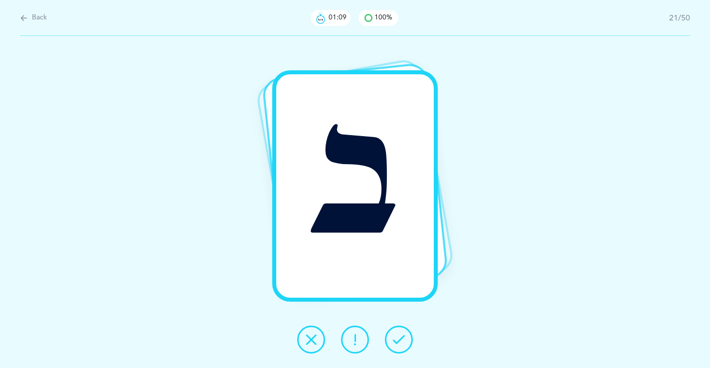
click at [398, 337] on icon at bounding box center [399, 339] width 12 height 12
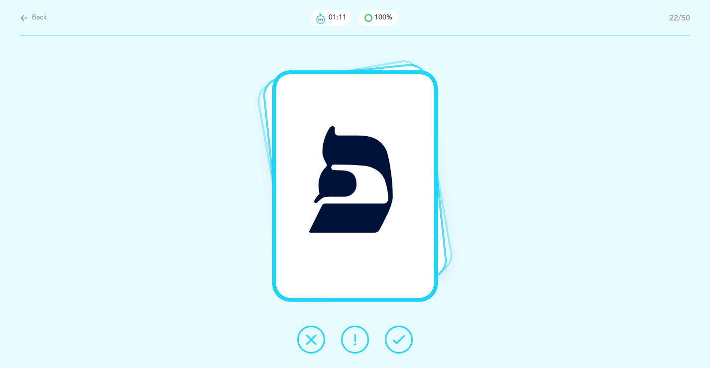
click at [398, 337] on icon at bounding box center [399, 339] width 12 height 12
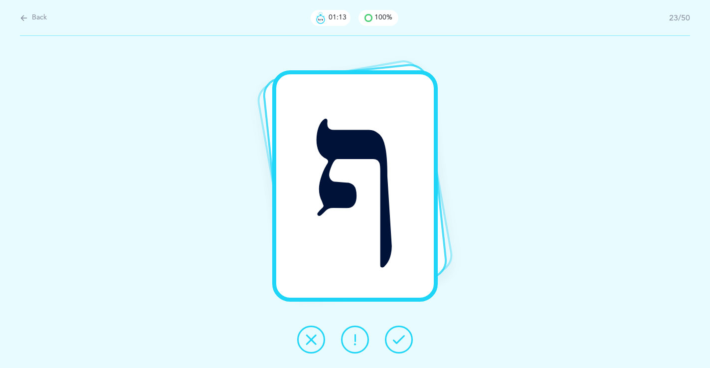
click at [398, 337] on icon at bounding box center [399, 339] width 12 height 12
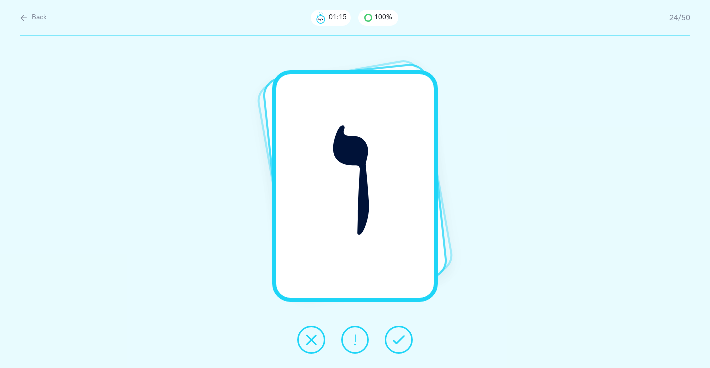
click at [398, 337] on icon at bounding box center [399, 339] width 12 height 12
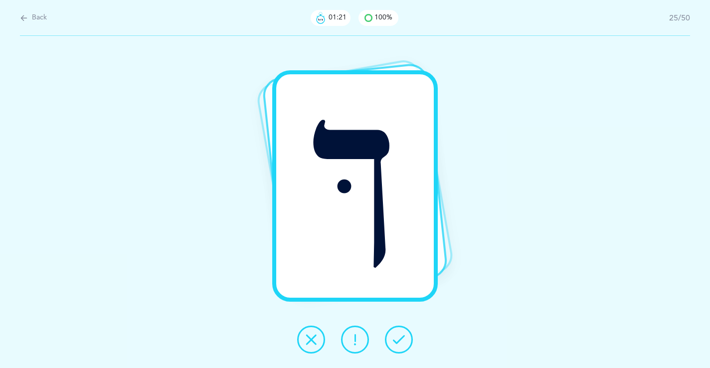
click at [398, 337] on icon at bounding box center [399, 339] width 12 height 12
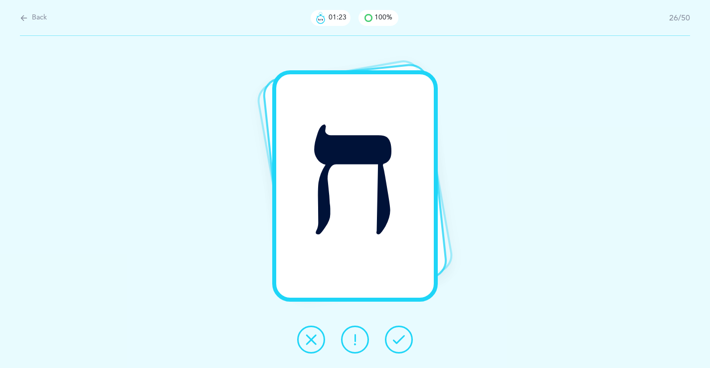
click at [398, 337] on icon at bounding box center [399, 339] width 12 height 12
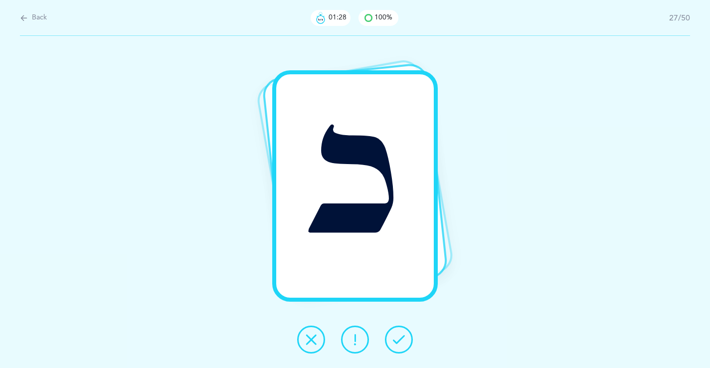
click at [397, 340] on icon at bounding box center [399, 339] width 12 height 12
click at [399, 337] on icon at bounding box center [399, 339] width 12 height 12
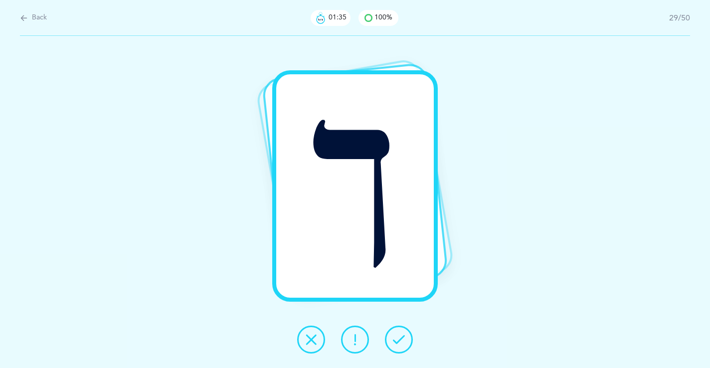
click at [398, 336] on icon at bounding box center [399, 339] width 12 height 12
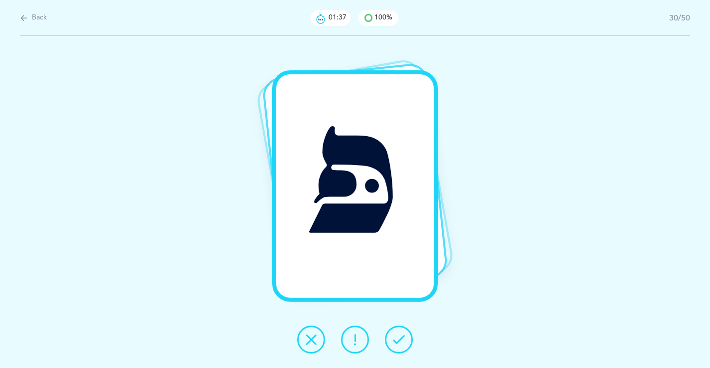
click at [398, 336] on icon at bounding box center [399, 339] width 12 height 12
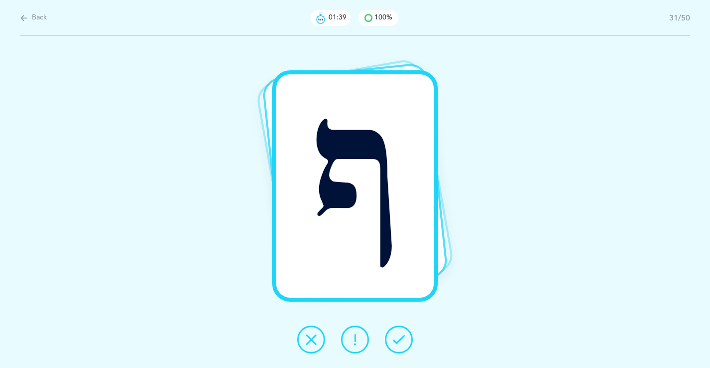
click at [398, 336] on icon at bounding box center [399, 339] width 12 height 12
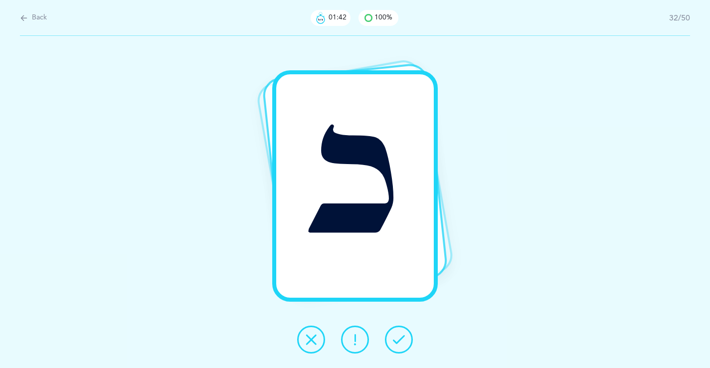
click at [398, 336] on icon at bounding box center [399, 339] width 12 height 12
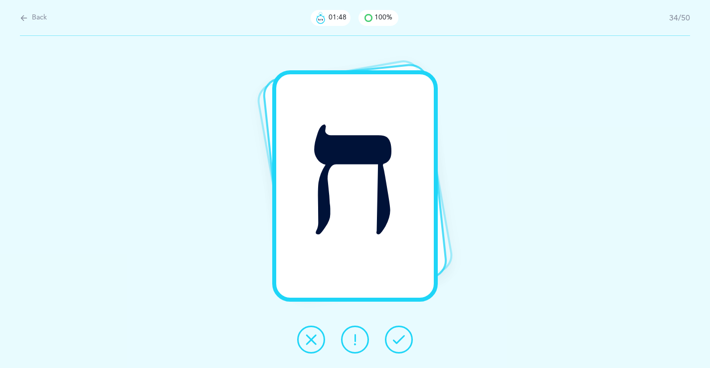
click at [398, 334] on icon at bounding box center [399, 339] width 12 height 12
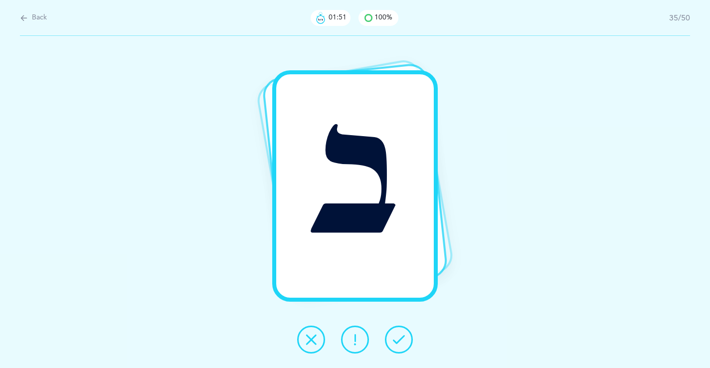
click at [398, 334] on icon at bounding box center [399, 339] width 12 height 12
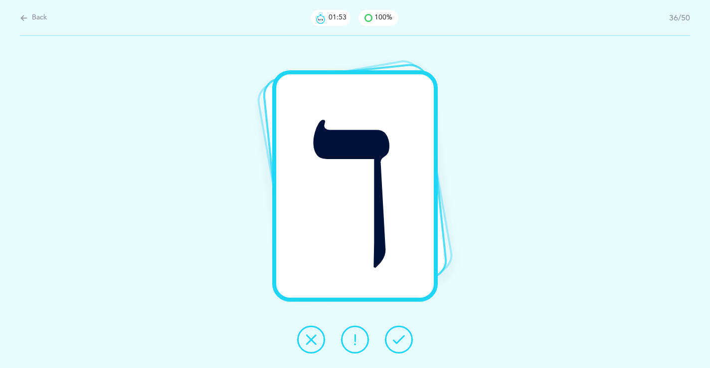
click at [398, 334] on icon at bounding box center [399, 339] width 12 height 12
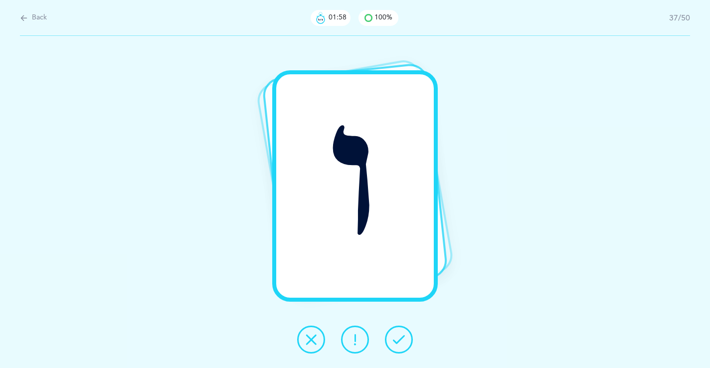
click at [357, 335] on icon at bounding box center [355, 339] width 12 height 12
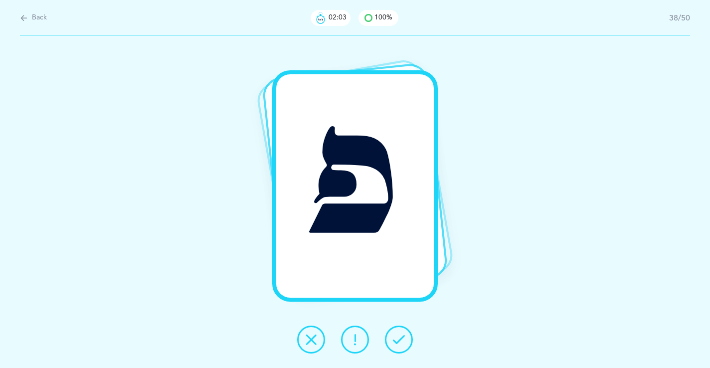
click at [393, 334] on icon at bounding box center [399, 339] width 12 height 12
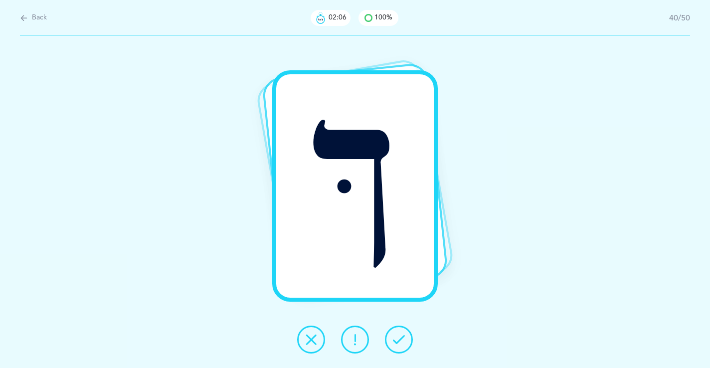
click at [393, 334] on icon at bounding box center [399, 339] width 12 height 12
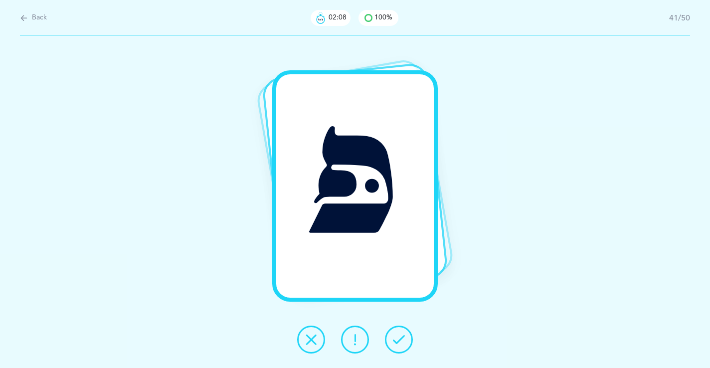
click at [393, 334] on icon at bounding box center [399, 339] width 12 height 12
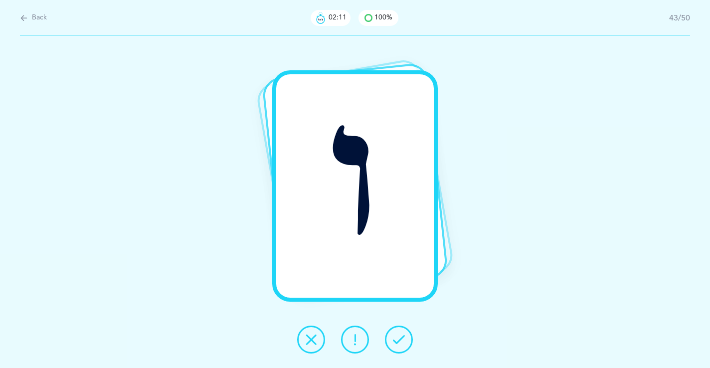
click at [393, 334] on icon at bounding box center [399, 339] width 12 height 12
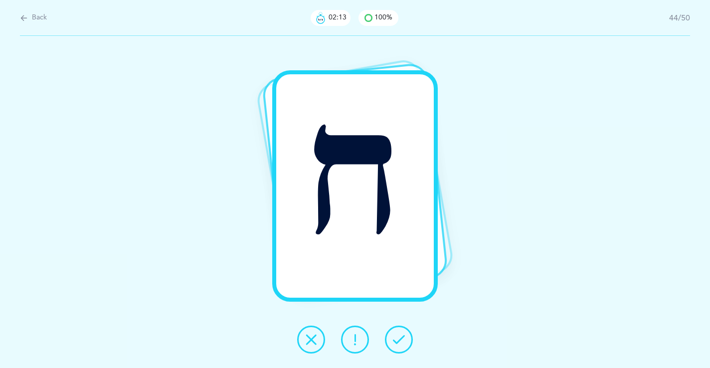
click at [393, 334] on icon at bounding box center [399, 339] width 12 height 12
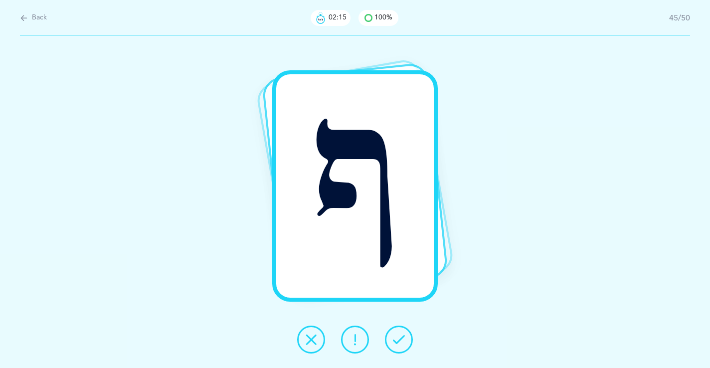
click at [393, 334] on icon at bounding box center [399, 339] width 12 height 12
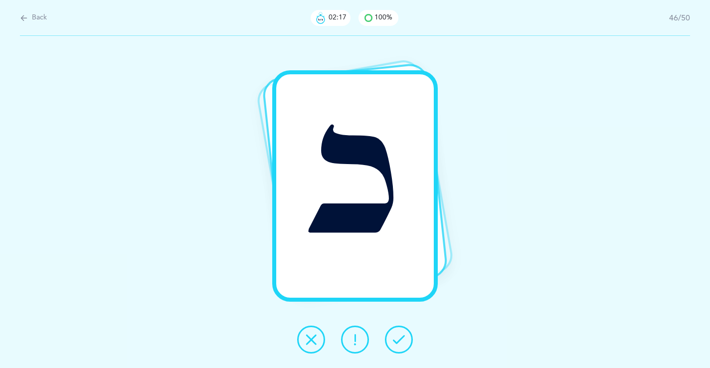
click at [393, 334] on icon at bounding box center [399, 339] width 12 height 12
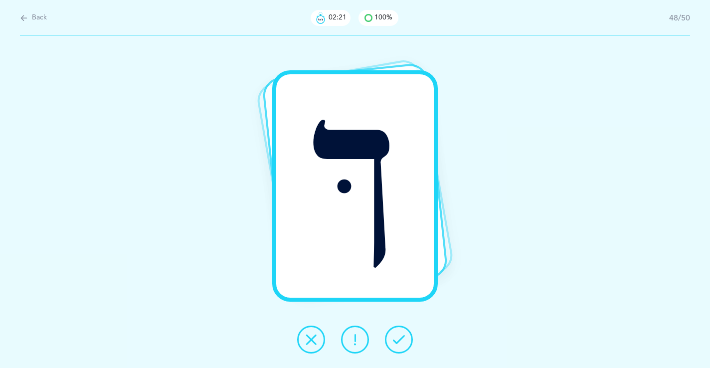
click at [393, 334] on icon at bounding box center [399, 339] width 12 height 12
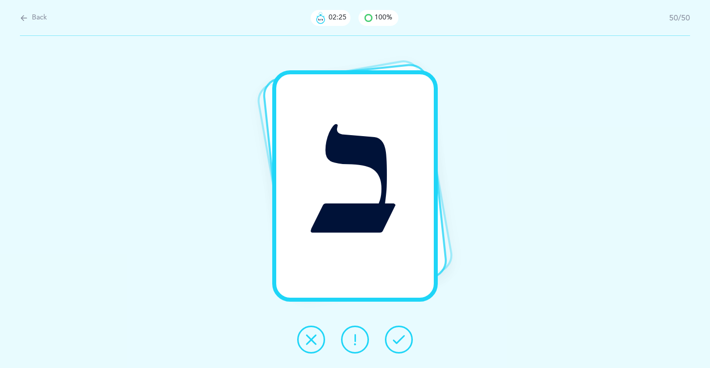
click at [393, 334] on icon at bounding box center [399, 339] width 12 height 12
